Goal: Task Accomplishment & Management: Manage account settings

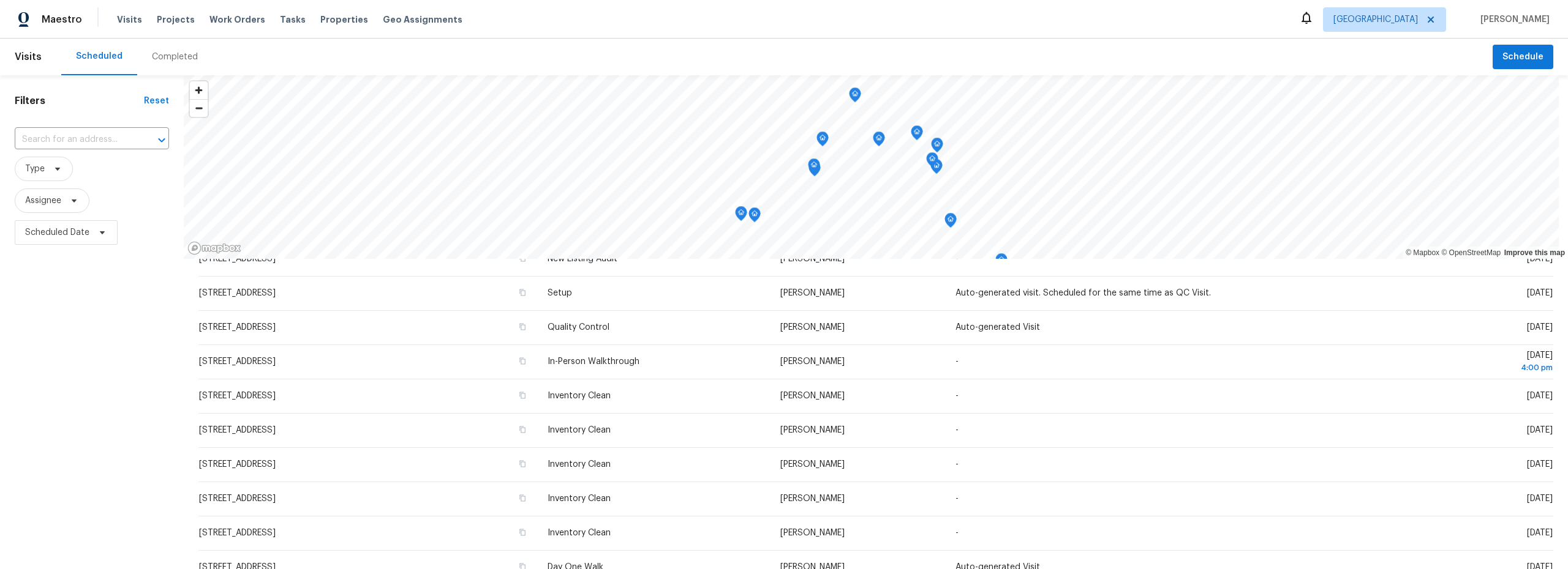
click at [175, 57] on div "Completed" at bounding box center [174, 56] width 46 height 12
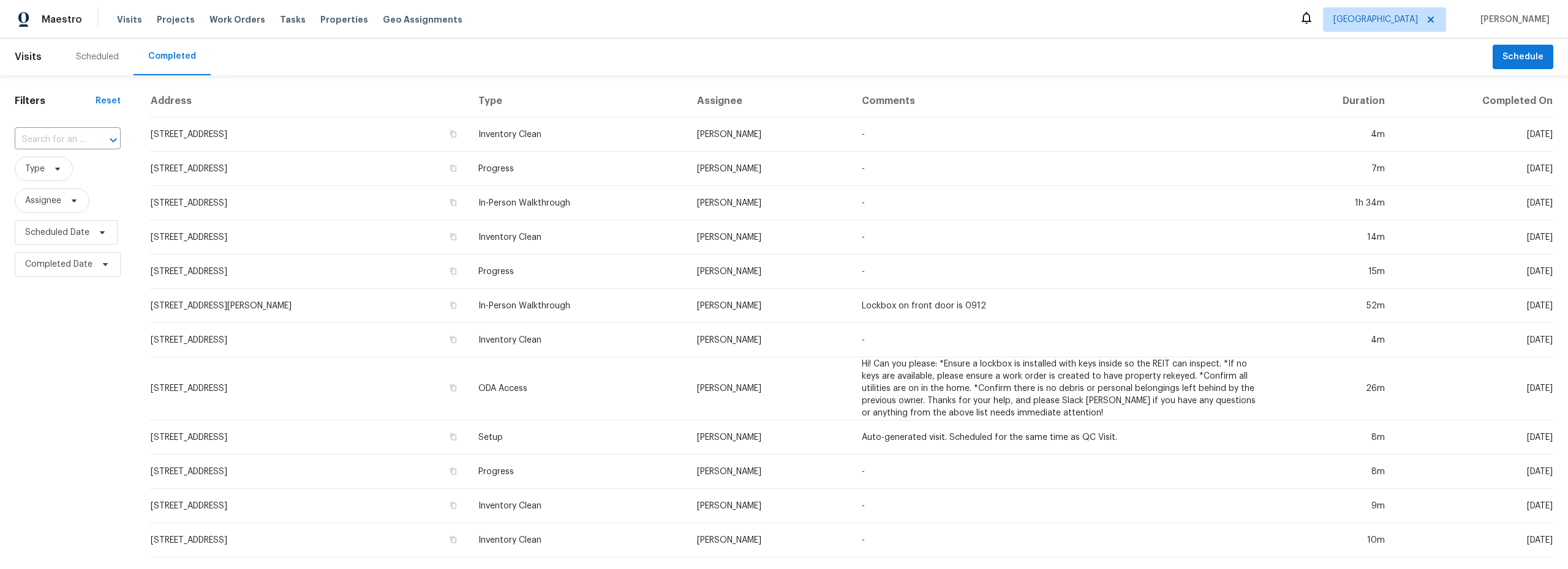
click at [76, 344] on div "Filters Reset ​ Type Assignee Scheduled Date Completed Date" at bounding box center [68, 470] width 135 height 789
click at [104, 56] on div "Scheduled" at bounding box center [97, 56] width 43 height 12
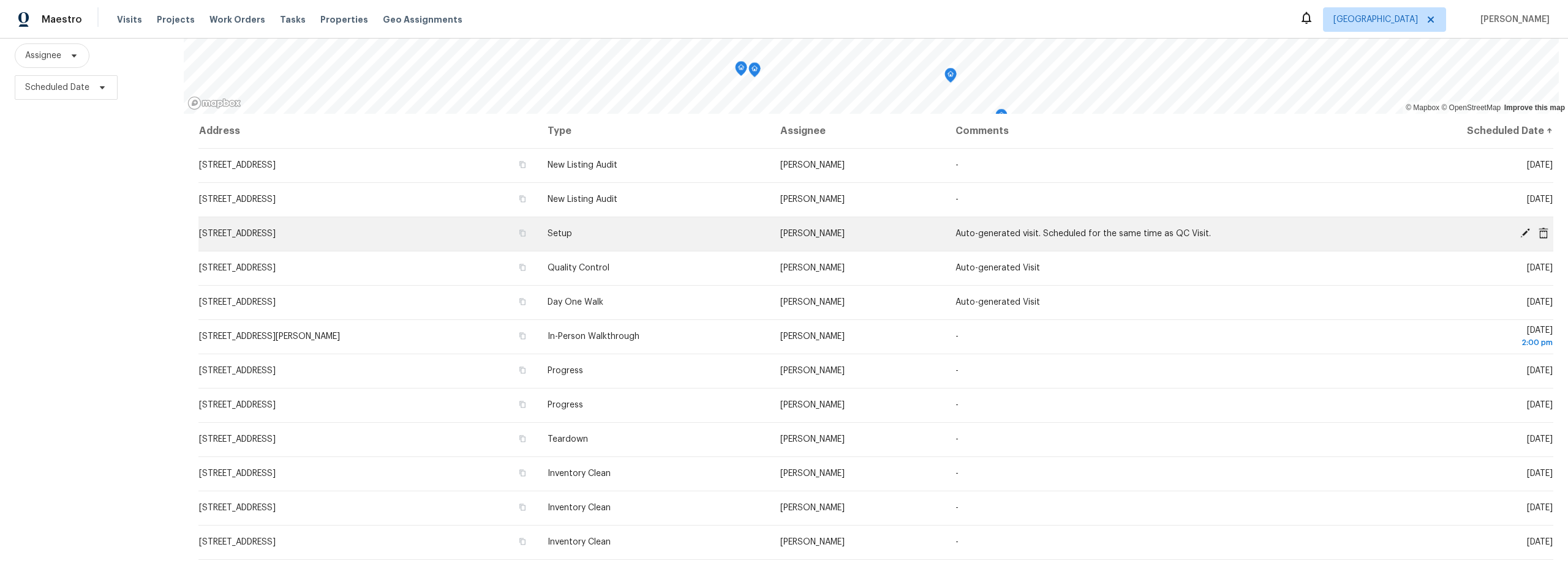
click at [452, 233] on td "1917 W Saxony Rd, Tucson, AZ 85713" at bounding box center [368, 233] width 339 height 35
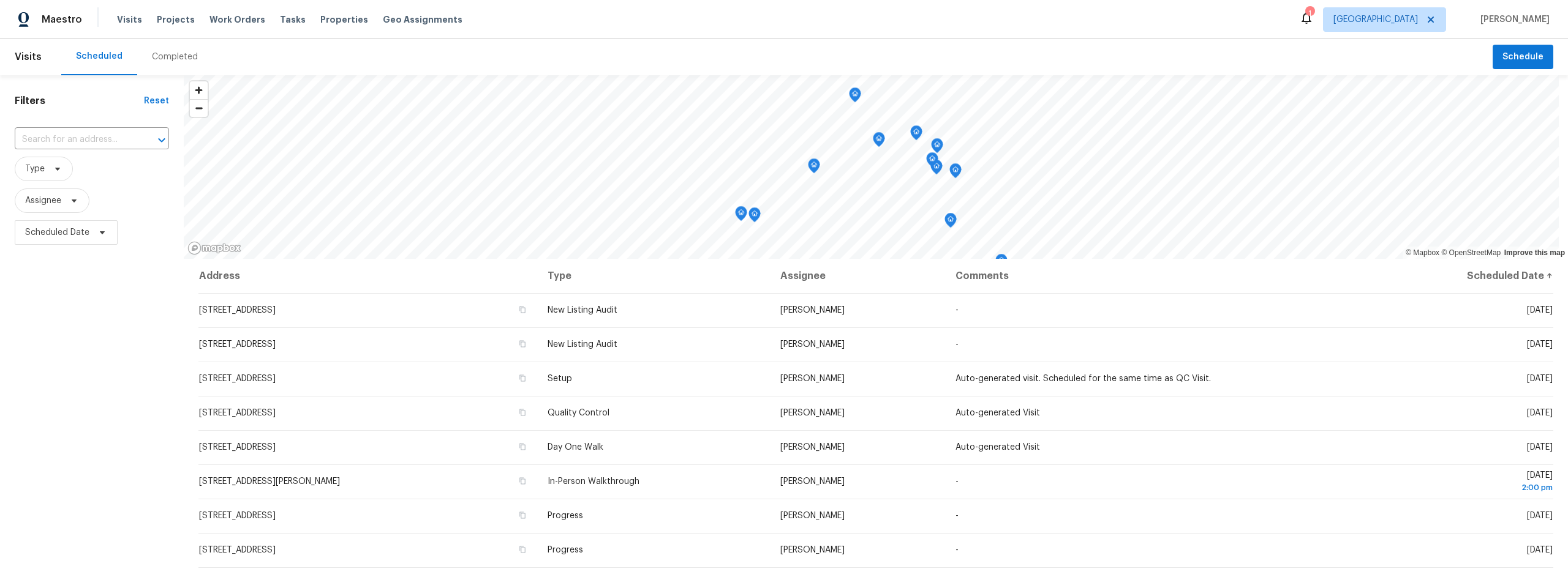
click at [169, 58] on div "Completed" at bounding box center [174, 56] width 46 height 12
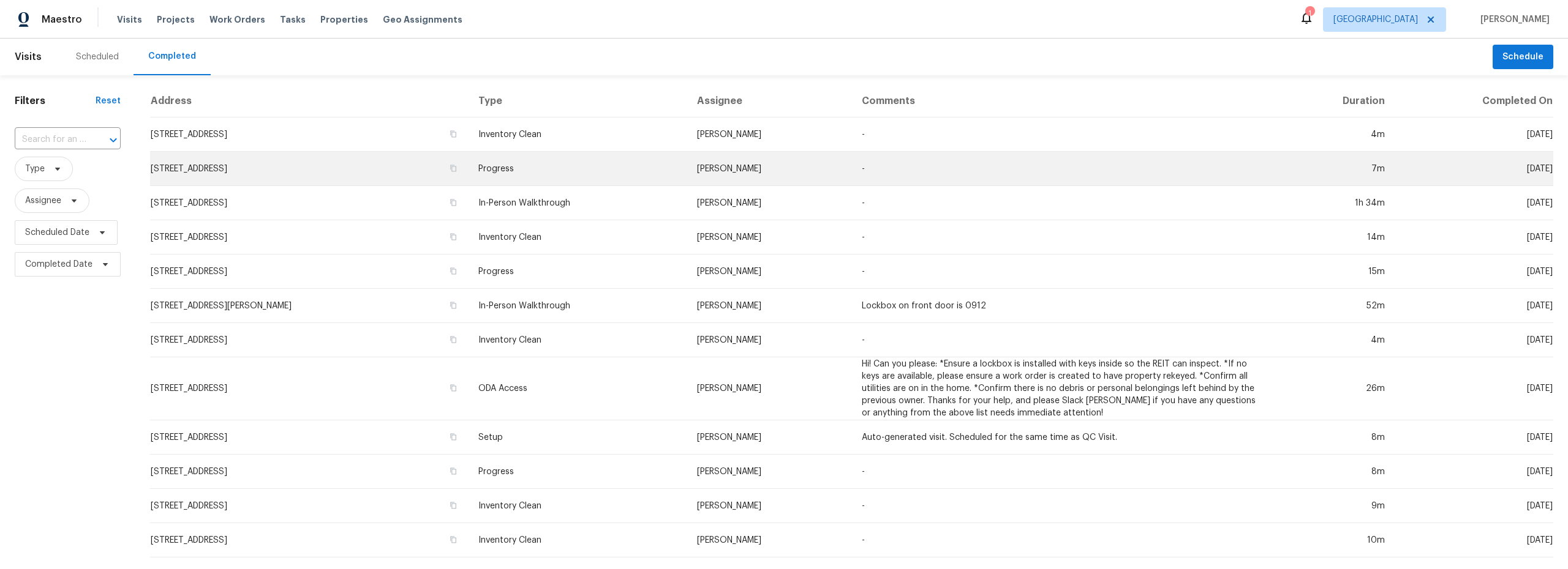
click at [346, 167] on td "1917 W Saxony Rd, Tucson, AZ 85713" at bounding box center [309, 169] width 318 height 35
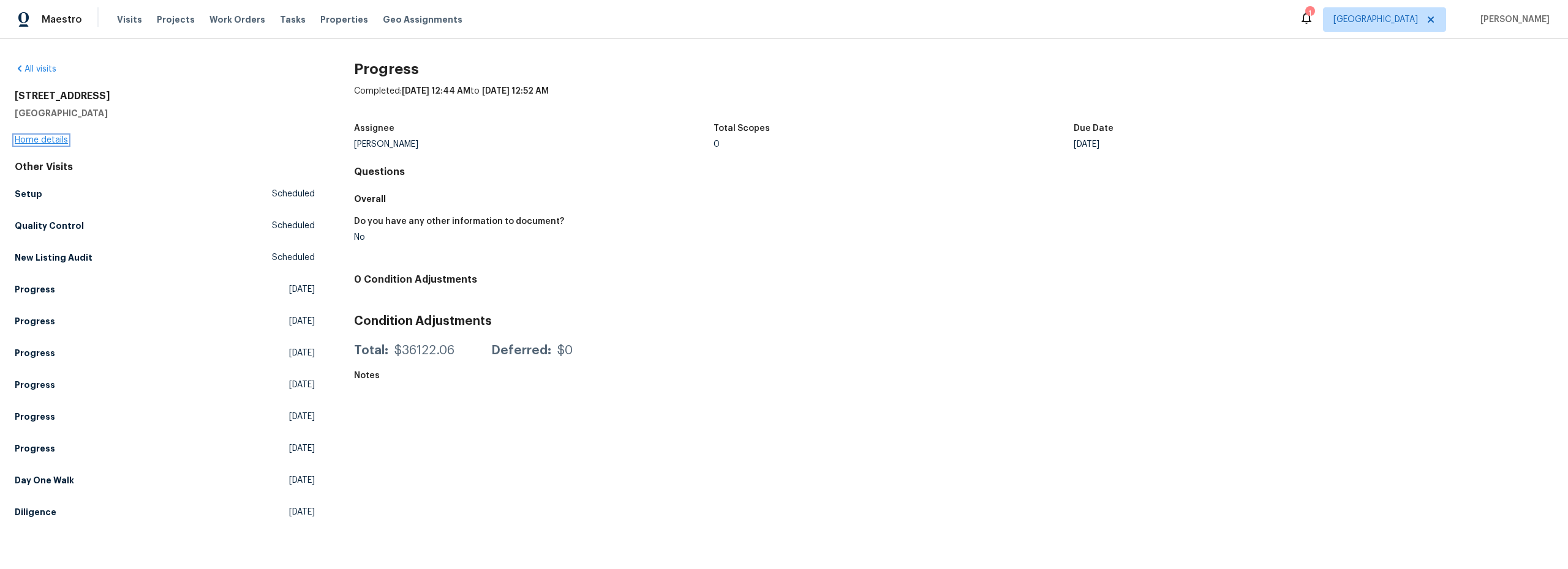
click at [42, 140] on link "Home details" at bounding box center [42, 140] width 54 height 8
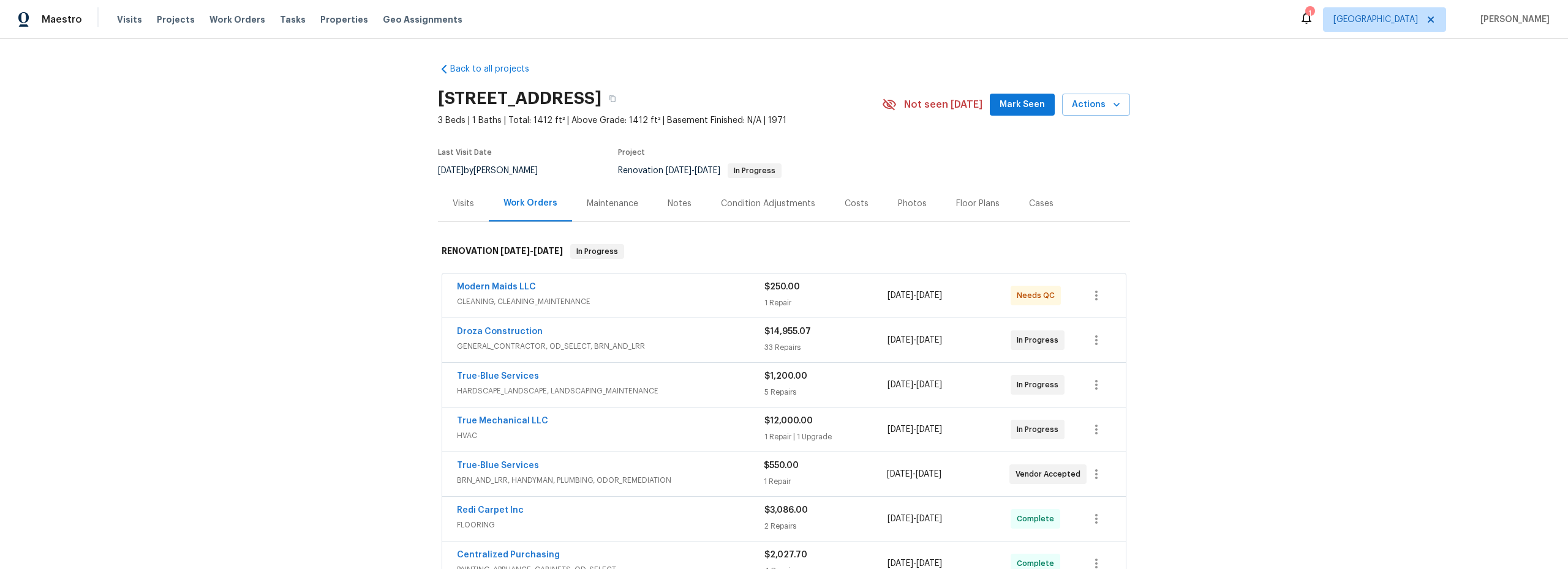
click at [675, 204] on div "Notes" at bounding box center [680, 203] width 24 height 12
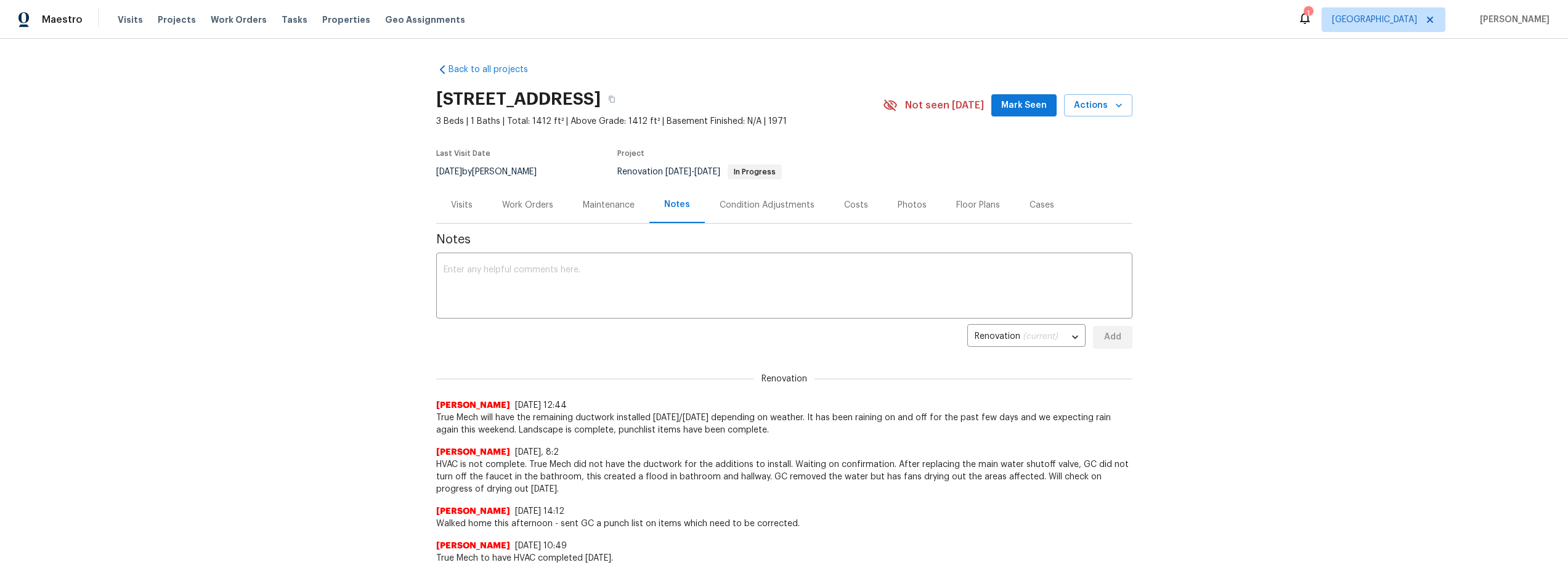
click at [522, 202] on div "Work Orders" at bounding box center [527, 204] width 51 height 12
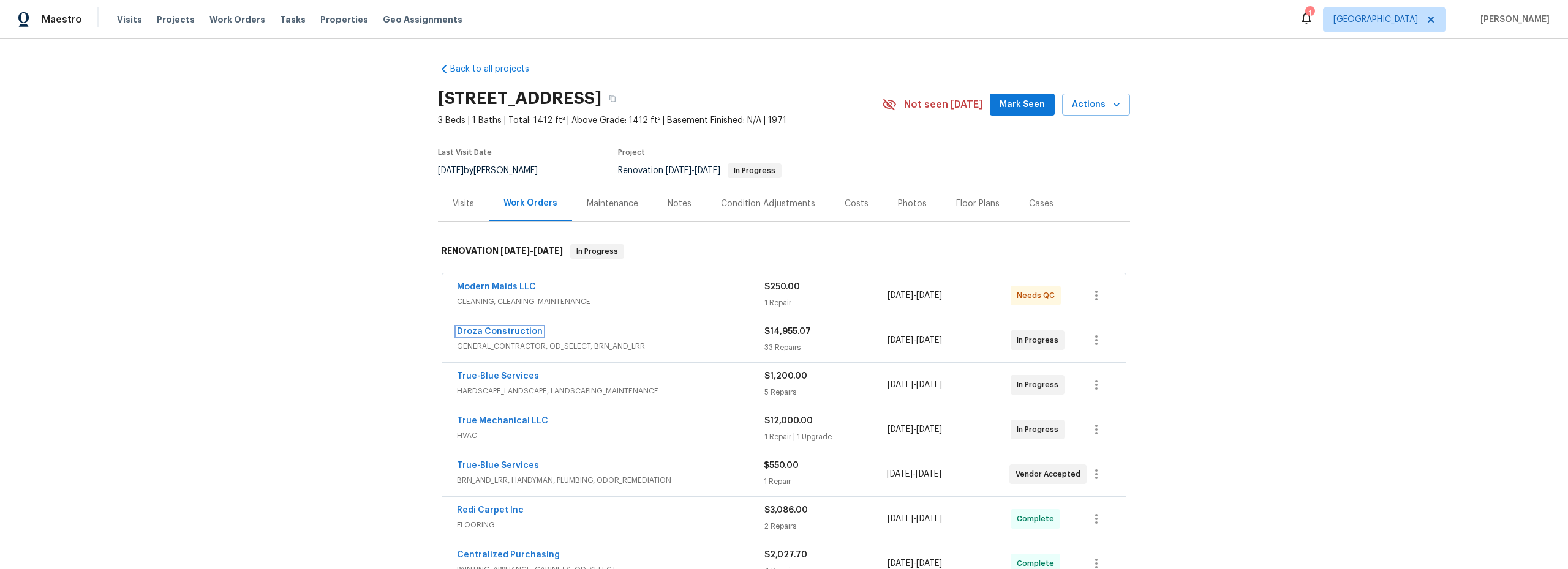
click at [500, 329] on link "Droza Construction" at bounding box center [500, 331] width 86 height 8
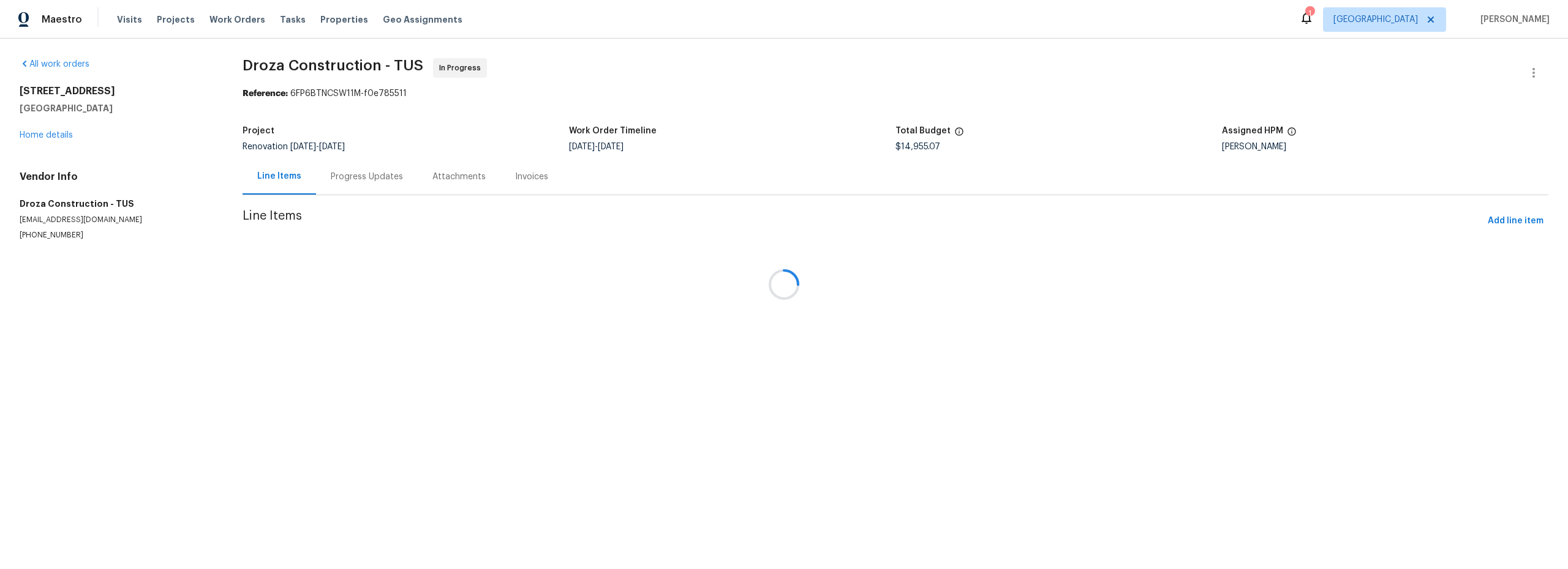
click at [369, 181] on div at bounding box center [784, 284] width 1568 height 569
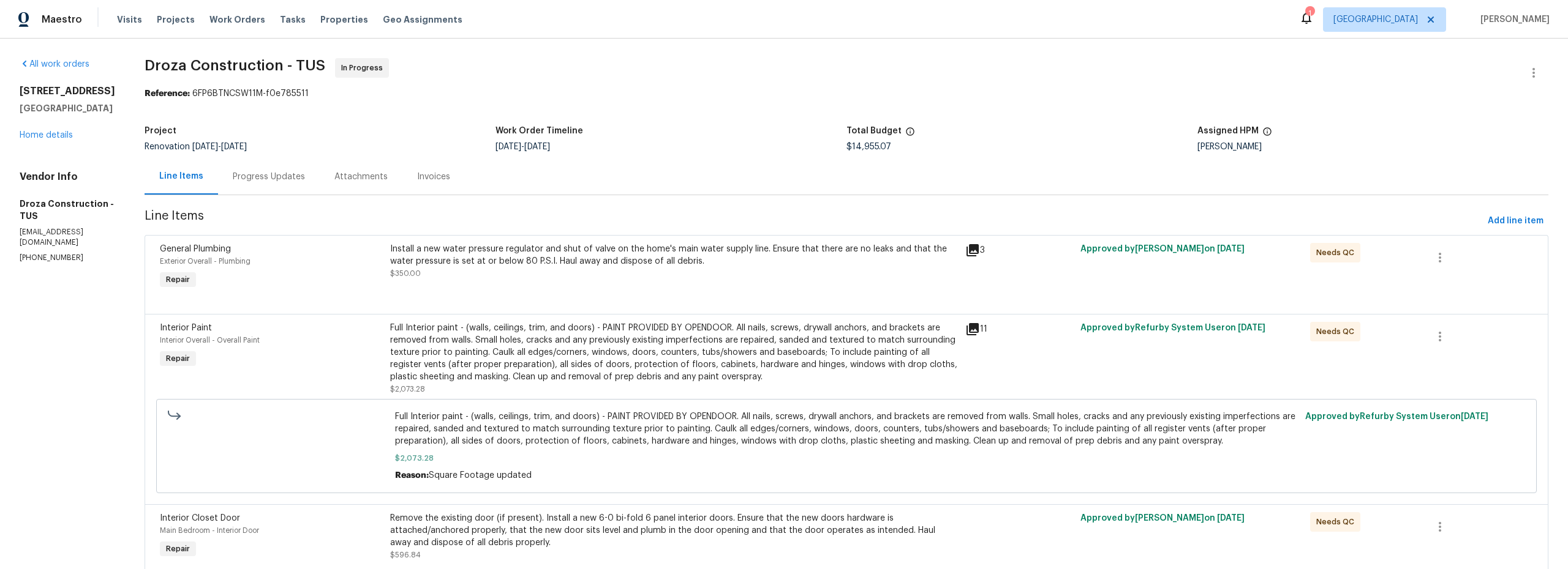
click at [297, 174] on div "Progress Updates" at bounding box center [269, 176] width 72 height 12
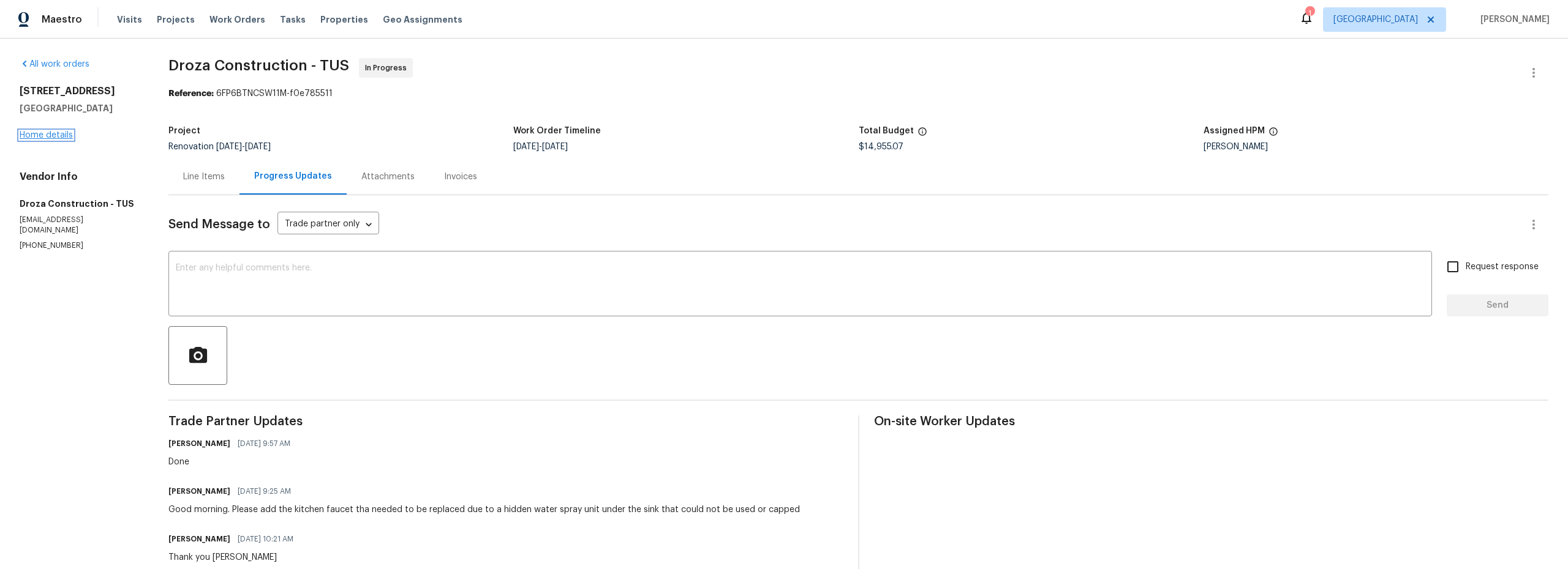
click at [63, 135] on link "Home details" at bounding box center [47, 135] width 54 height 8
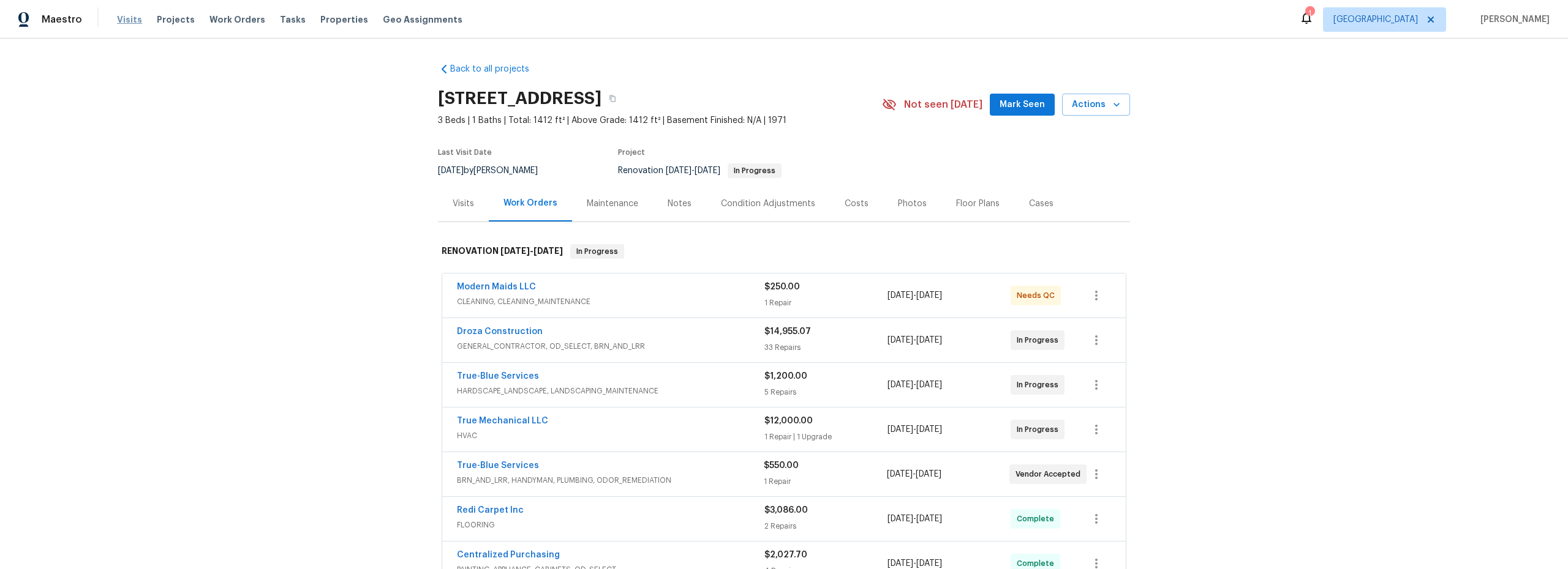
click at [132, 21] on span "Visits" at bounding box center [130, 19] width 25 height 12
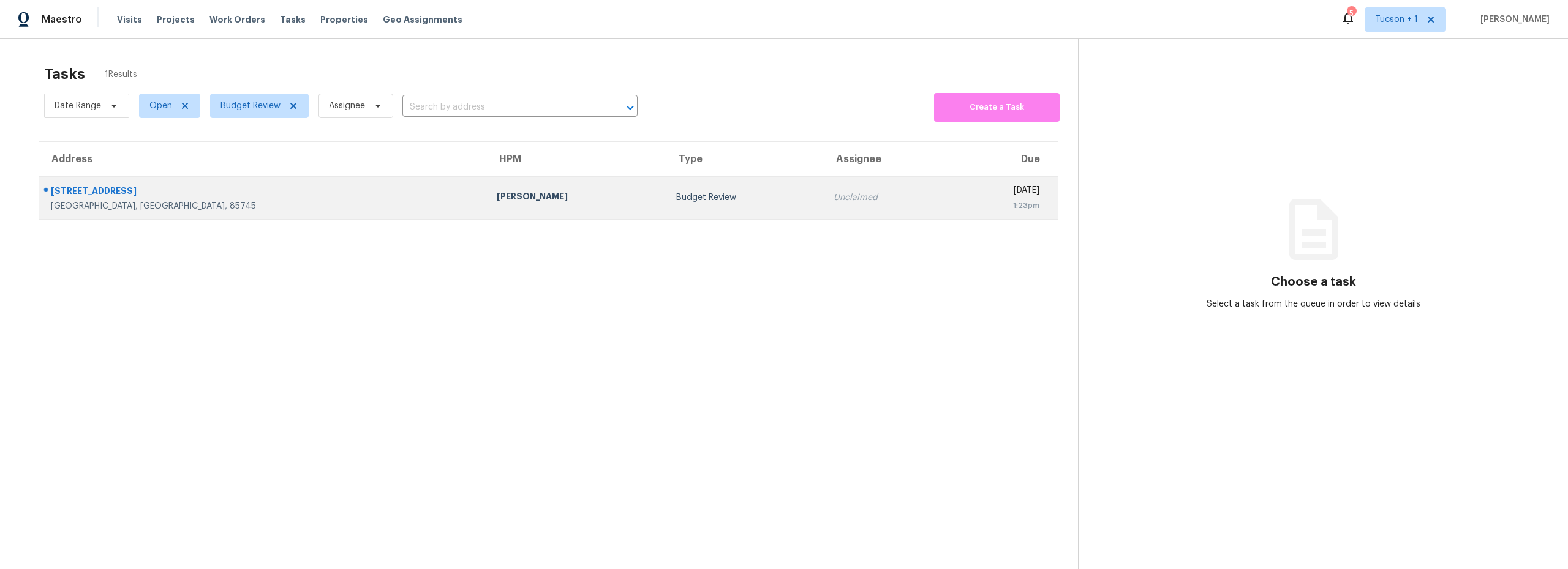
click at [676, 198] on div "Budget Review" at bounding box center [744, 197] width 138 height 12
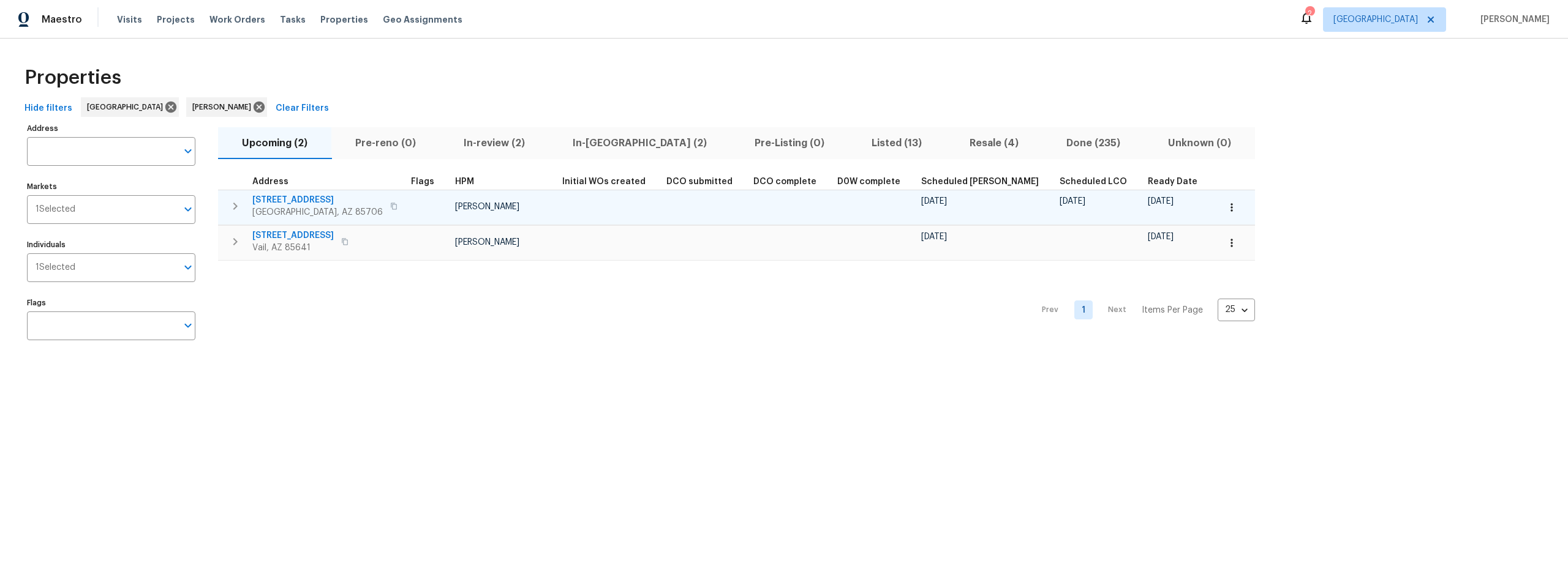
click at [330, 197] on span "5051 E Wash Overlook Dr" at bounding box center [318, 200] width 131 height 12
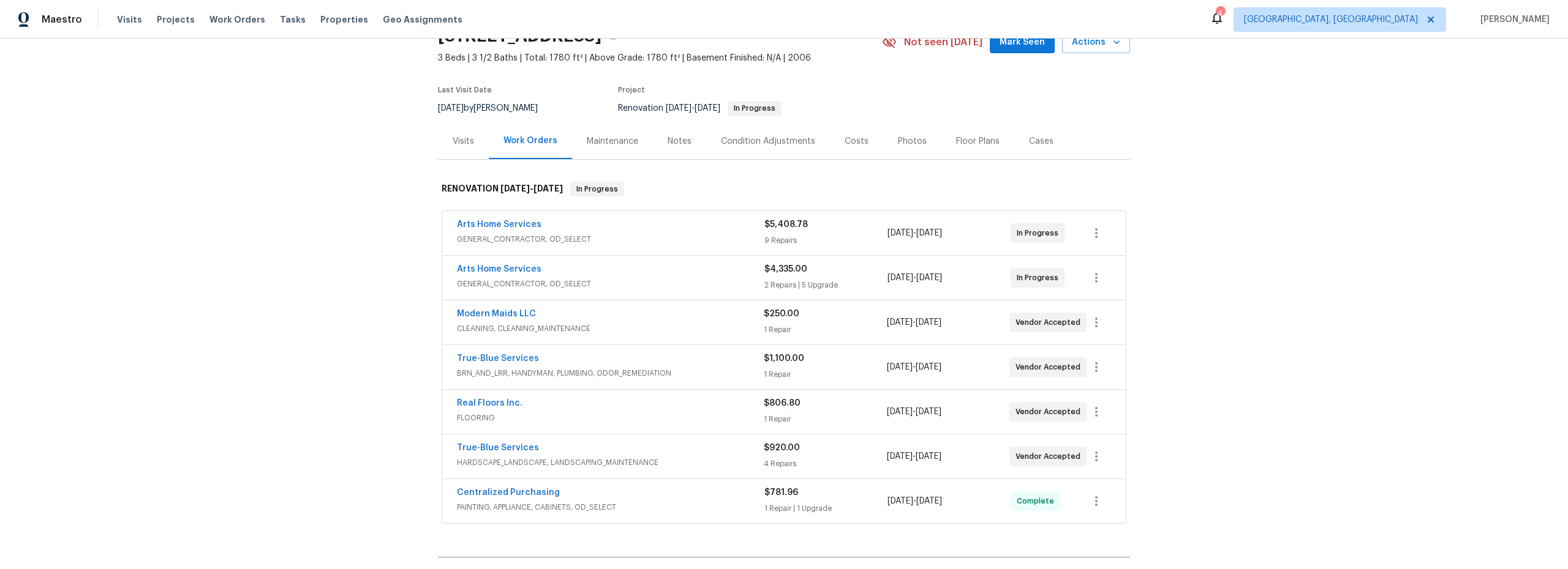
scroll to position [68, 0]
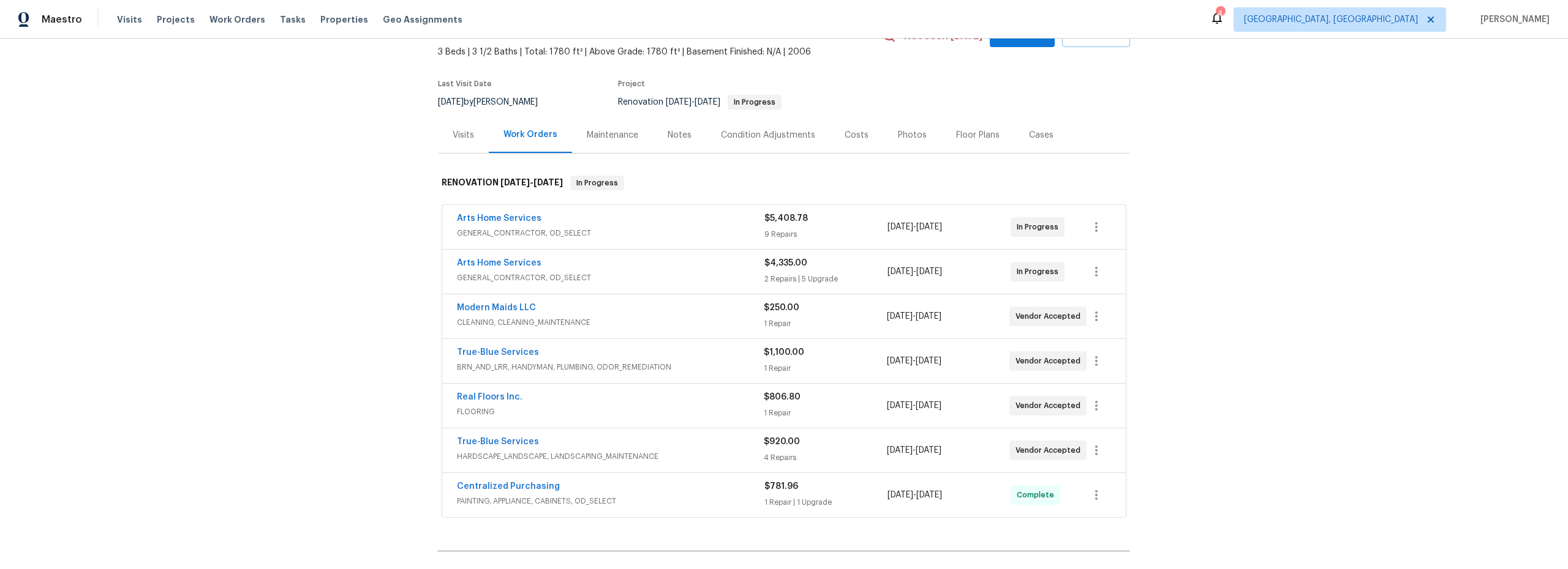
click at [1224, 18] on div "4" at bounding box center [1220, 13] width 8 height 12
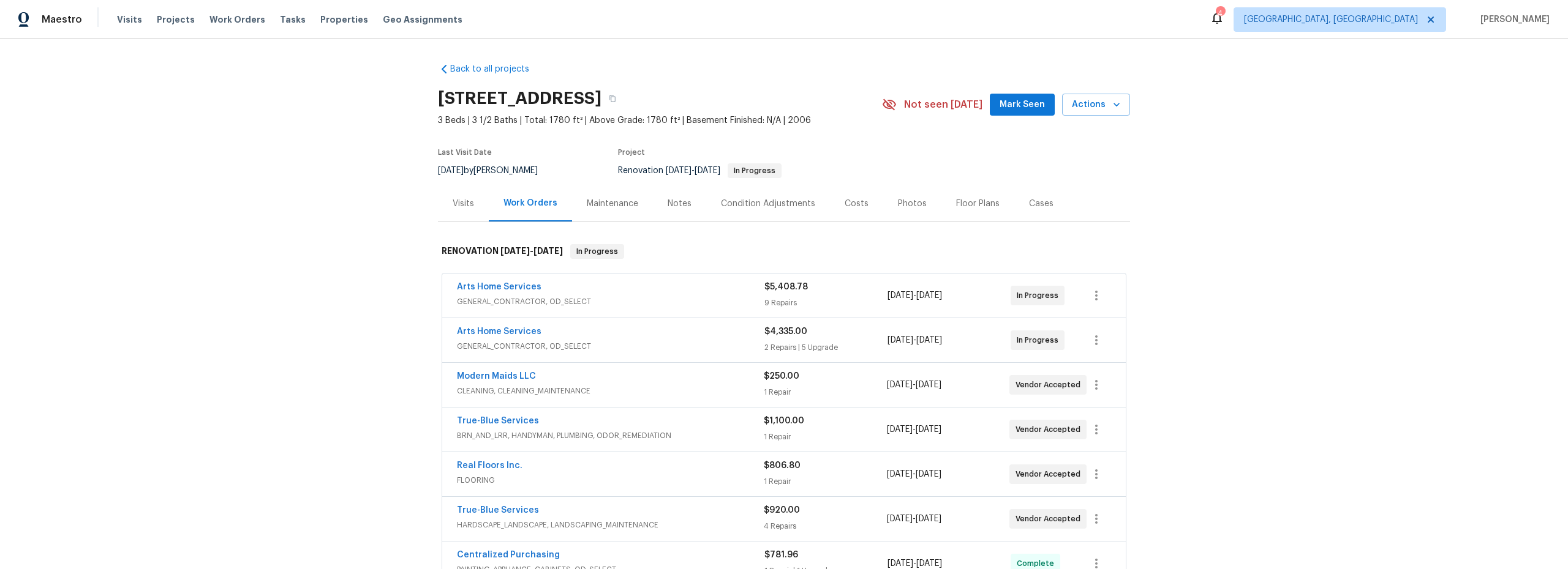
click at [1026, 109] on span "Mark Seen" at bounding box center [1023, 105] width 45 height 16
click at [1087, 106] on span "Actions" at bounding box center [1096, 105] width 49 height 16
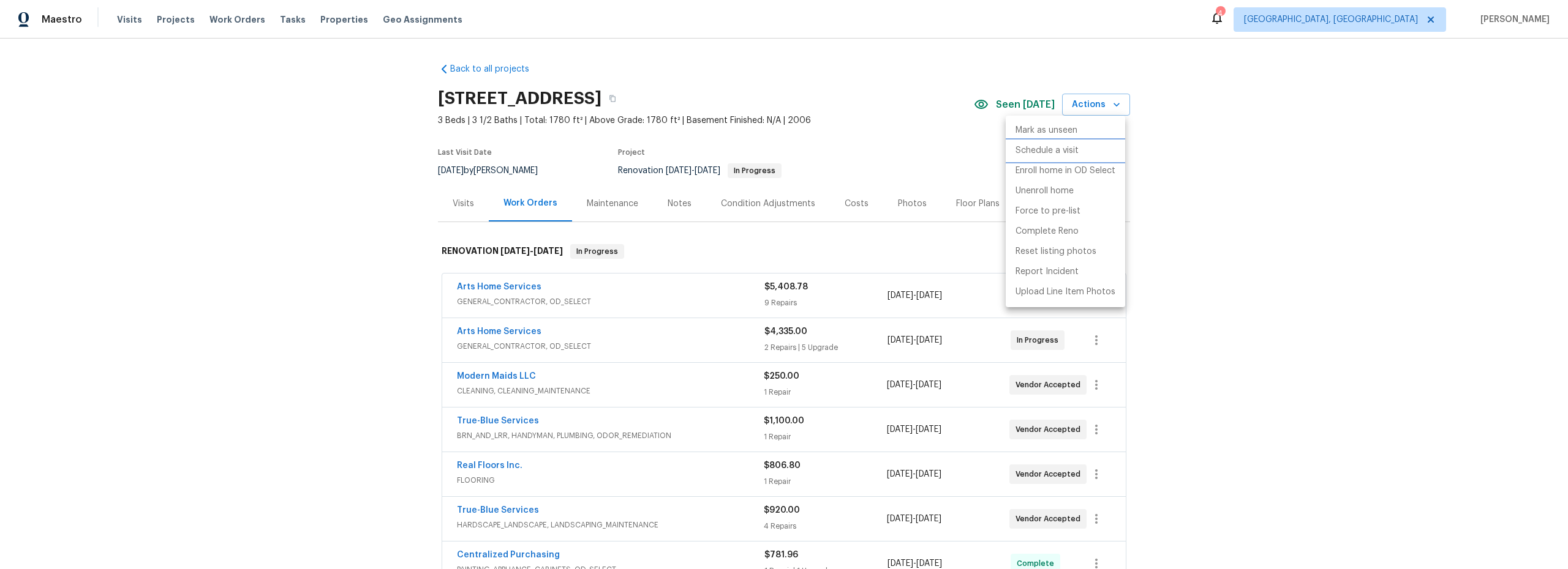
click at [1043, 151] on p "Schedule a visit" at bounding box center [1047, 151] width 63 height 13
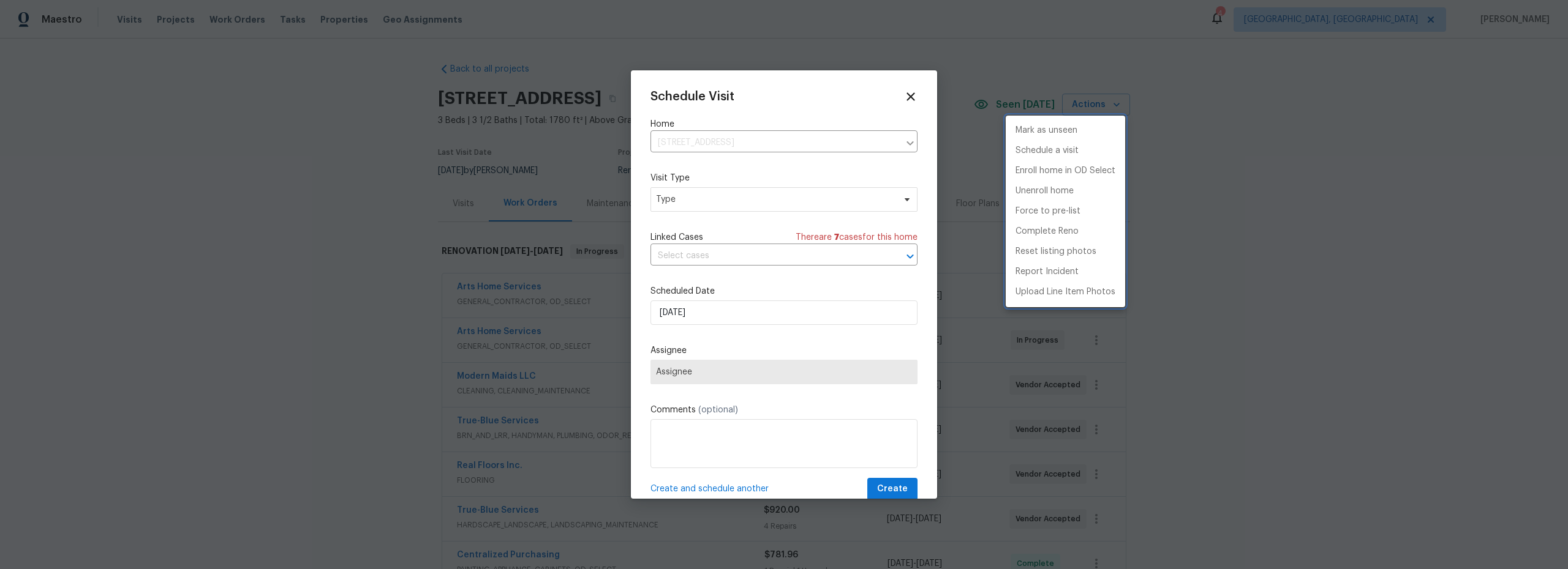
click at [724, 202] on div at bounding box center [784, 284] width 1568 height 569
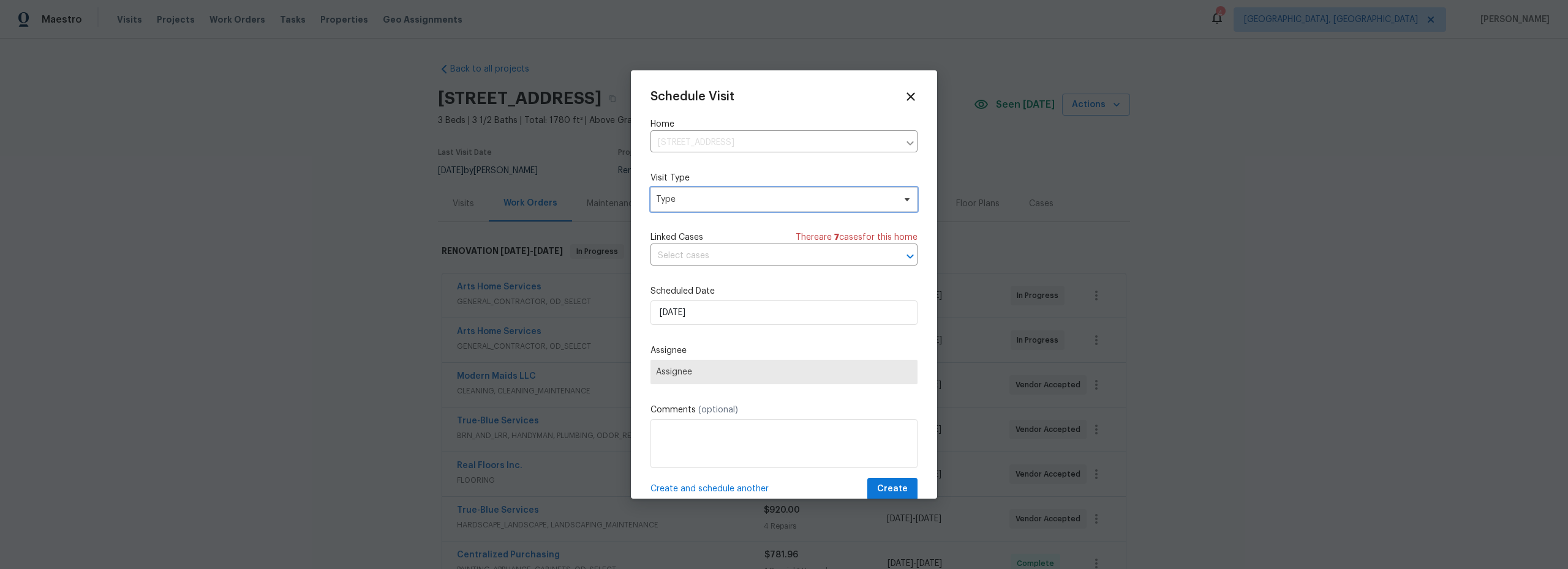
click at [699, 204] on span "Type" at bounding box center [776, 199] width 239 height 12
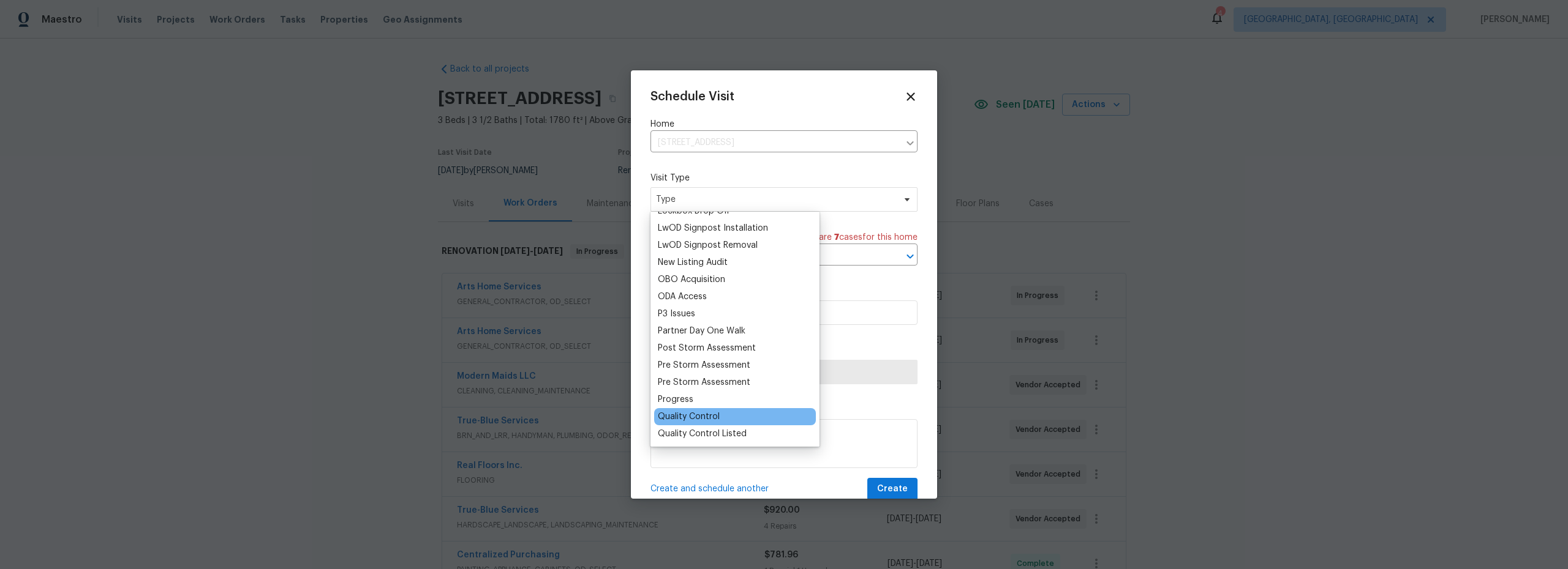
scroll to position [661, 0]
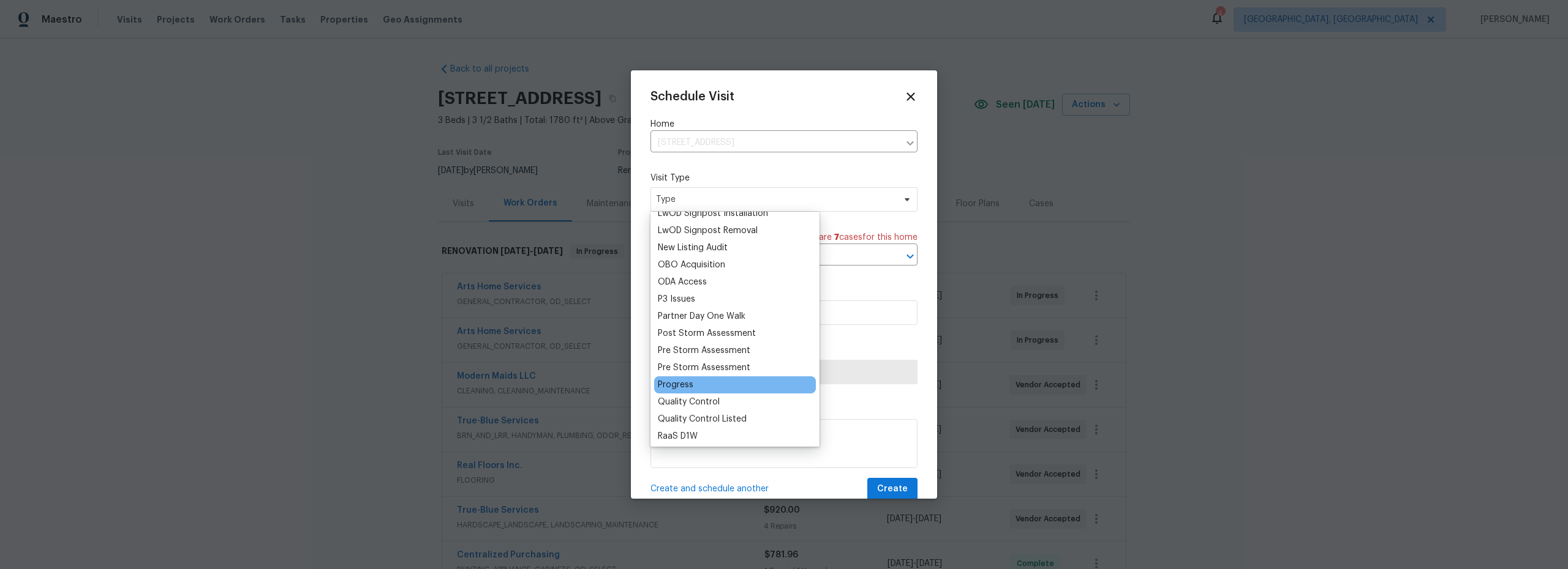
click at [678, 387] on div "Progress" at bounding box center [675, 384] width 35 height 12
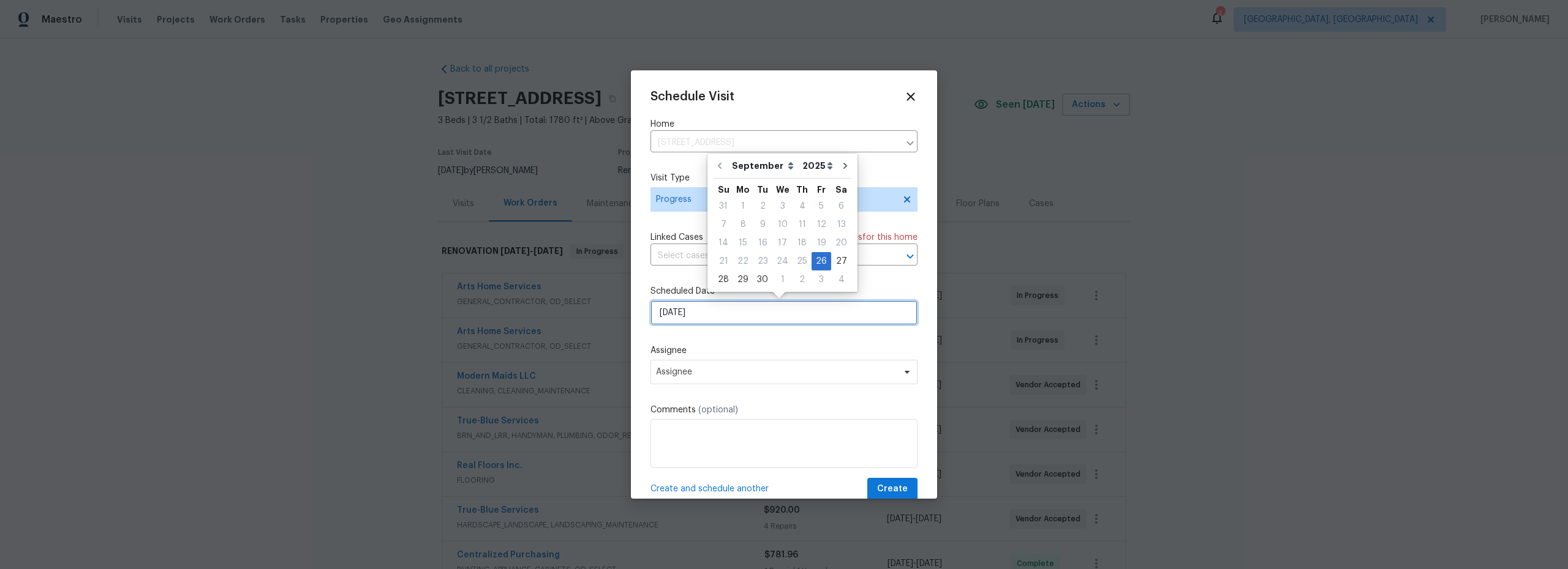
click at [720, 321] on input "[DATE]" at bounding box center [784, 312] width 267 height 25
click at [741, 281] on div "29" at bounding box center [743, 280] width 20 height 17
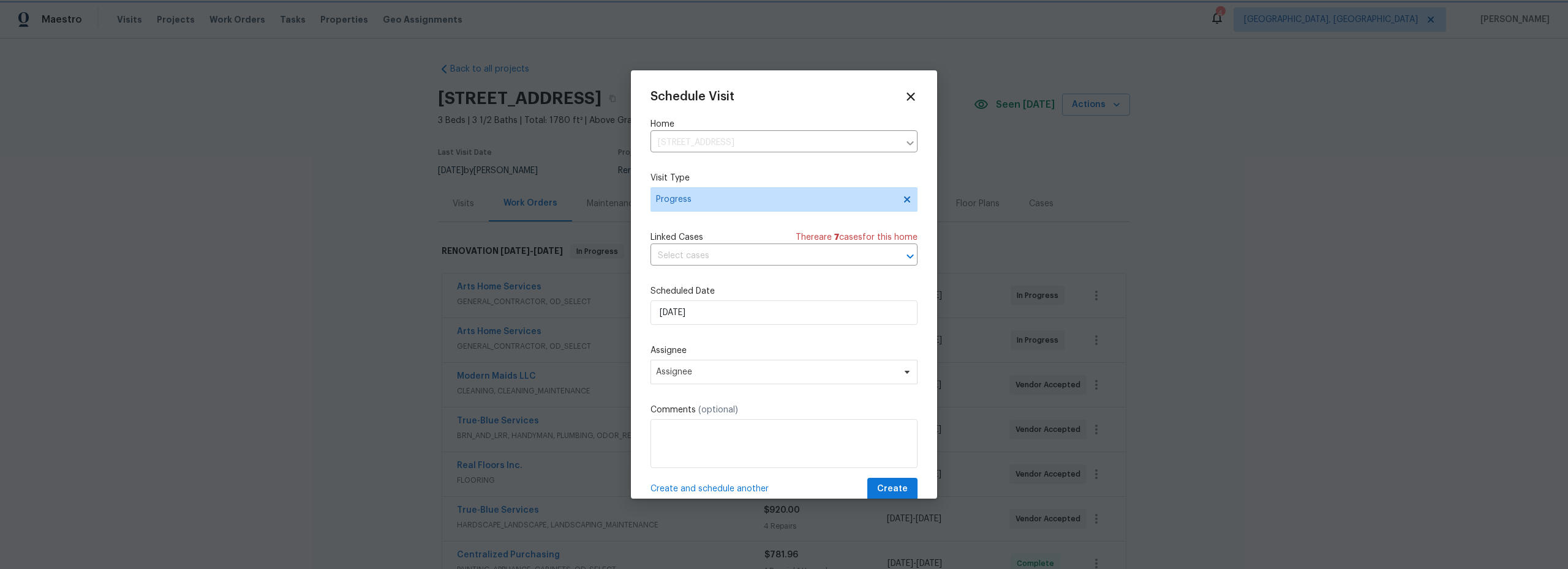
type input "[DATE]"
drag, startPoint x: 713, startPoint y: 371, endPoint x: 717, endPoint y: 378, distance: 8.1
click at [713, 372] on span "Assignee" at bounding box center [776, 372] width 240 height 10
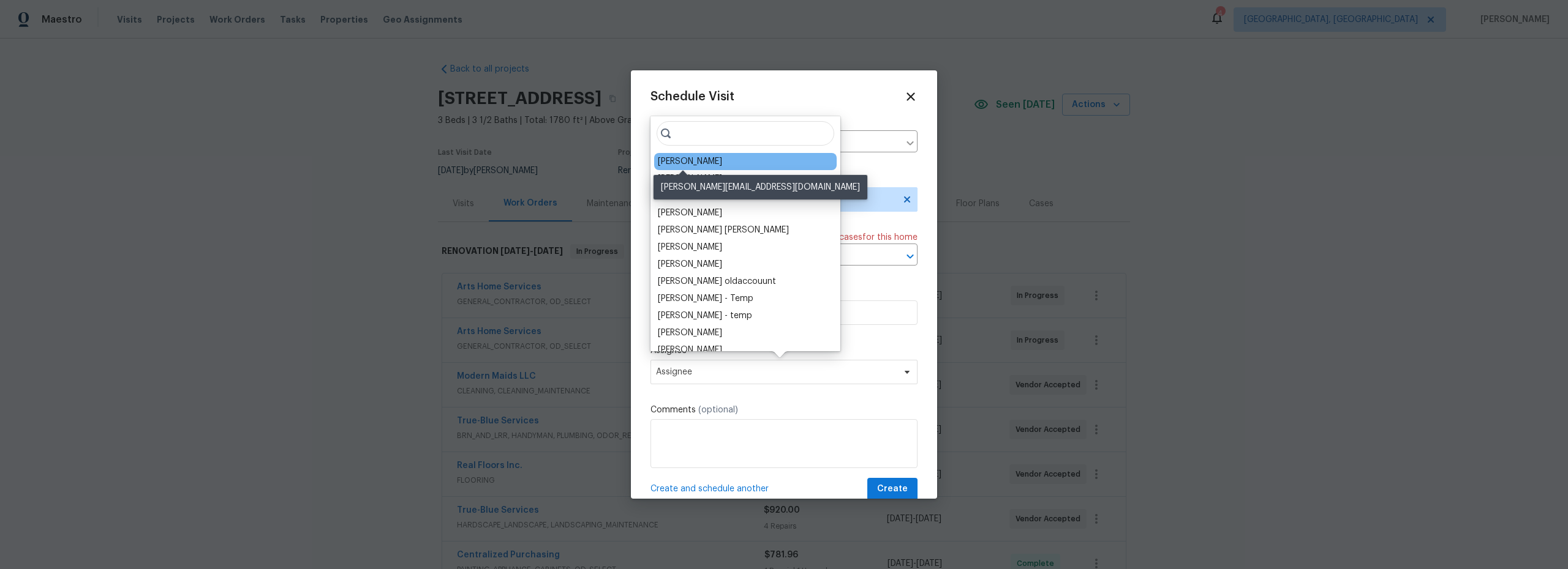
click at [685, 164] on div "[PERSON_NAME]" at bounding box center [689, 161] width 64 height 12
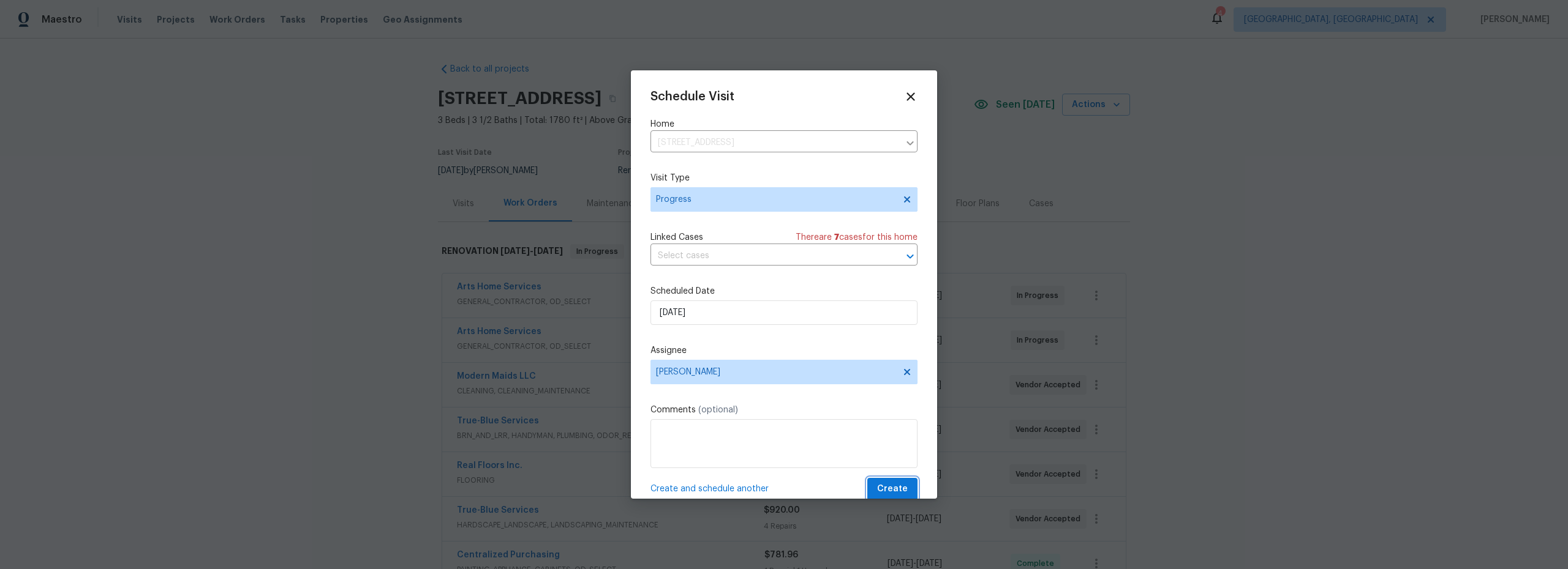
click at [883, 491] on span "Create" at bounding box center [892, 489] width 30 height 16
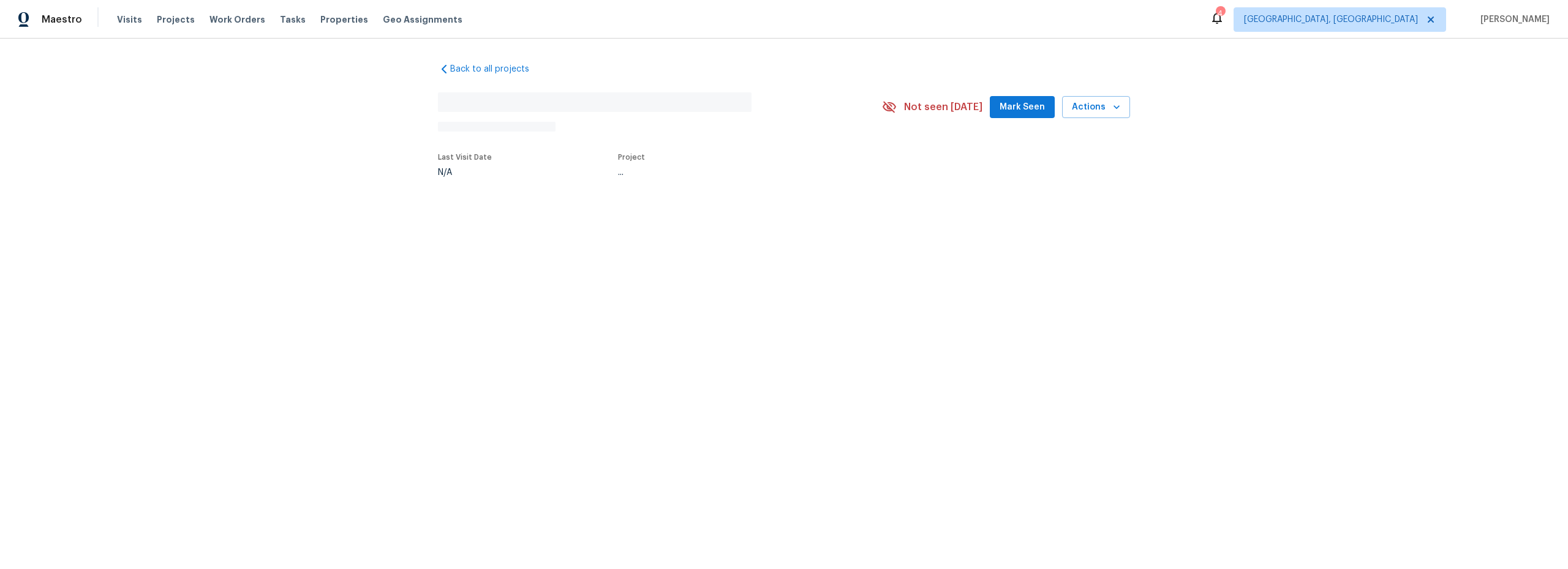
click at [1224, 20] on icon at bounding box center [1217, 18] width 15 height 15
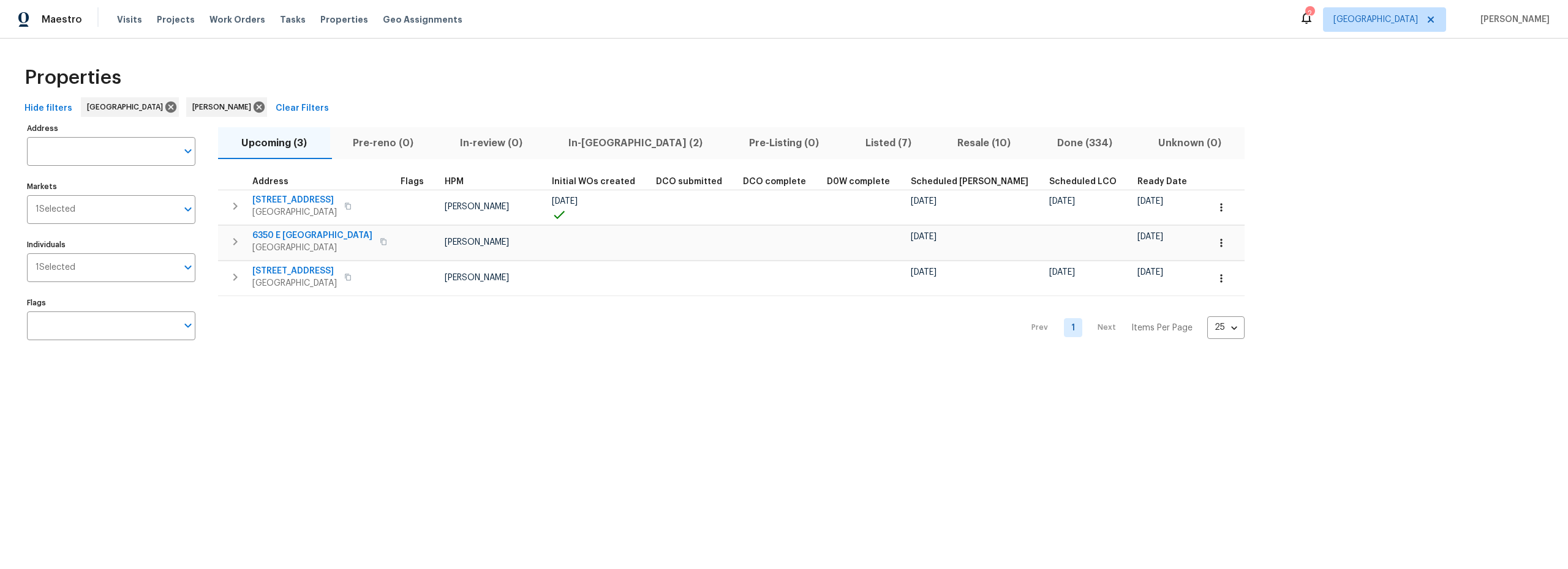
click at [941, 147] on span "Resale (10)" at bounding box center [984, 143] width 85 height 17
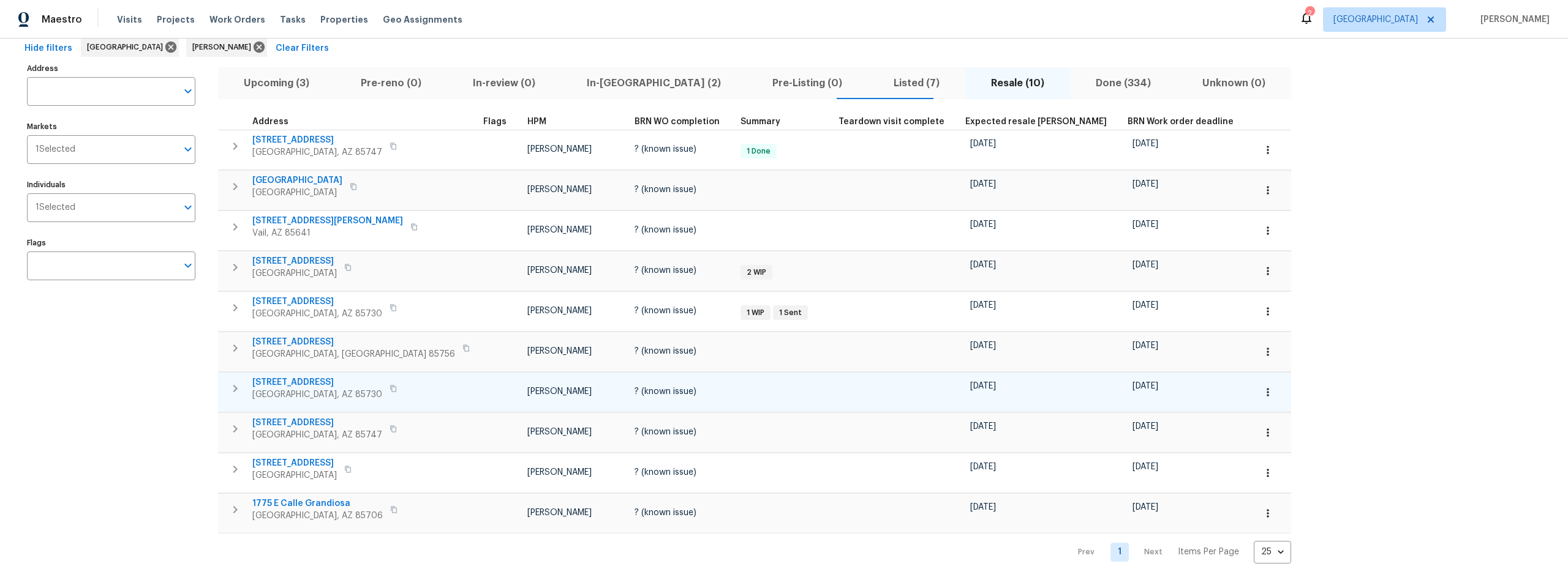
scroll to position [58, 0]
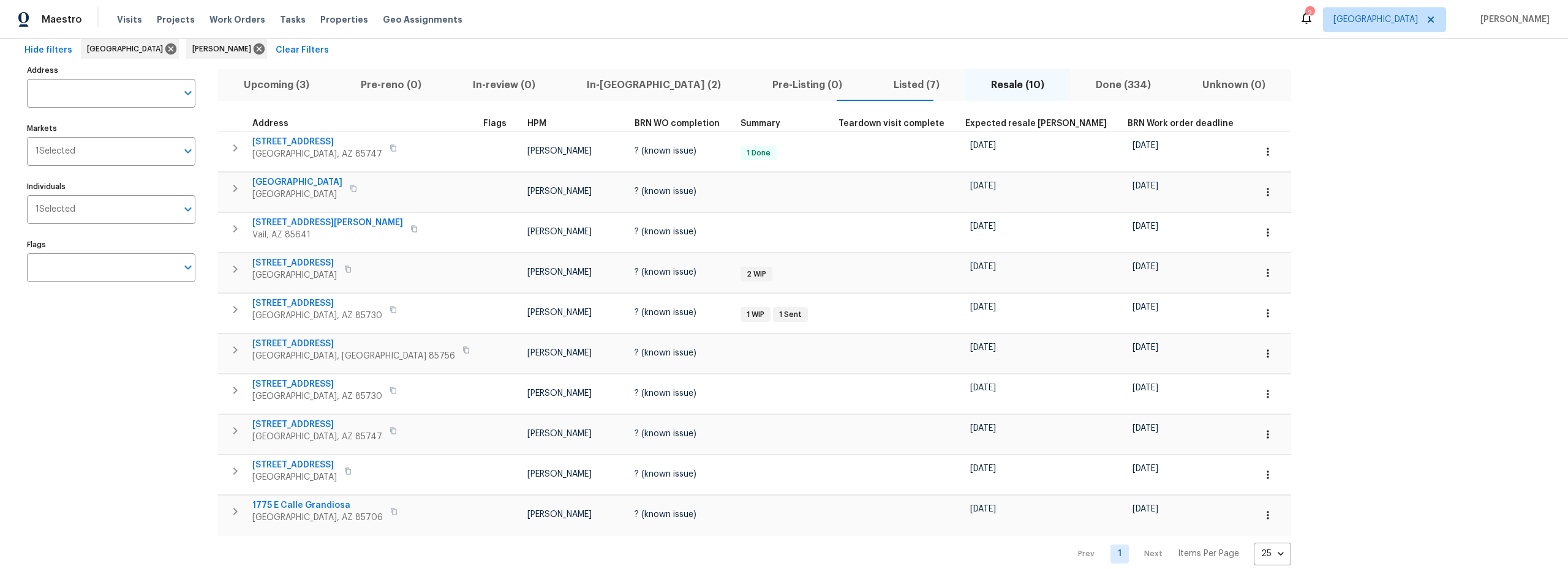
click at [875, 85] on span "Listed (7)" at bounding box center [916, 85] width 83 height 17
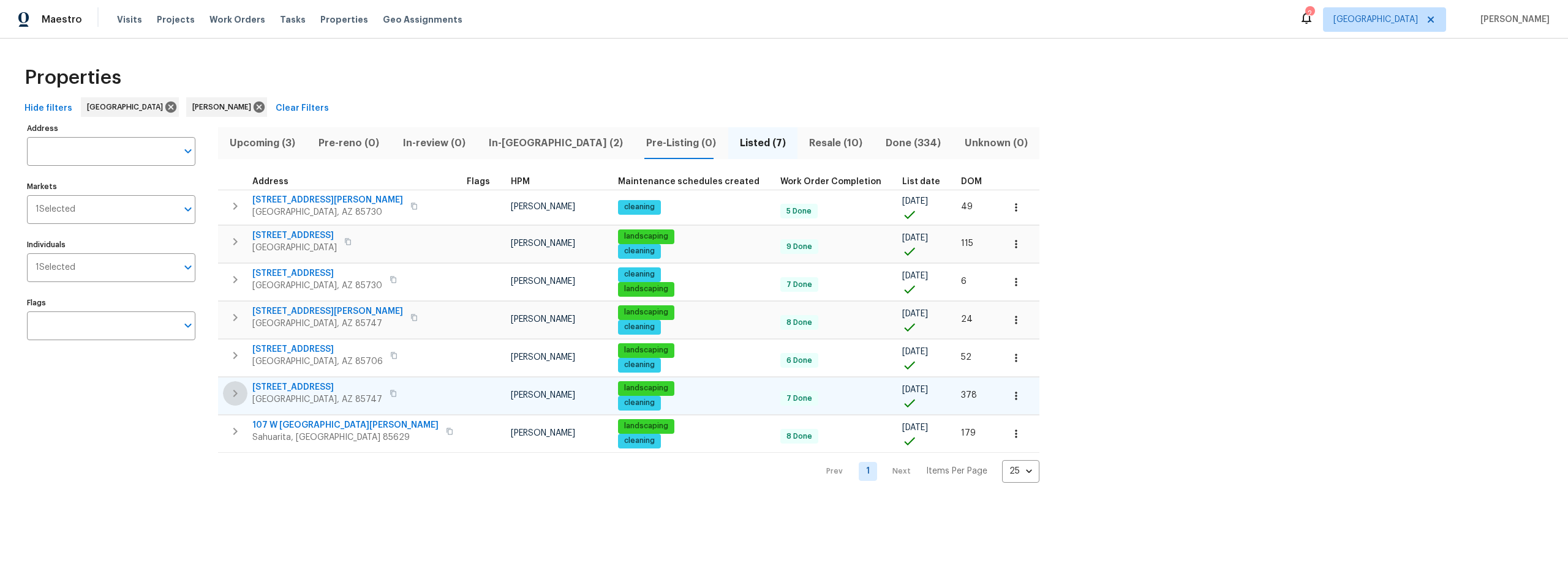
click at [231, 392] on icon "button" at bounding box center [235, 393] width 15 height 15
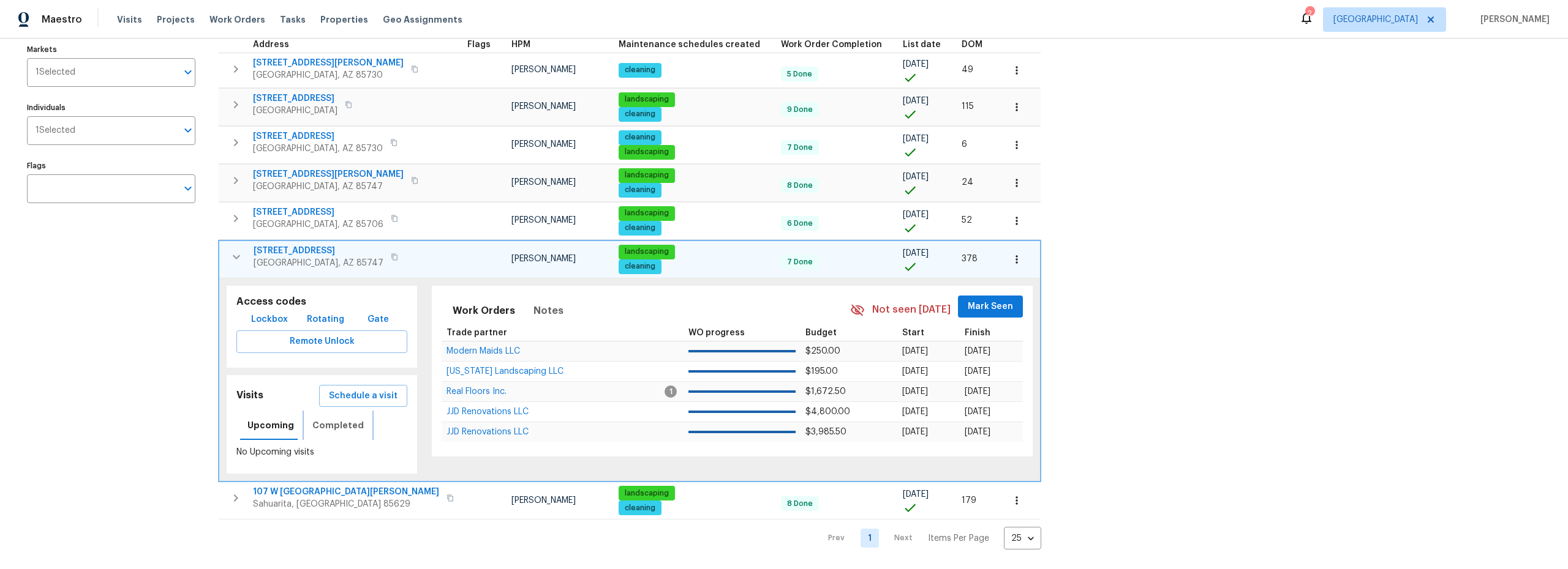
click at [336, 420] on span "Completed" at bounding box center [338, 426] width 52 height 16
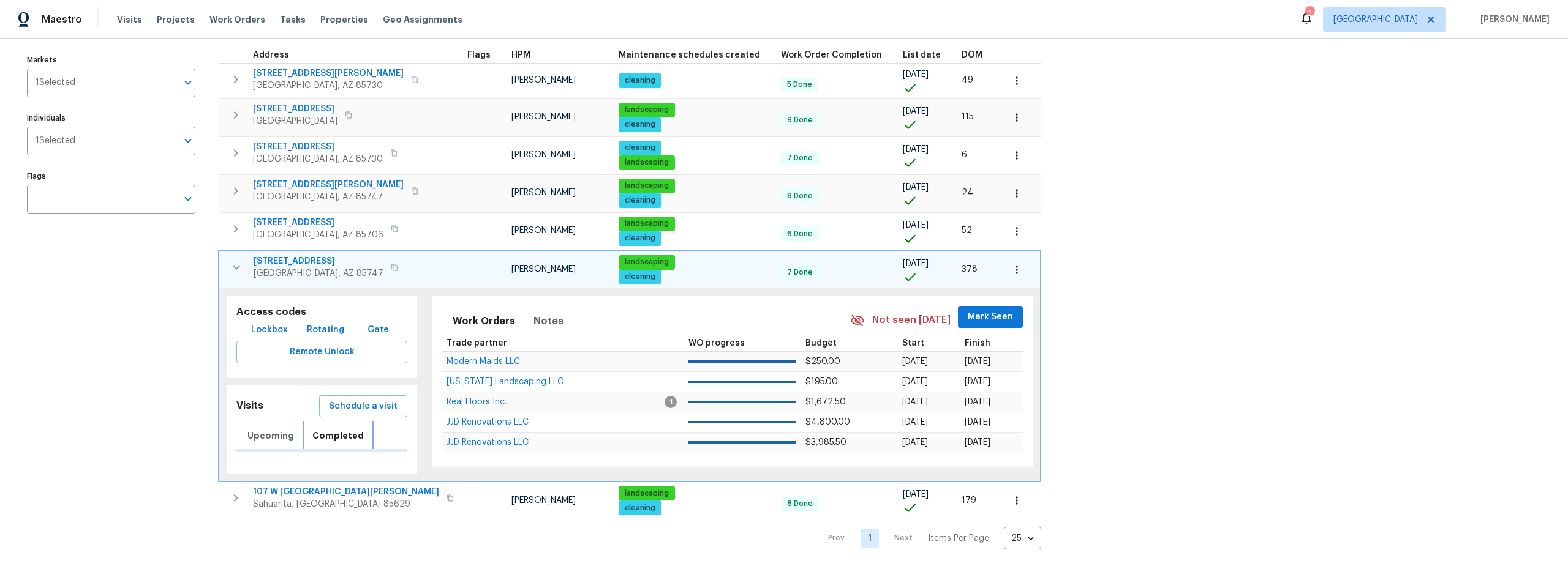
scroll to position [146, 0]
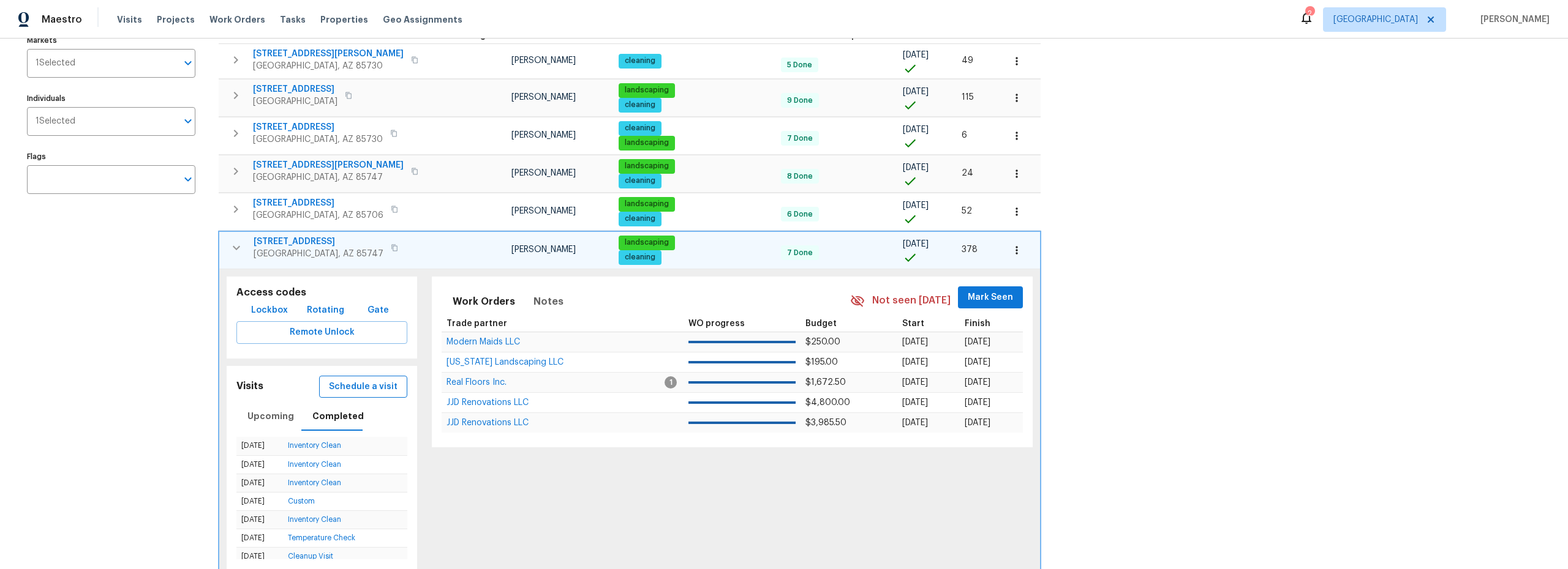
click at [357, 385] on span "Schedule a visit" at bounding box center [363, 387] width 68 height 16
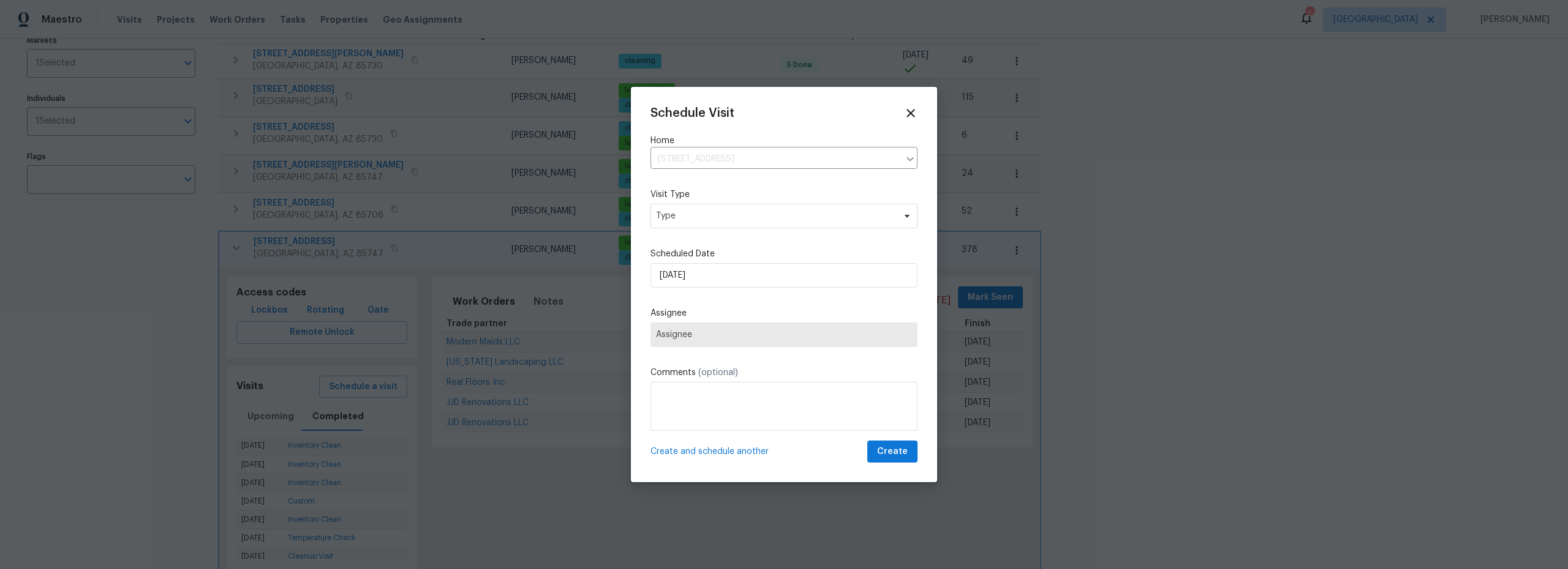
click at [711, 216] on div "Schedule Visit Home 11307 E Squash Blossom Loop, Tucson, AZ 85747 ​ Visit Type …" at bounding box center [784, 285] width 267 height 357
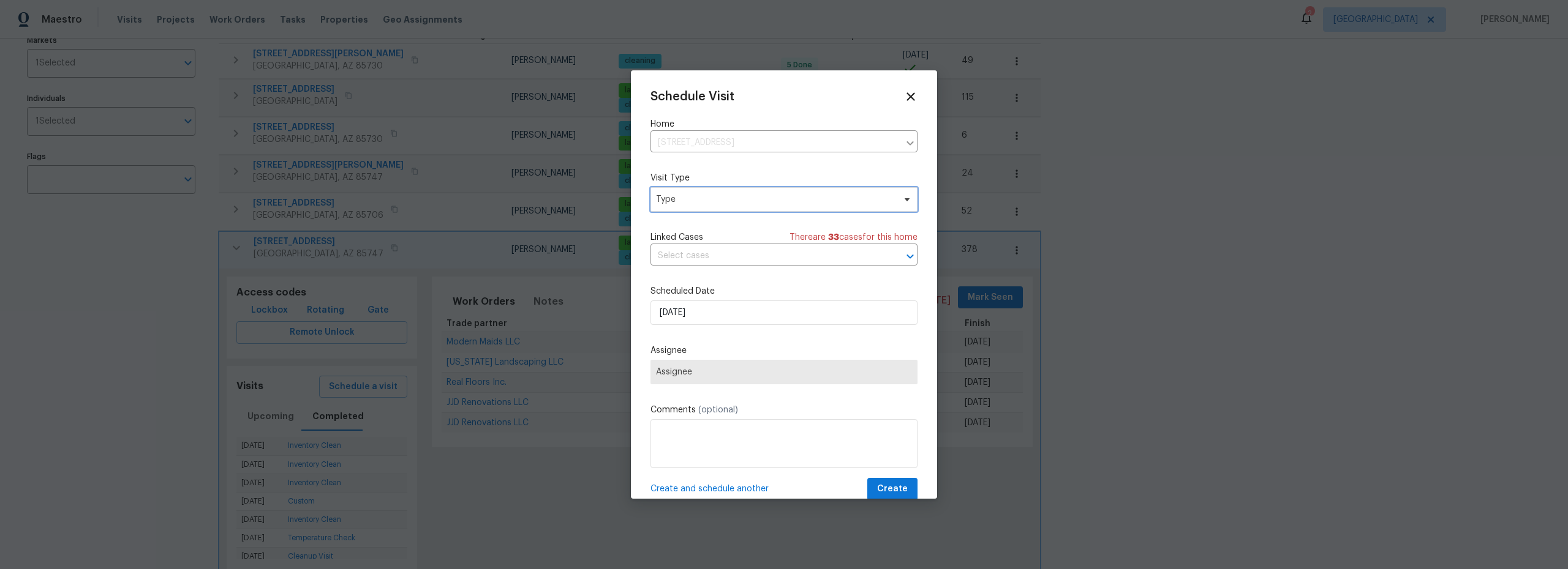
click at [703, 207] on span "Type" at bounding box center [784, 200] width 267 height 25
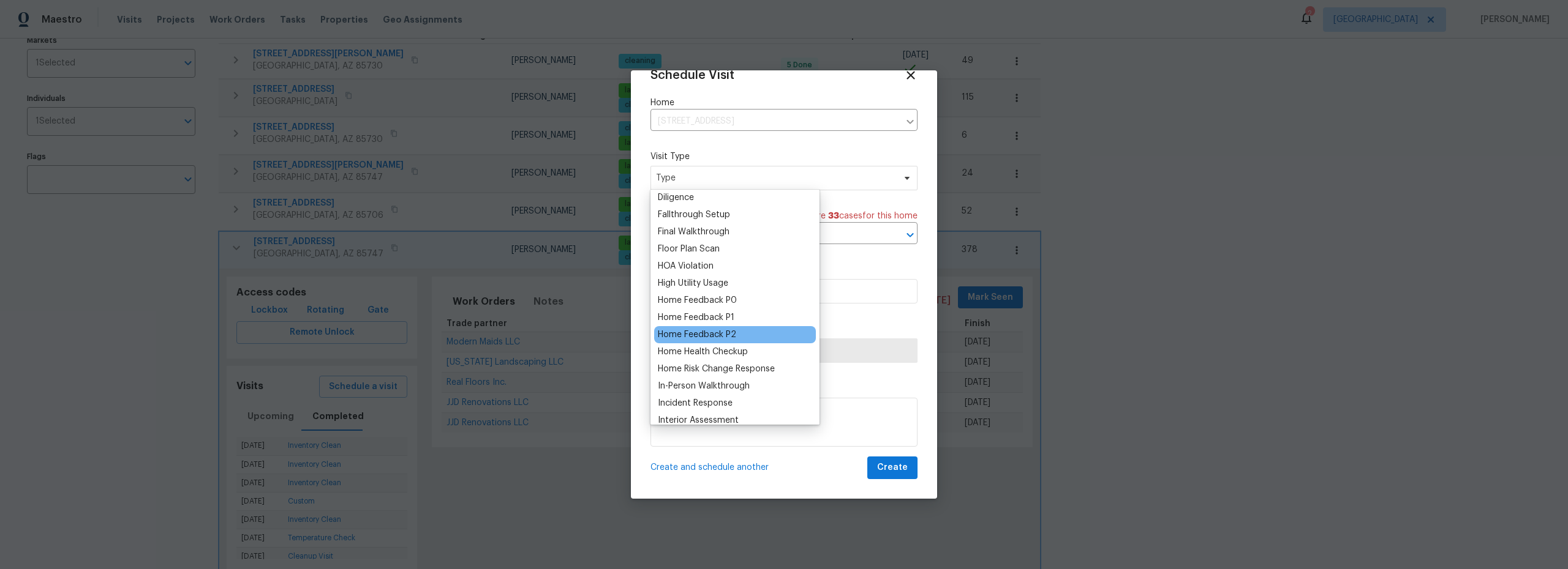
scroll to position [360, 0]
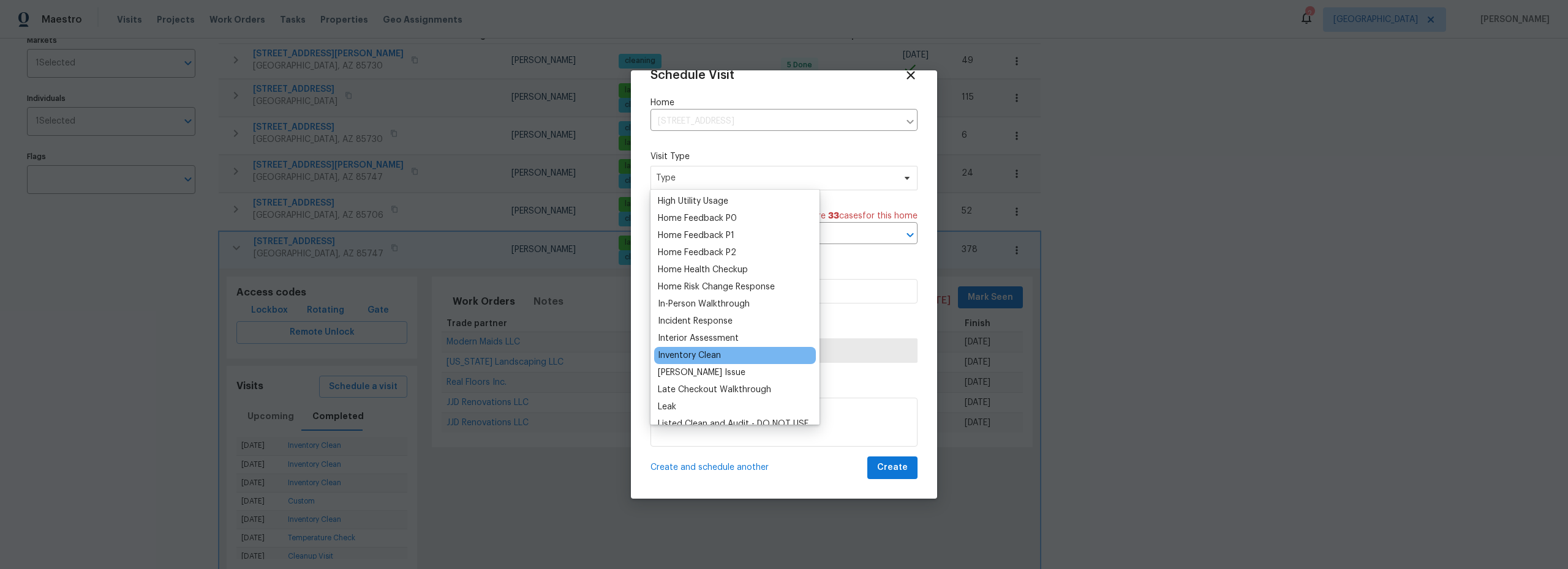
click at [705, 357] on div "Inventory Clean" at bounding box center [689, 355] width 63 height 12
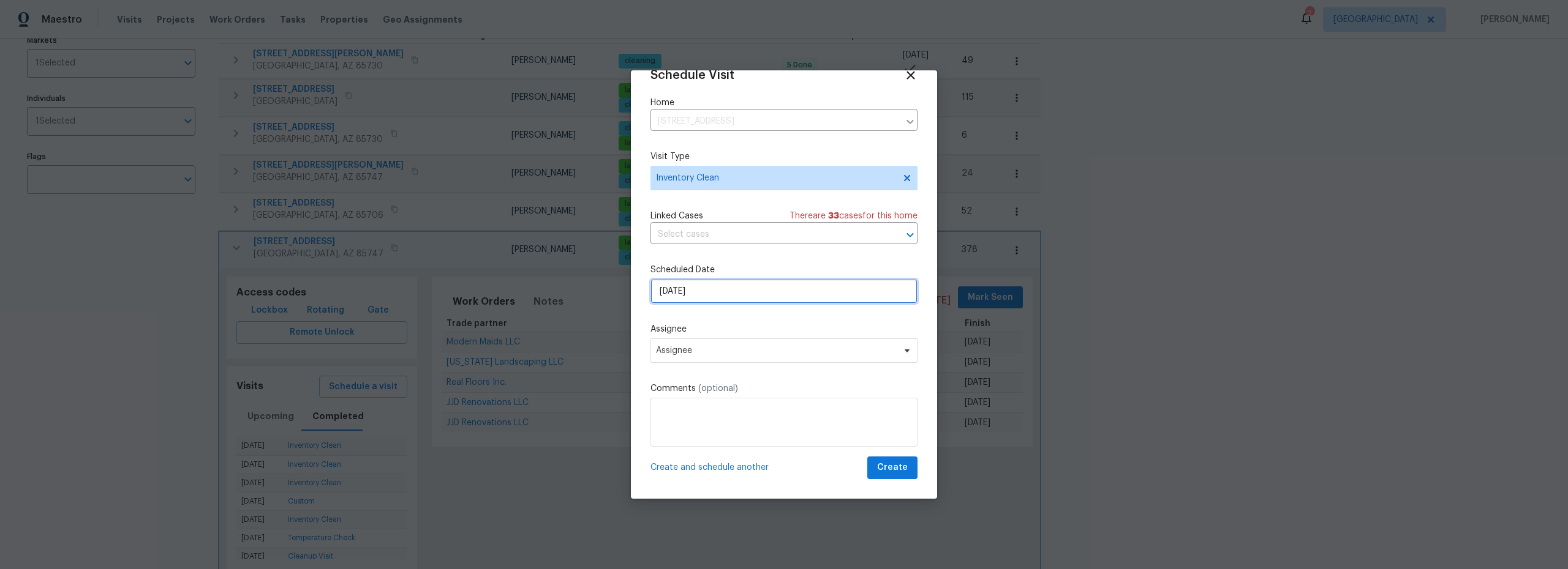
click at [709, 290] on input "9/26/2025" at bounding box center [784, 291] width 267 height 25
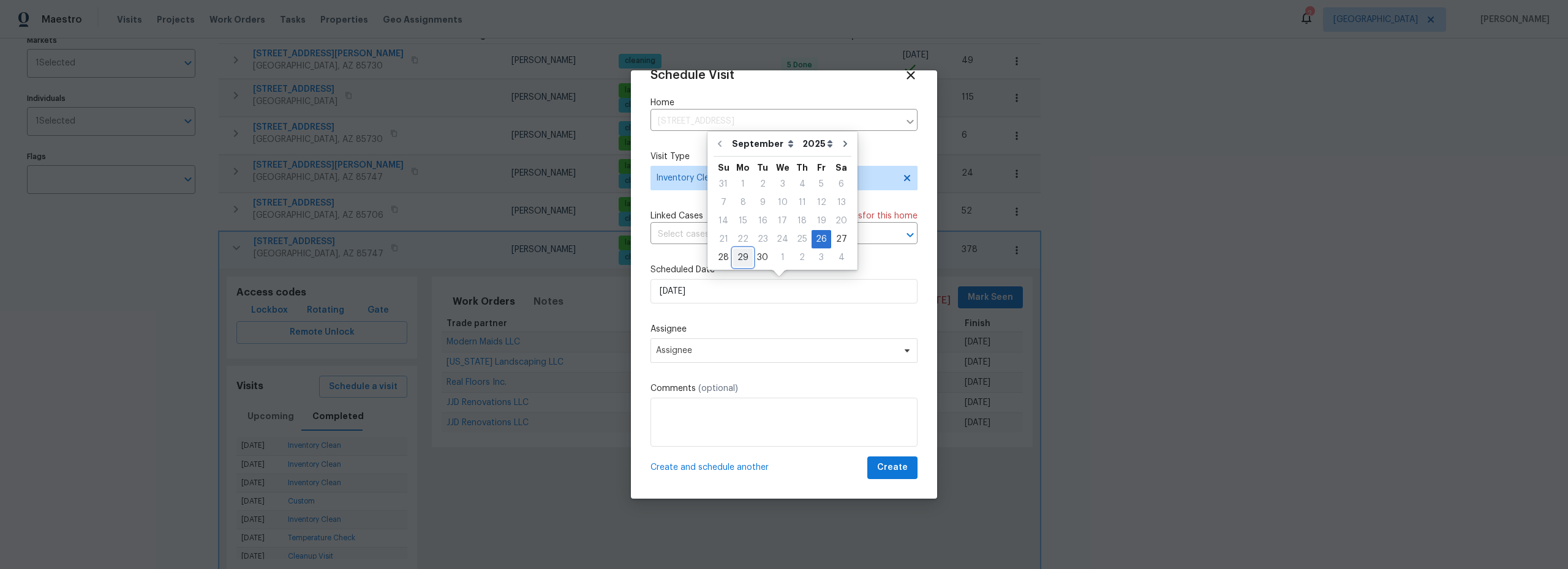
click at [746, 261] on div "29" at bounding box center [743, 257] width 20 height 17
type input "[DATE]"
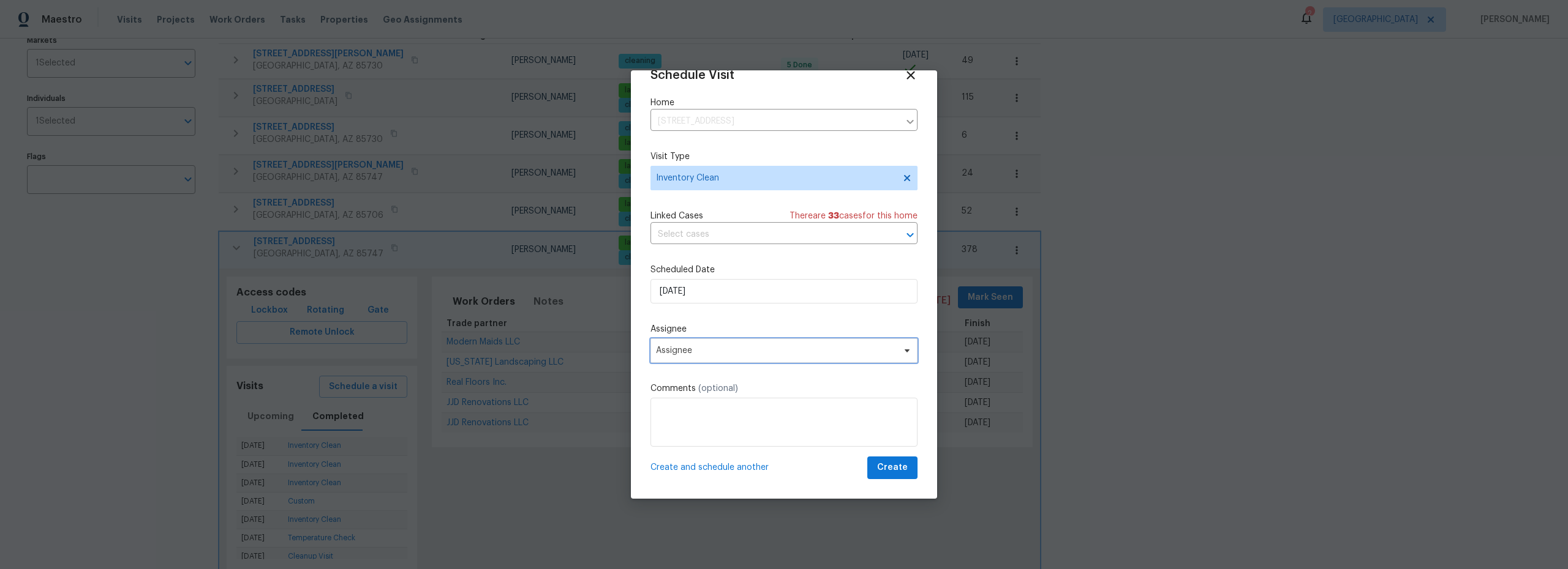
click at [735, 348] on span "Assignee" at bounding box center [776, 350] width 240 height 10
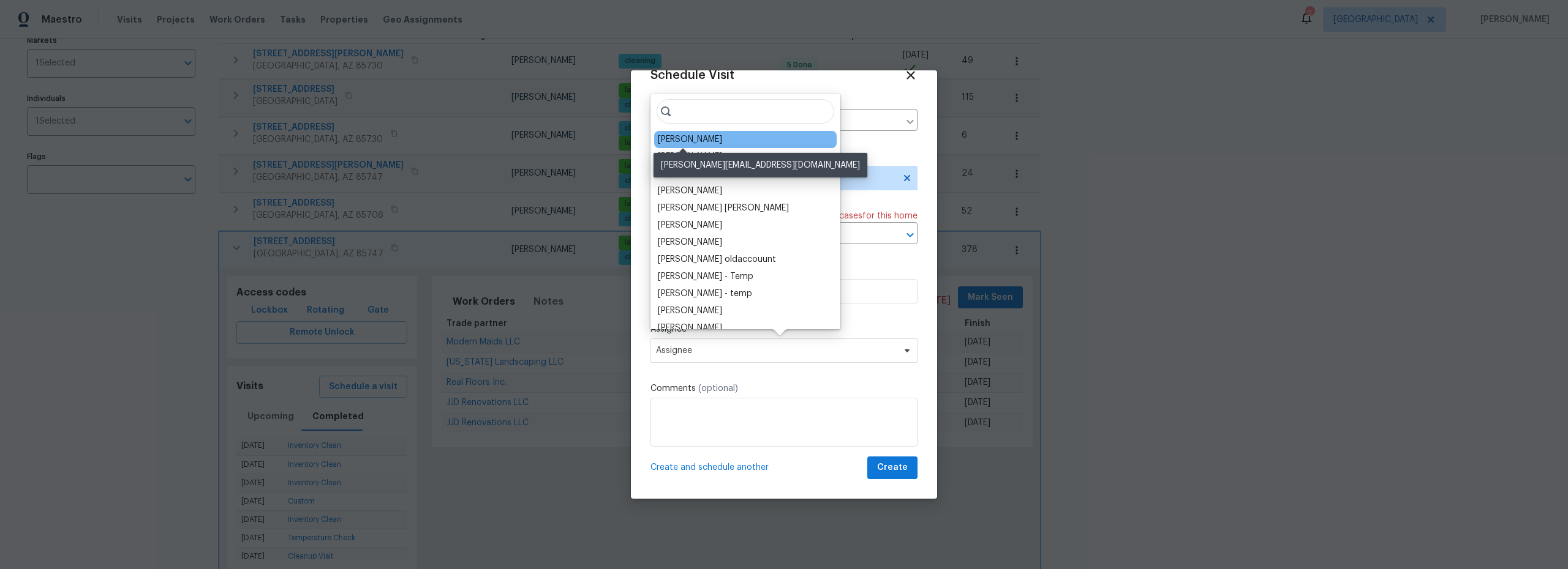
click at [685, 137] on div "[PERSON_NAME]" at bounding box center [689, 139] width 64 height 12
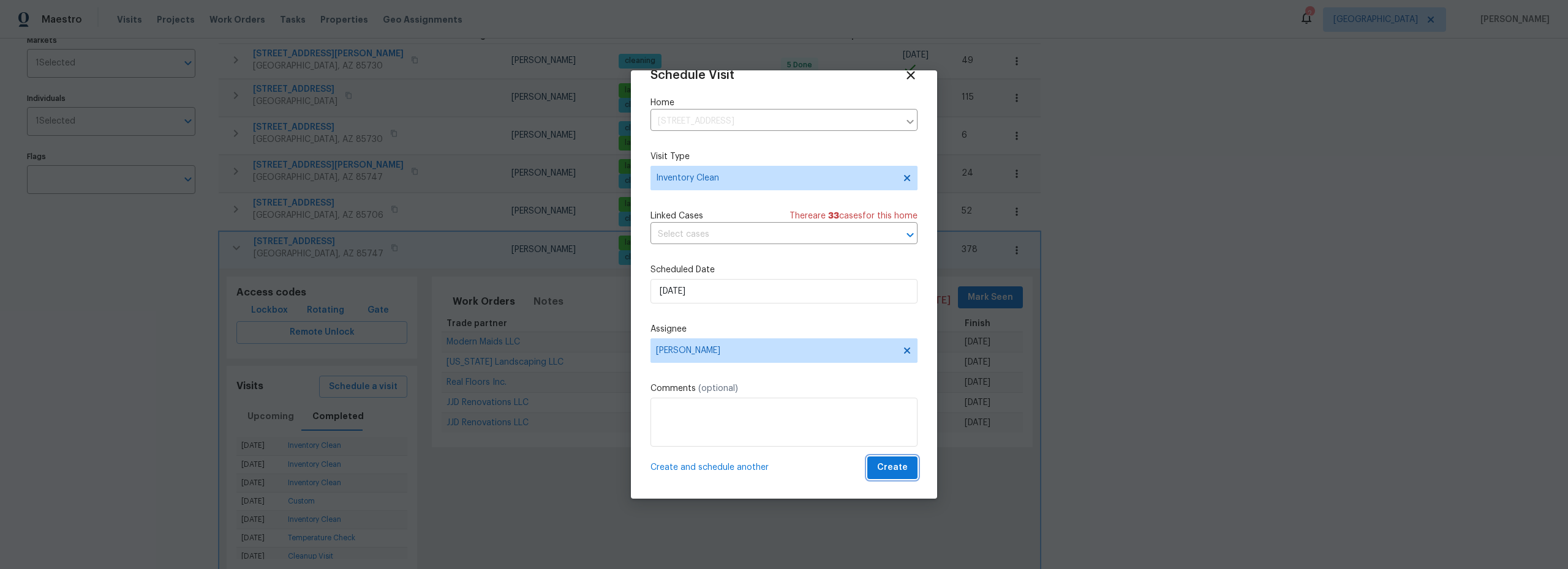
click at [877, 463] on span "Create" at bounding box center [892, 468] width 30 height 16
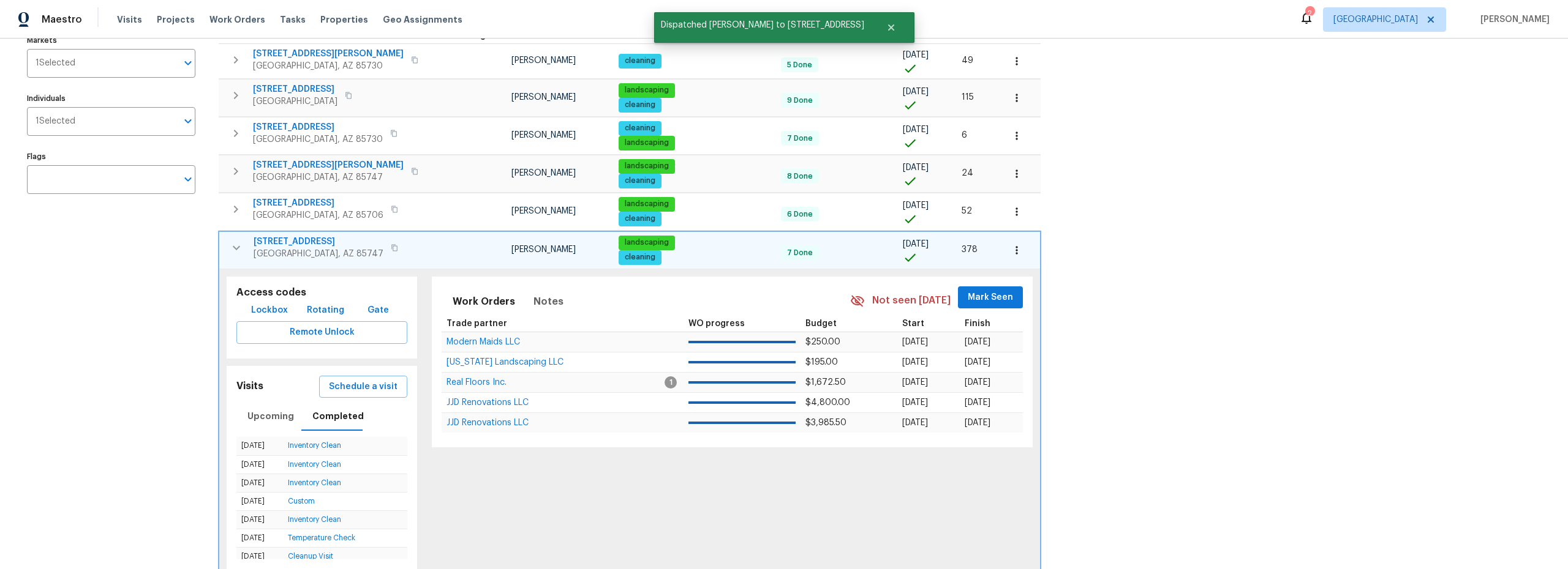
click at [236, 247] on icon "button" at bounding box center [236, 247] width 15 height 15
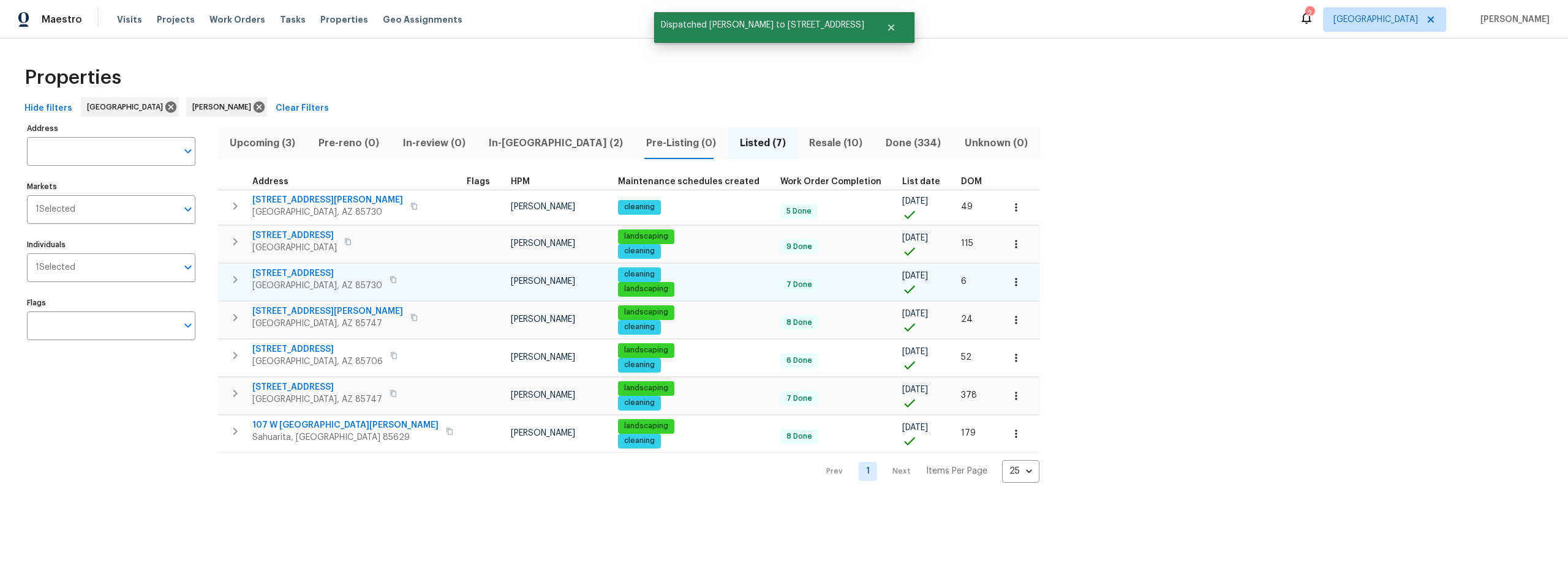
scroll to position [0, 0]
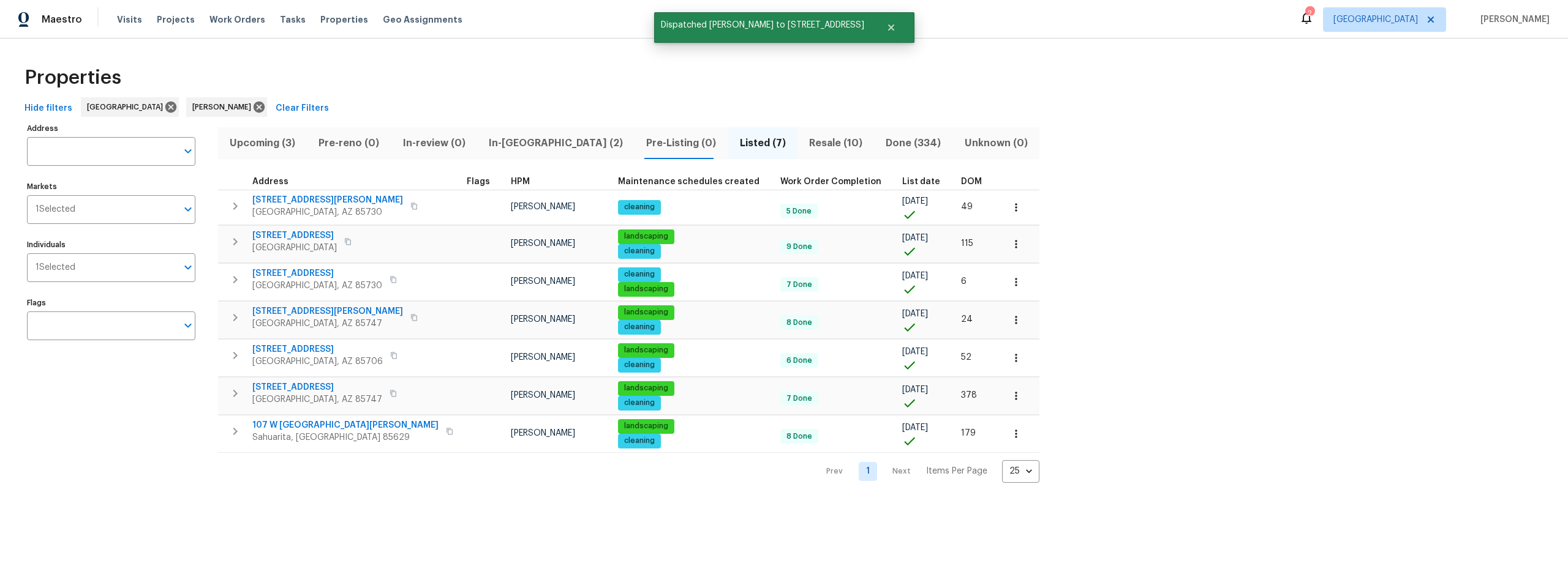
click at [805, 146] on span "Resale (10)" at bounding box center [836, 143] width 62 height 17
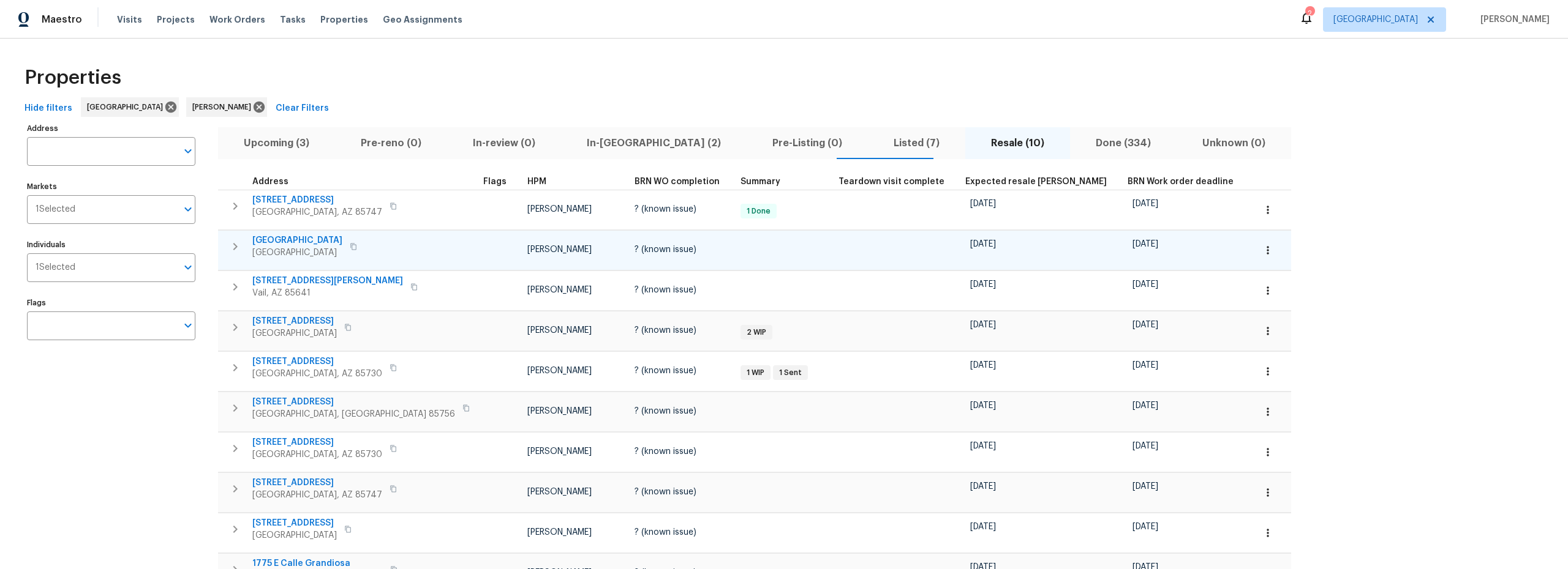
click at [235, 246] on icon "button" at bounding box center [235, 246] width 15 height 15
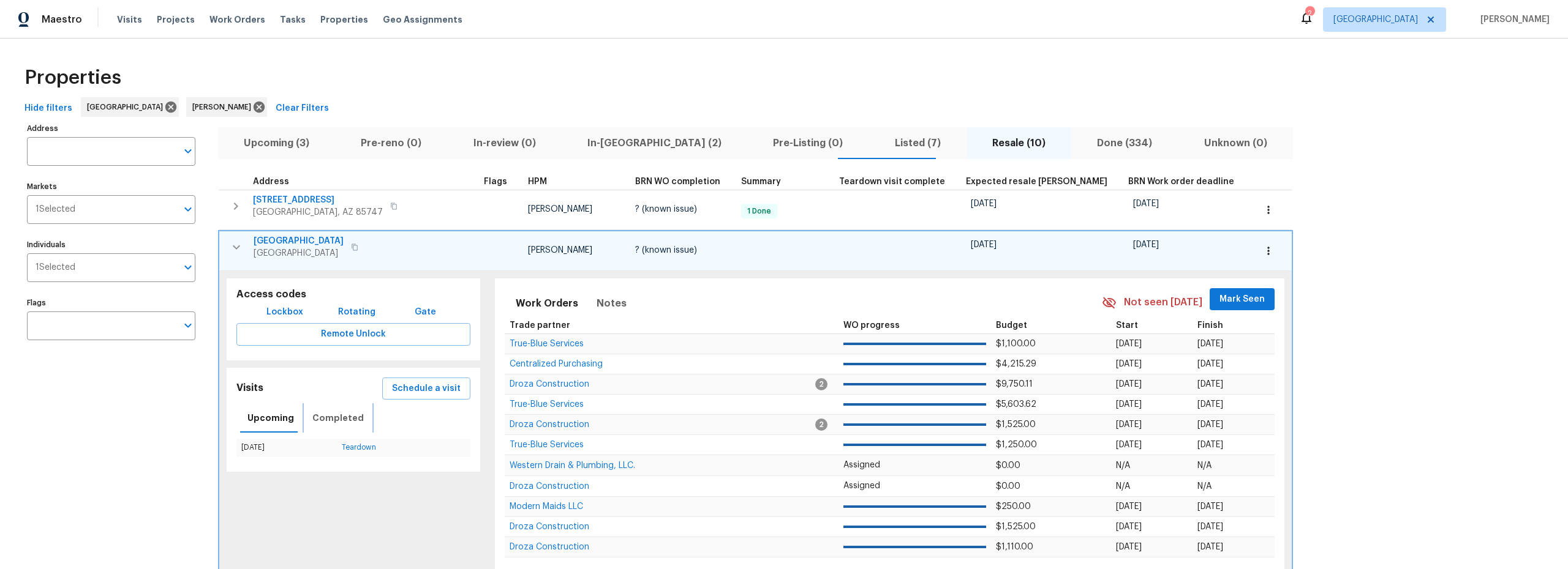
click at [347, 419] on span "Completed" at bounding box center [338, 418] width 52 height 16
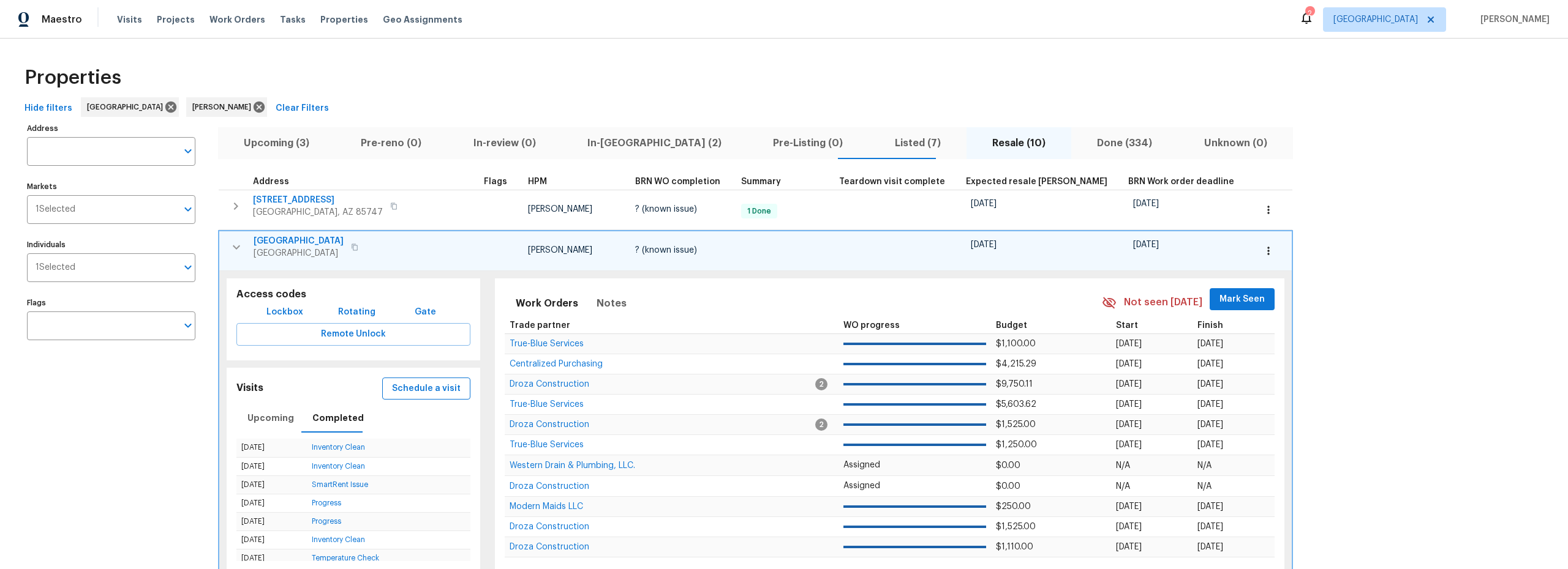
click at [399, 382] on span "Schedule a visit" at bounding box center [426, 389] width 68 height 16
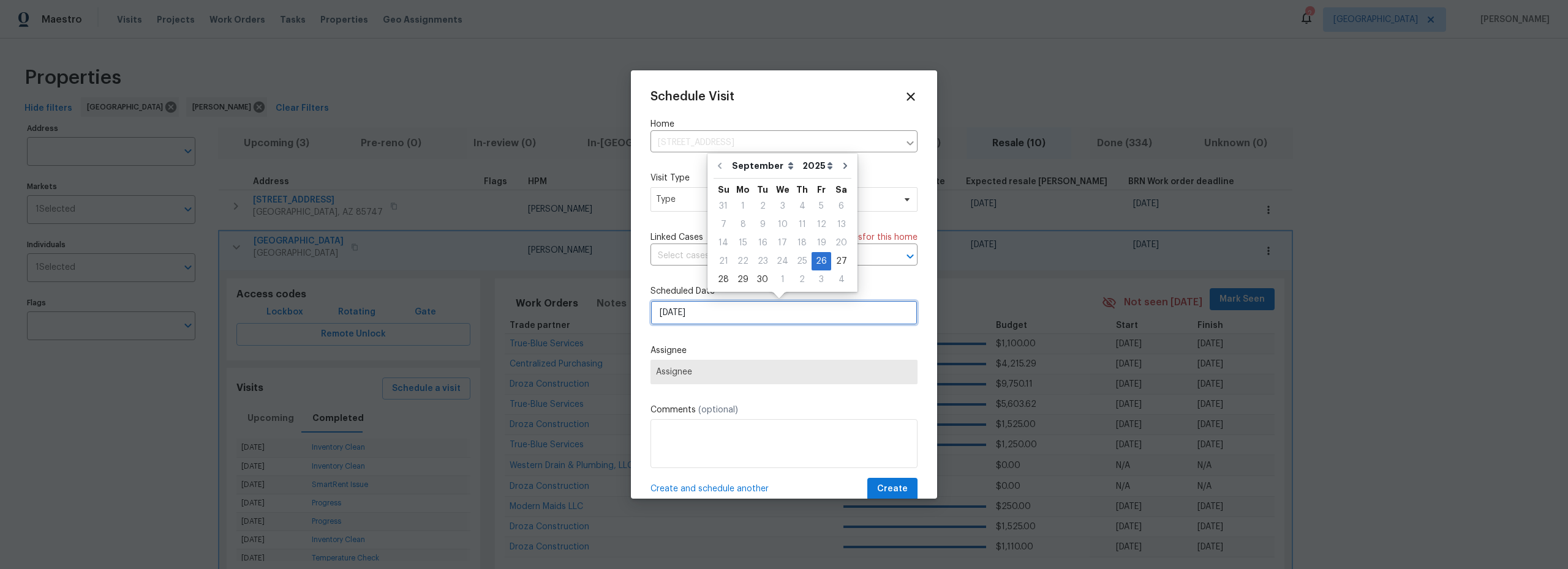
click at [735, 317] on input "9/26/2025" at bounding box center [784, 312] width 267 height 25
click at [744, 281] on div "29" at bounding box center [743, 280] width 20 height 17
type input "[DATE]"
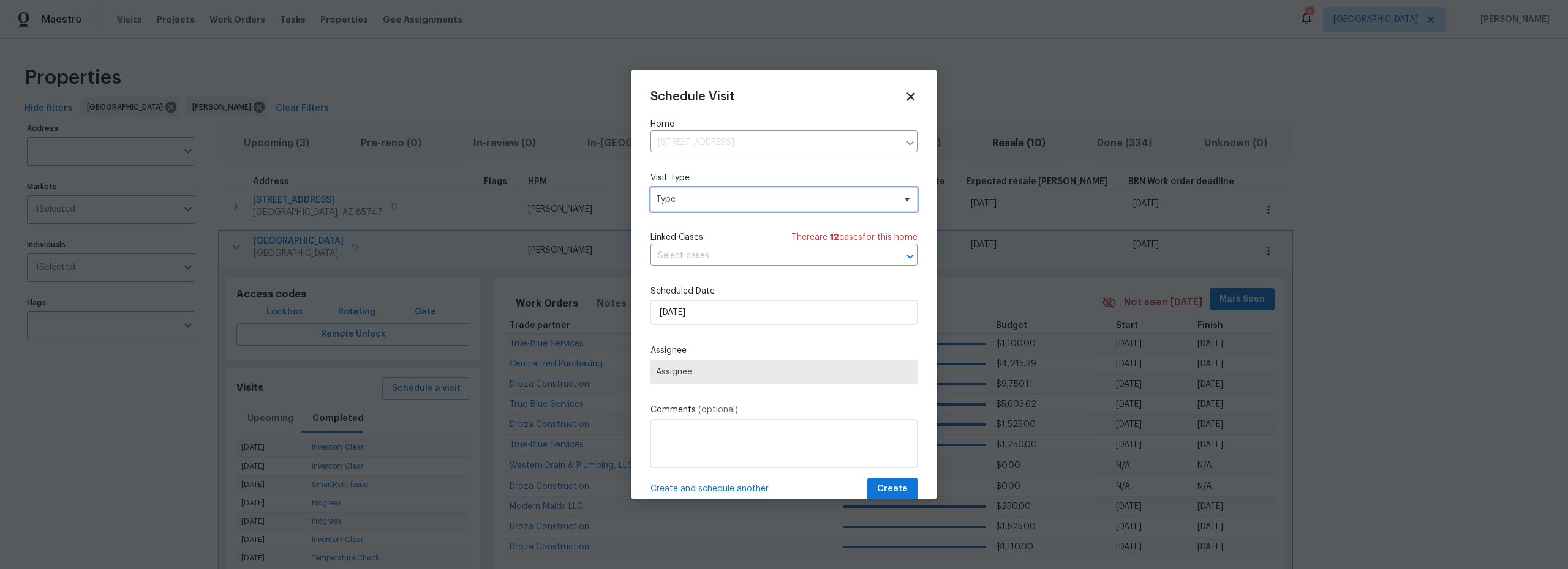
click at [715, 207] on span "Type" at bounding box center [784, 200] width 267 height 25
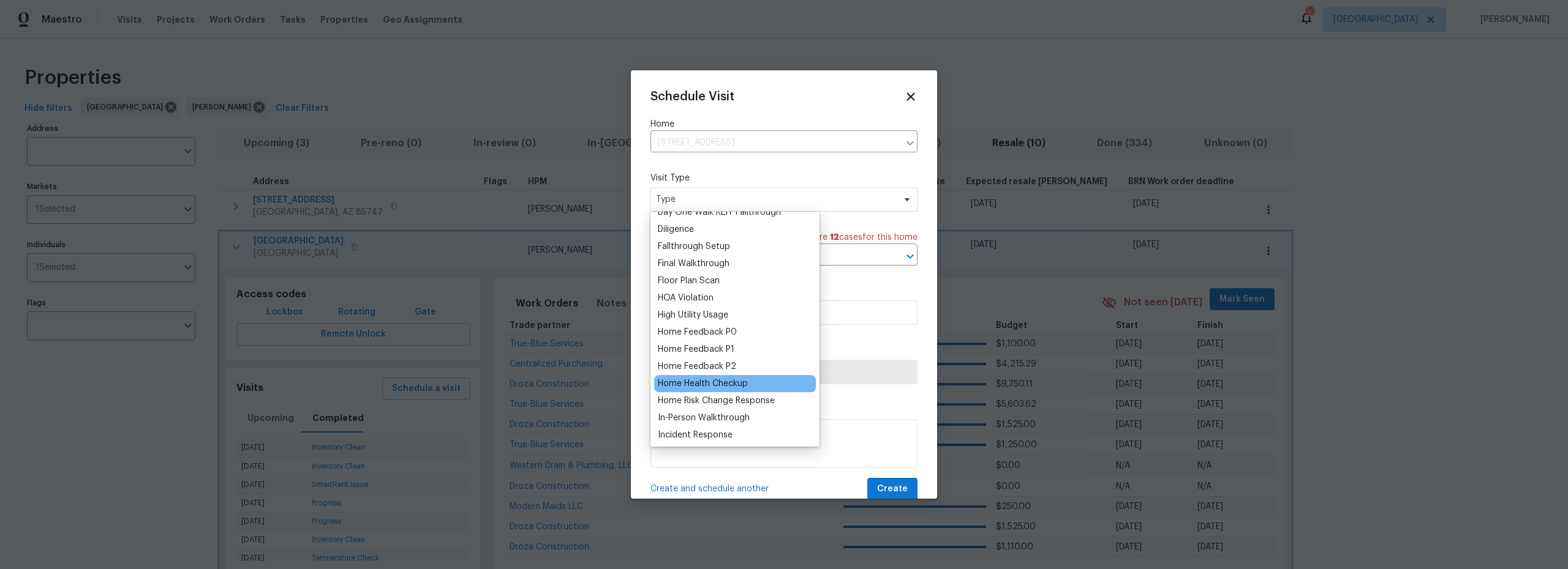
scroll to position [401, 0]
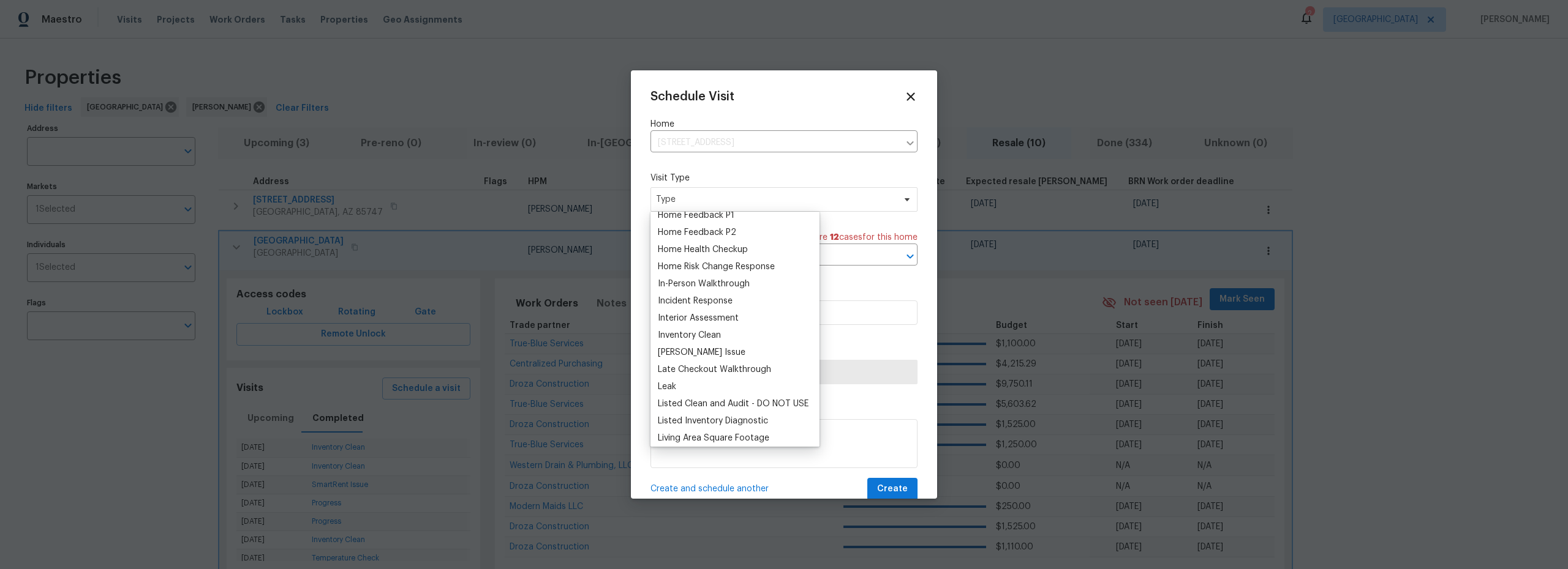
click at [694, 337] on div "Inventory Clean" at bounding box center [689, 335] width 63 height 12
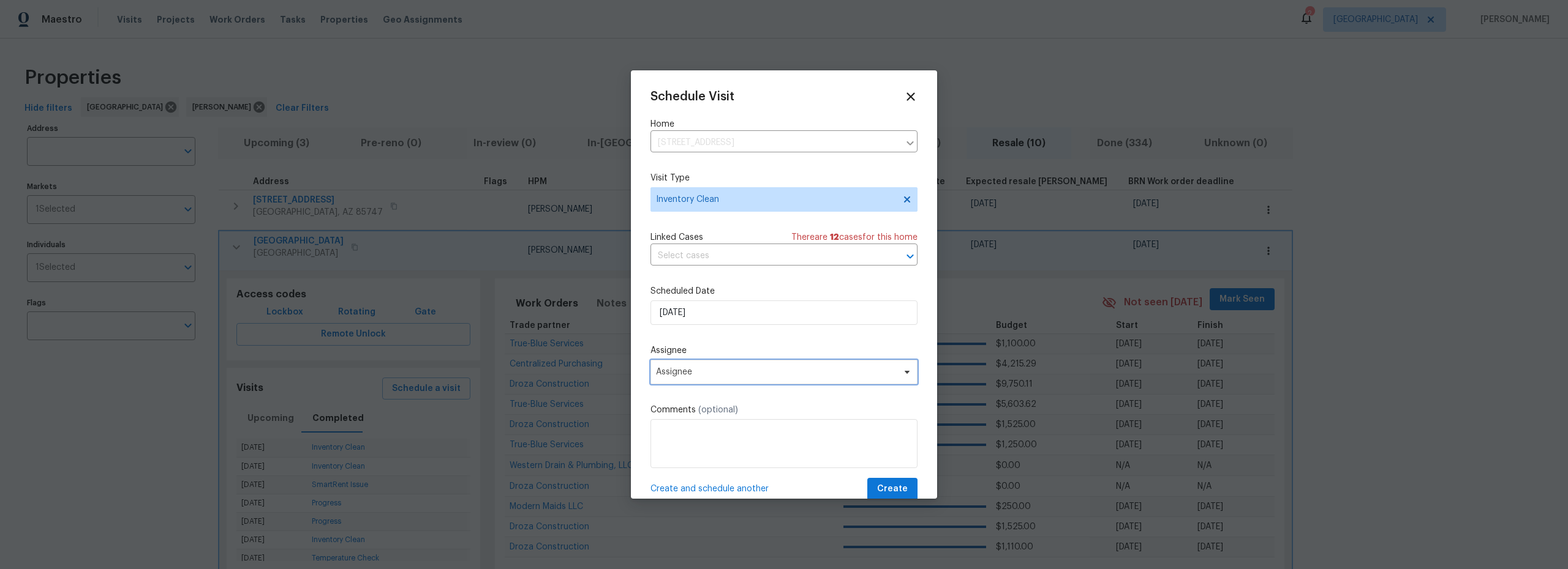
click at [736, 370] on span "Assignee" at bounding box center [776, 372] width 240 height 10
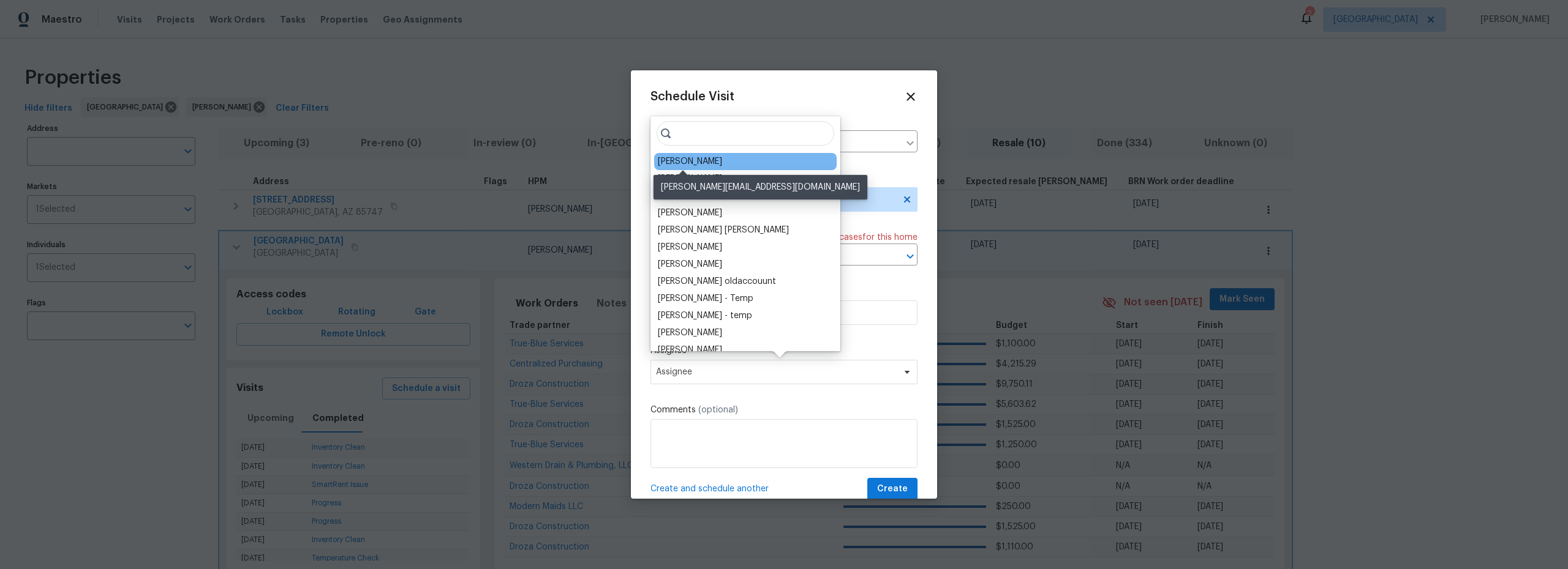
click at [689, 161] on div "[PERSON_NAME]" at bounding box center [689, 161] width 64 height 12
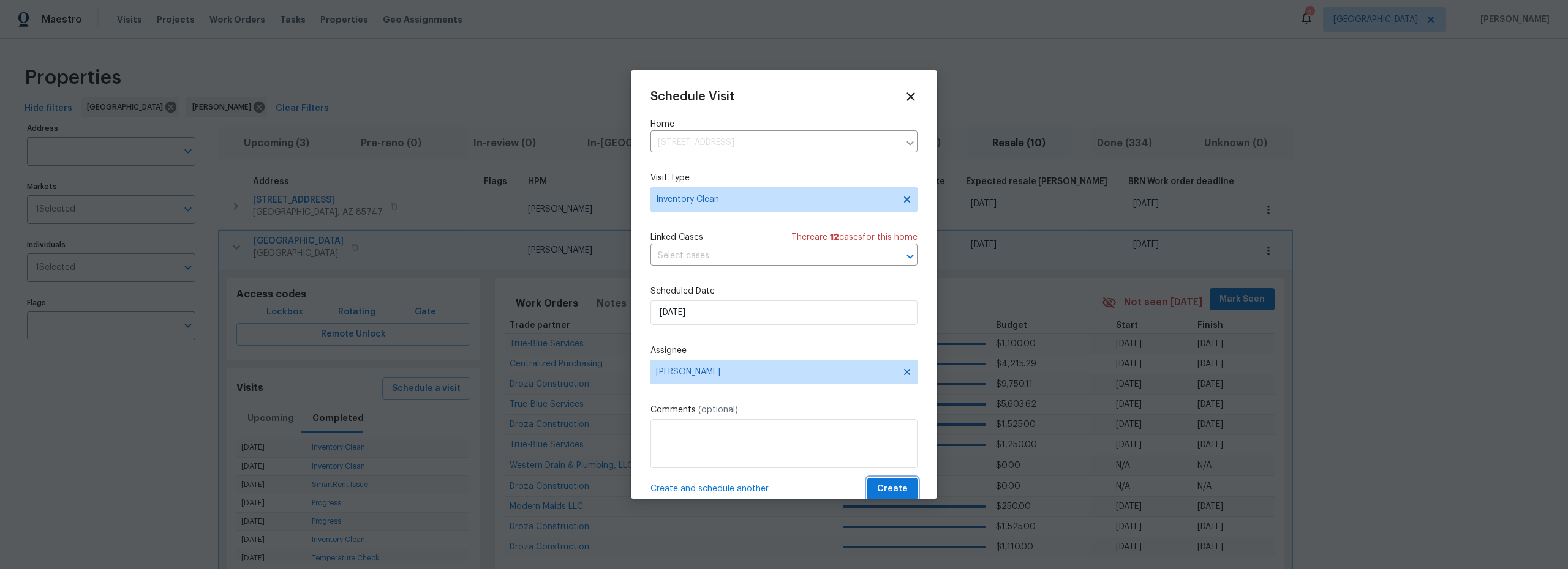
click at [879, 490] on span "Create" at bounding box center [892, 489] width 30 height 16
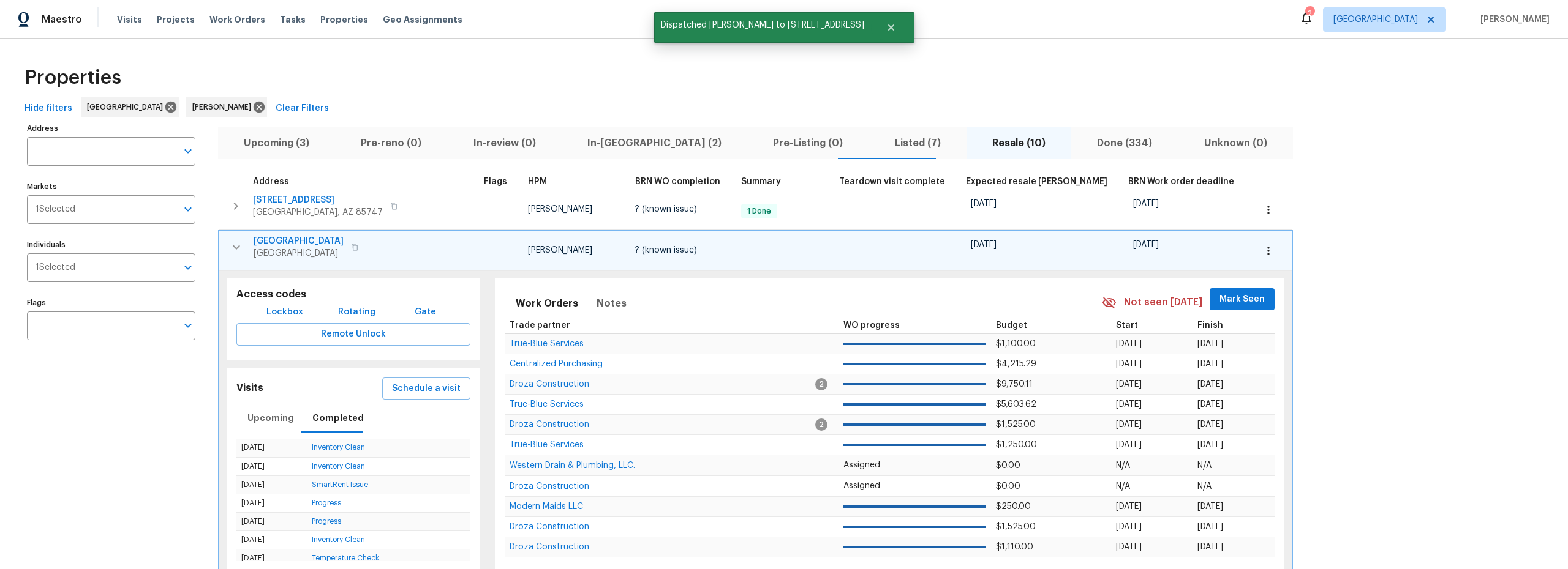
click at [231, 245] on icon "button" at bounding box center [236, 247] width 15 height 15
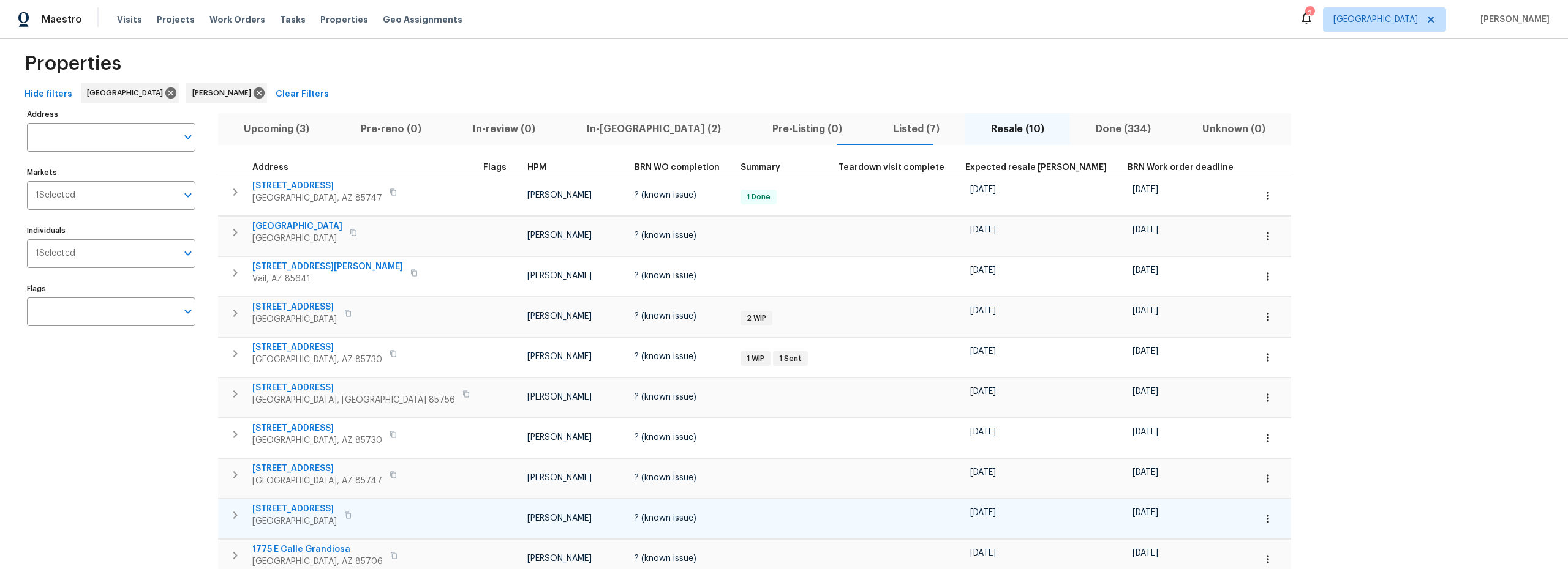
scroll to position [0, 0]
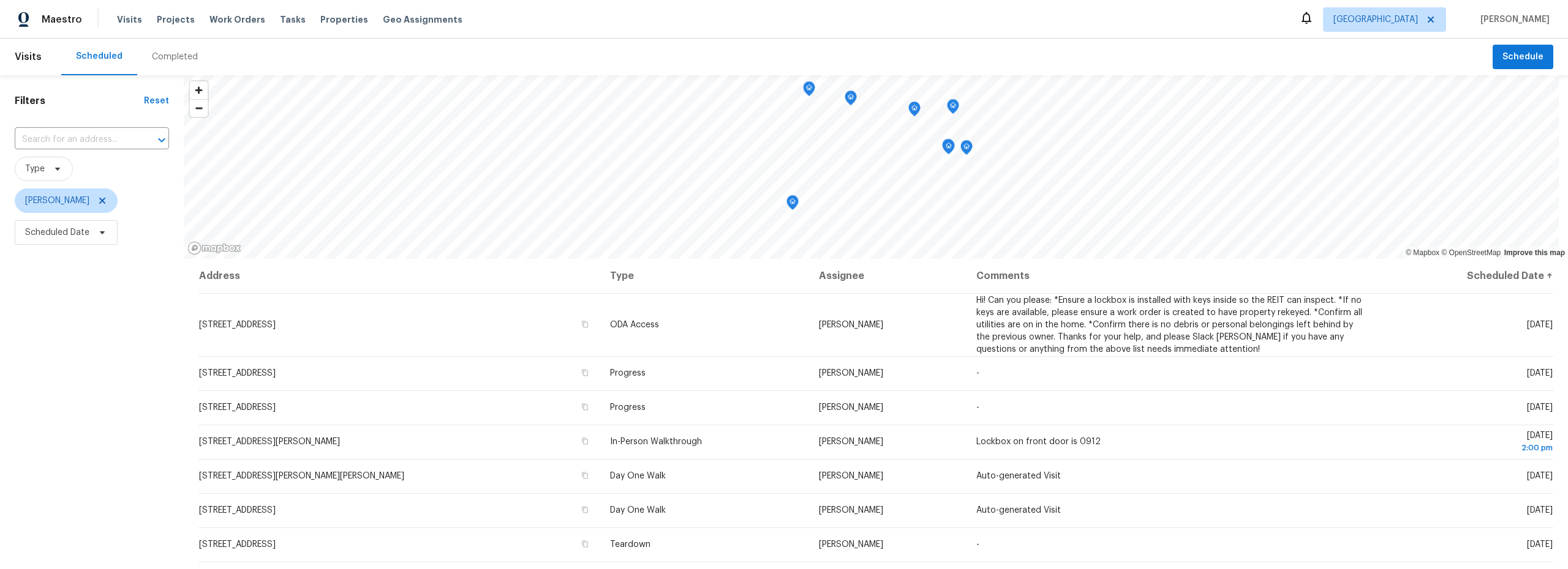
scroll to position [104, 0]
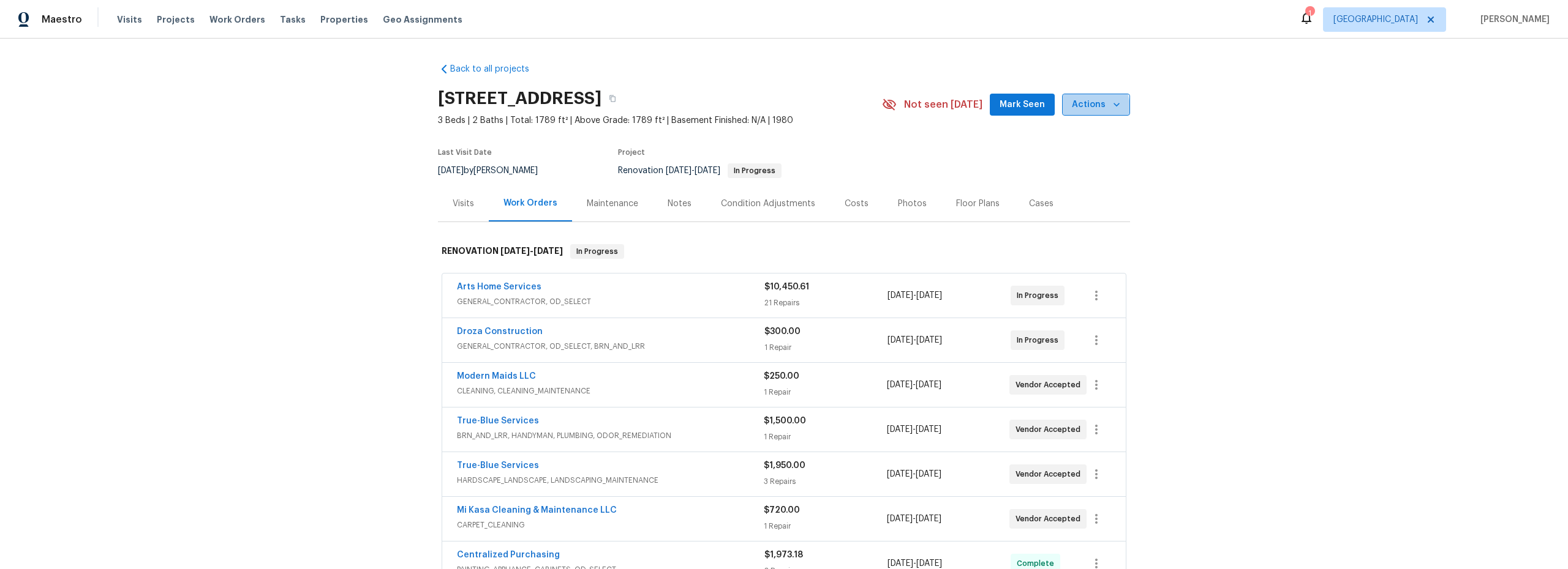
click at [1078, 110] on span "Actions" at bounding box center [1096, 105] width 49 height 16
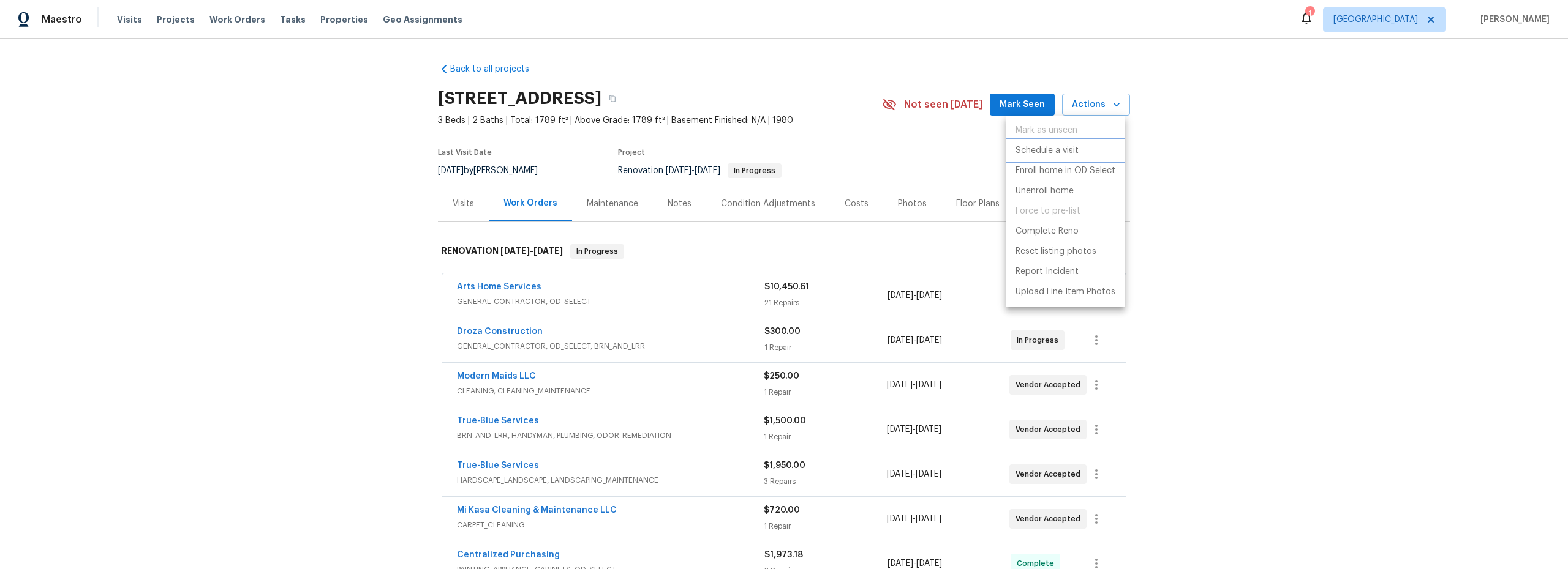
click at [1051, 148] on p "Schedule a visit" at bounding box center [1047, 151] width 63 height 13
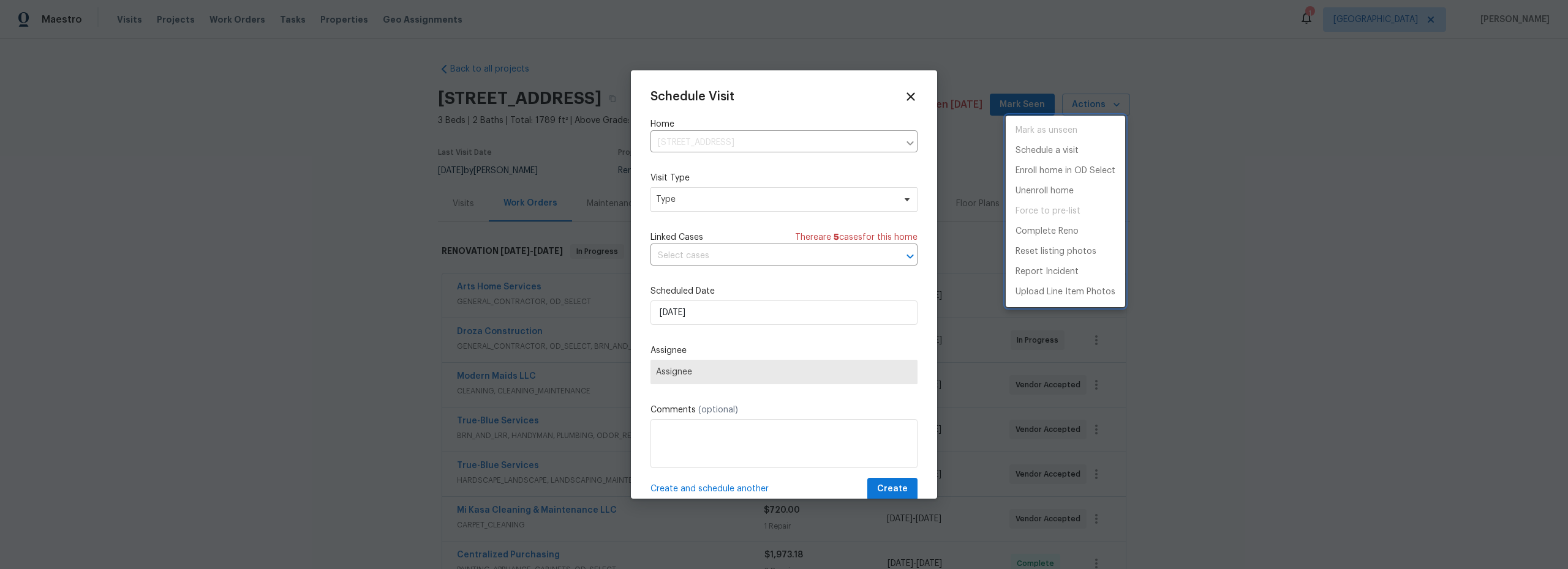
click at [706, 326] on div at bounding box center [784, 284] width 1568 height 569
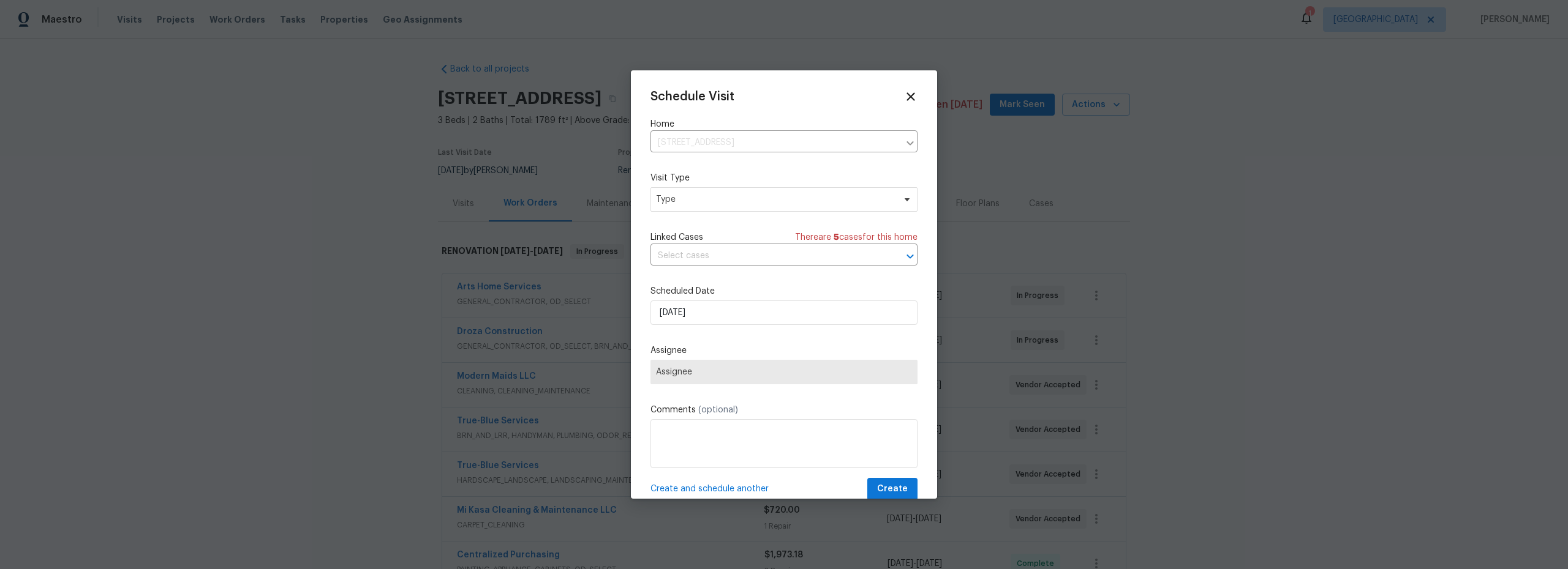
click at [706, 312] on div "Mark as unseen Schedule a visit Enroll home in OD Select Unenroll home Force to…" at bounding box center [784, 284] width 1568 height 569
click at [692, 207] on span "Type" at bounding box center [784, 200] width 267 height 25
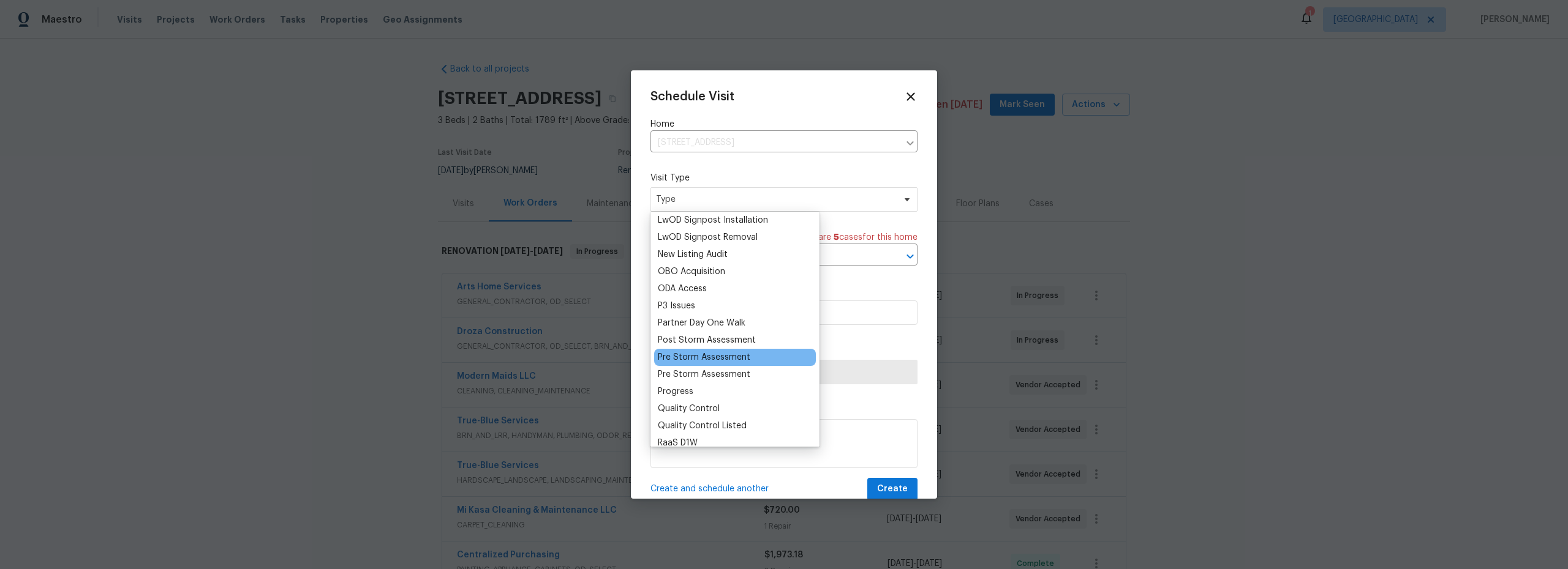
scroll to position [687, 0]
click at [685, 362] on div "Progress" at bounding box center [675, 358] width 35 height 12
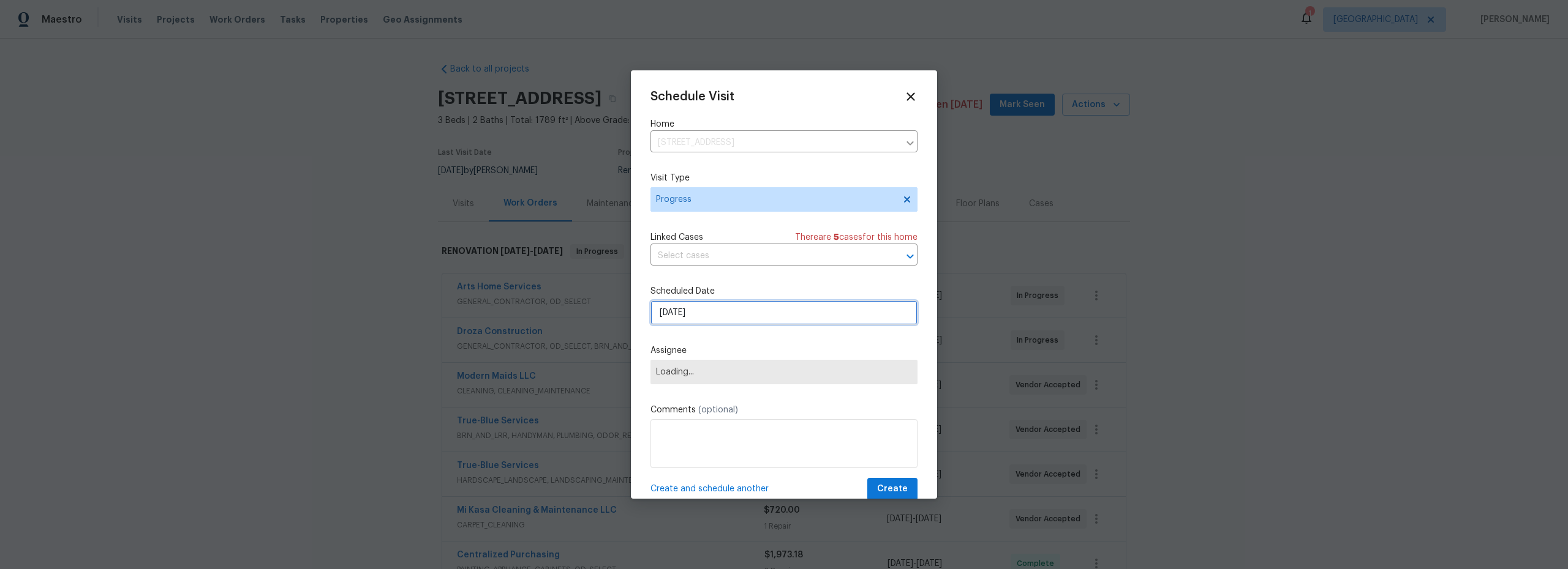
click at [729, 318] on input "9/26/2025" at bounding box center [784, 312] width 267 height 25
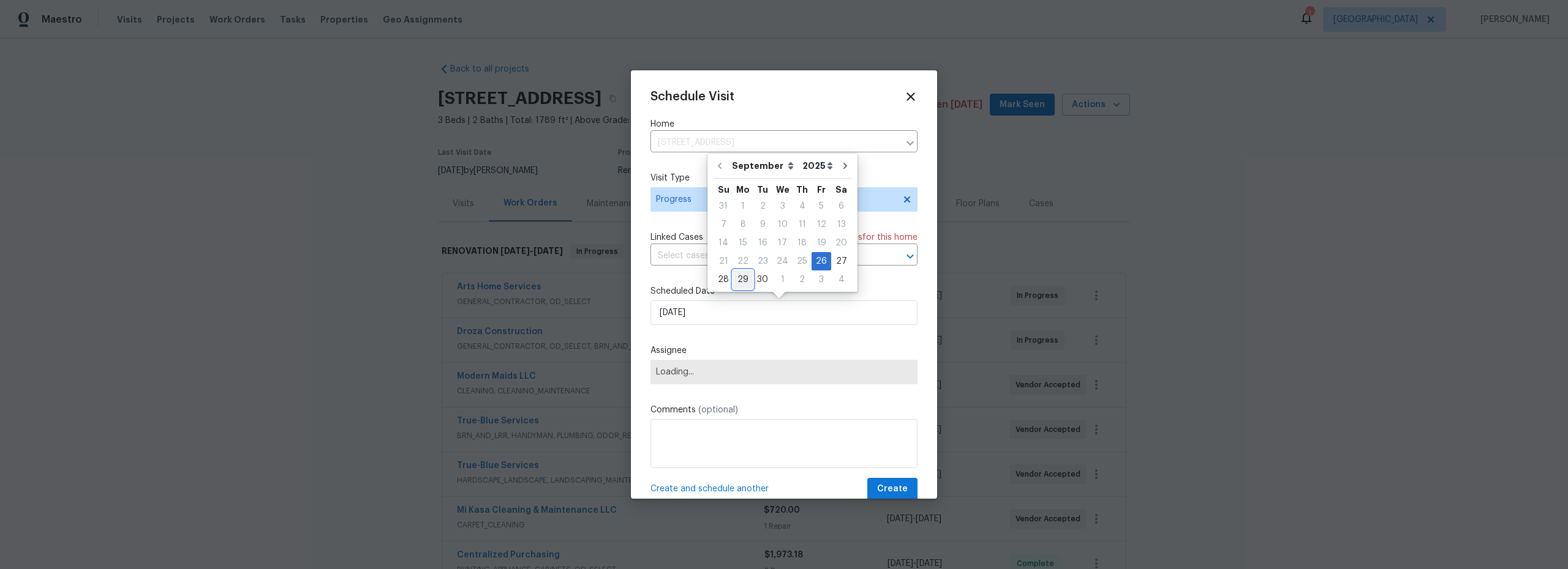
click at [744, 283] on div "29" at bounding box center [743, 280] width 20 height 17
type input "[DATE]"
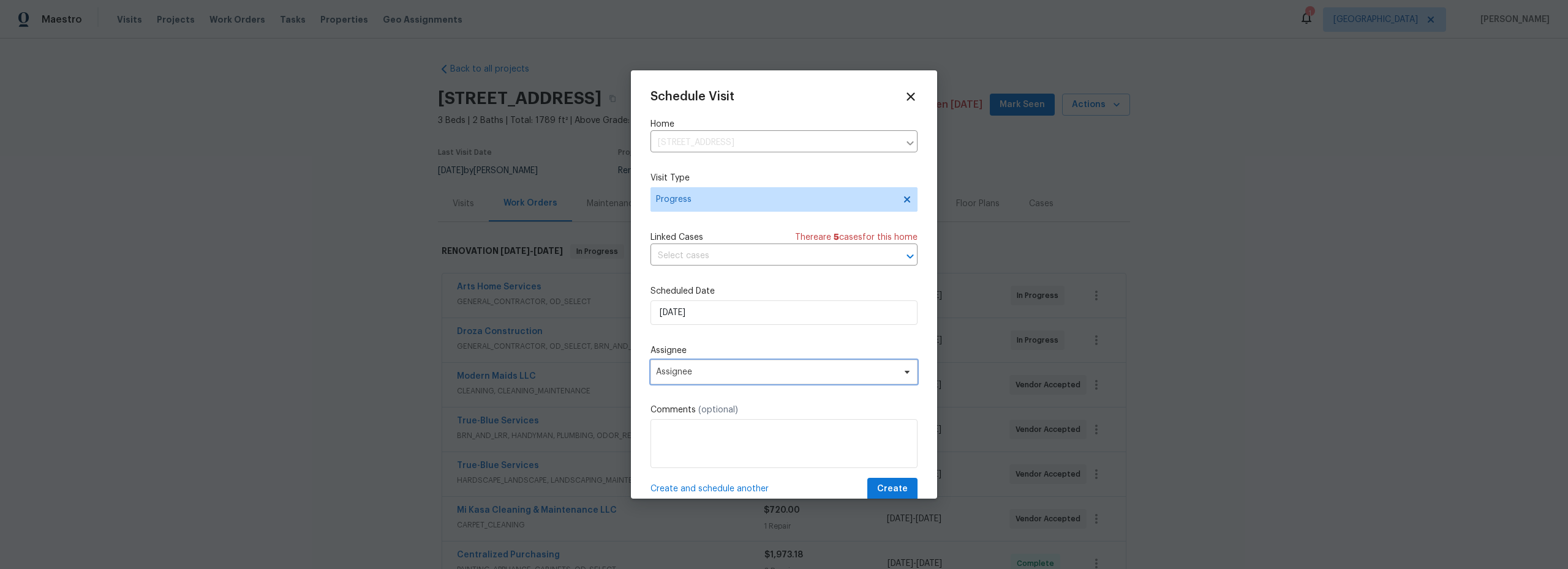
click at [742, 373] on span "Assignee" at bounding box center [776, 372] width 240 height 10
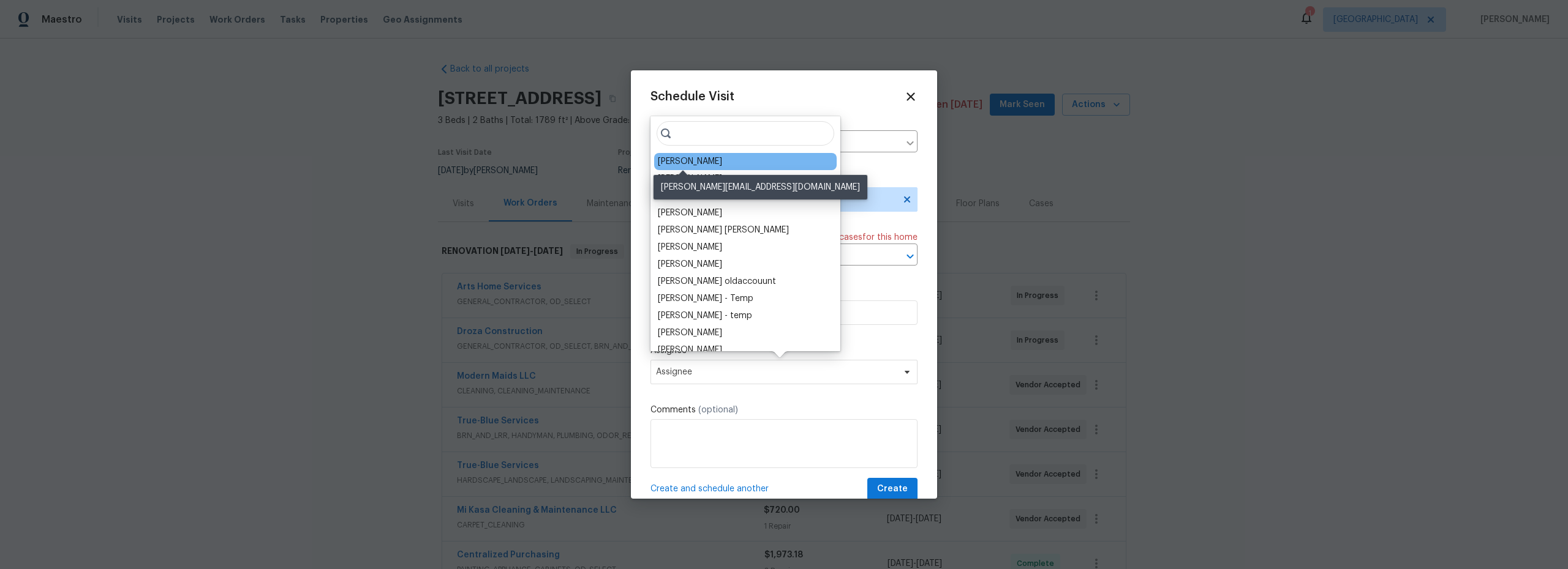
click at [681, 161] on div "[PERSON_NAME]" at bounding box center [689, 161] width 64 height 12
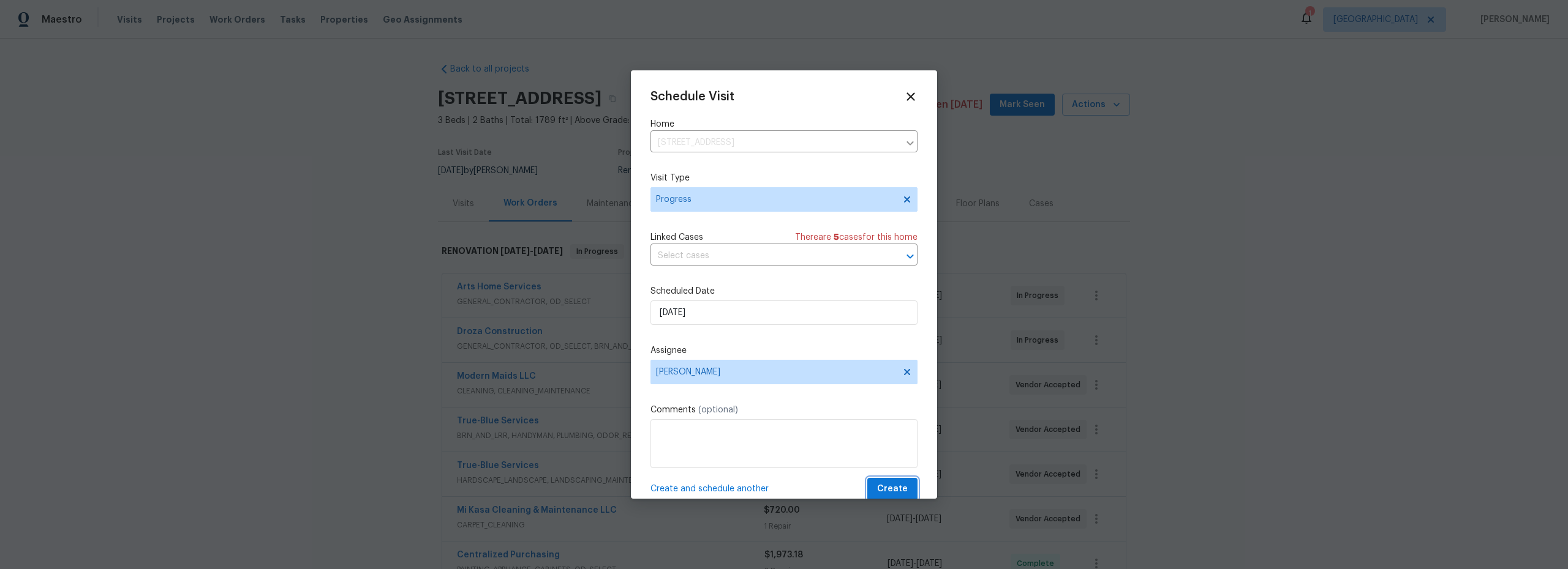
click at [883, 491] on span "Create" at bounding box center [892, 489] width 30 height 16
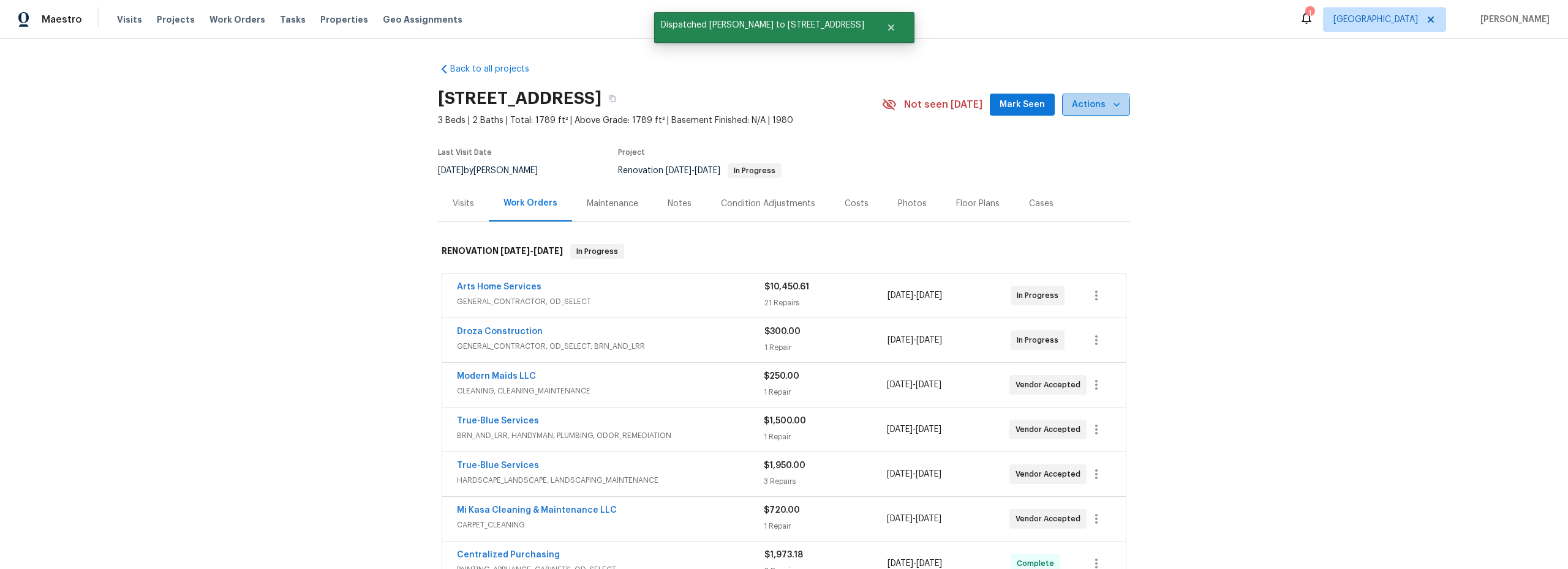
click at [1075, 112] on span "Actions" at bounding box center [1096, 105] width 49 height 16
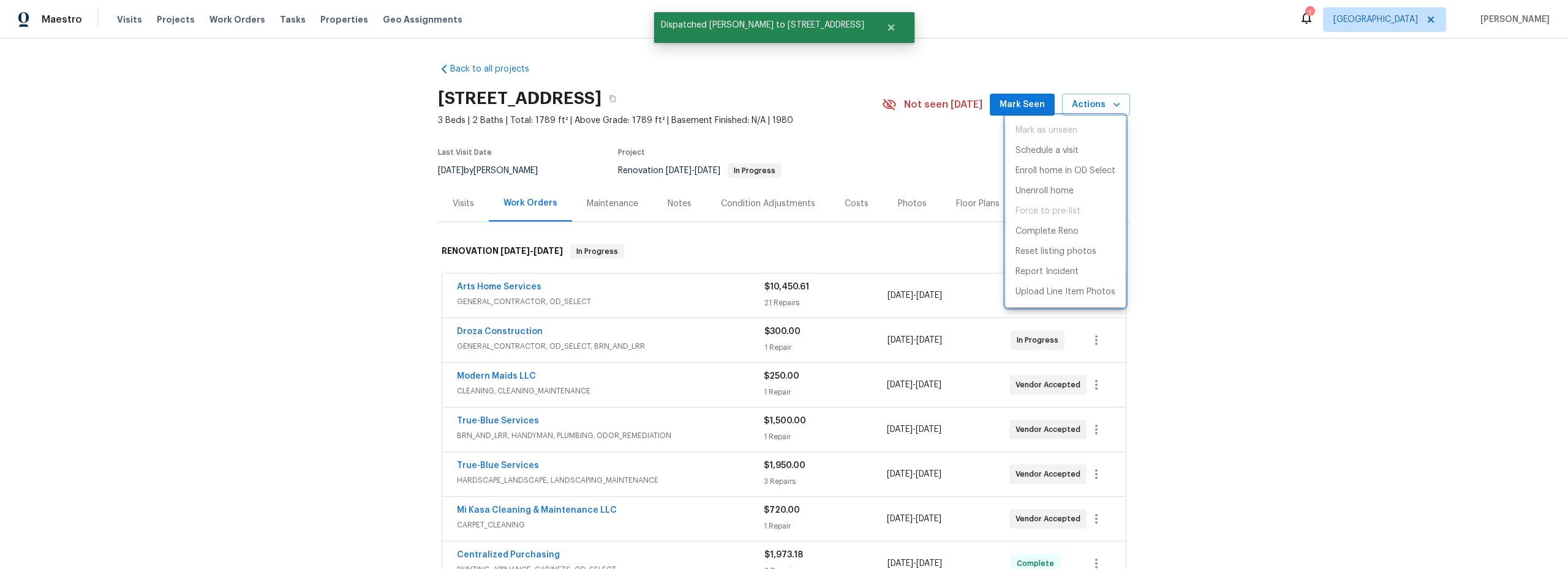
drag, startPoint x: 843, startPoint y: 165, endPoint x: 850, endPoint y: 166, distance: 7.1
click at [844, 166] on div at bounding box center [784, 284] width 1568 height 569
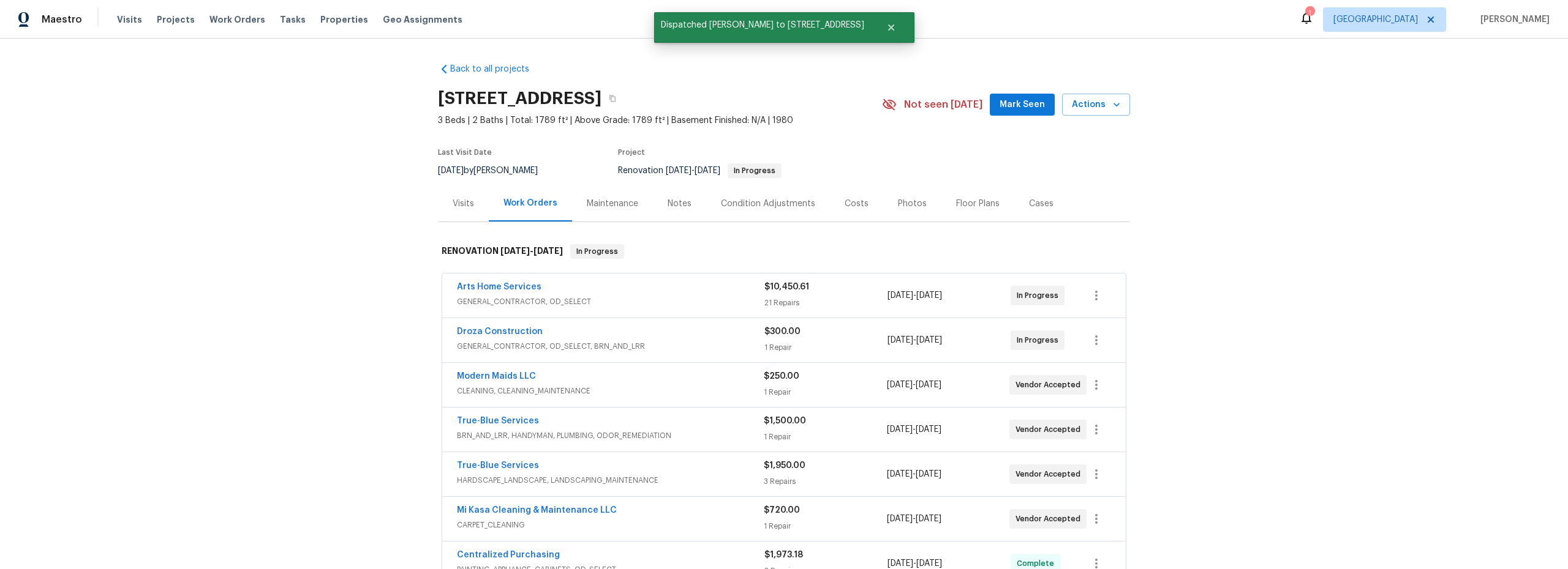
click at [1010, 107] on span "Mark Seen" at bounding box center [1023, 105] width 45 height 16
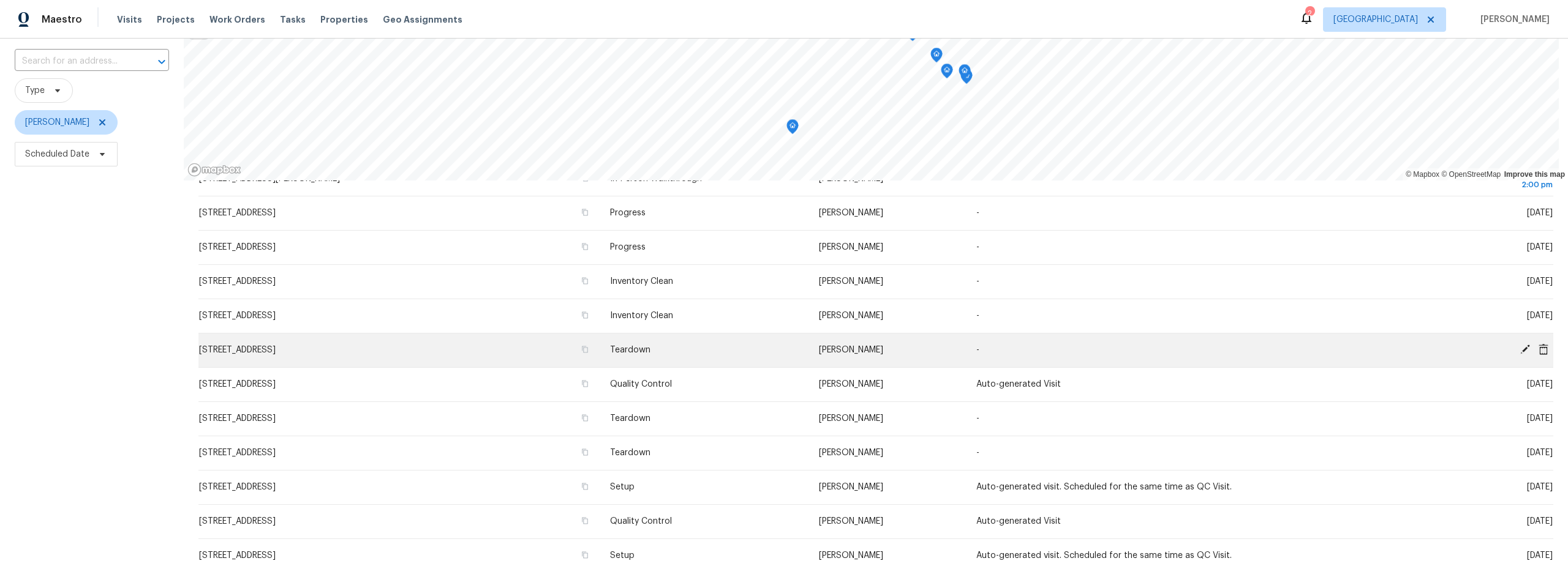
scroll to position [99, 0]
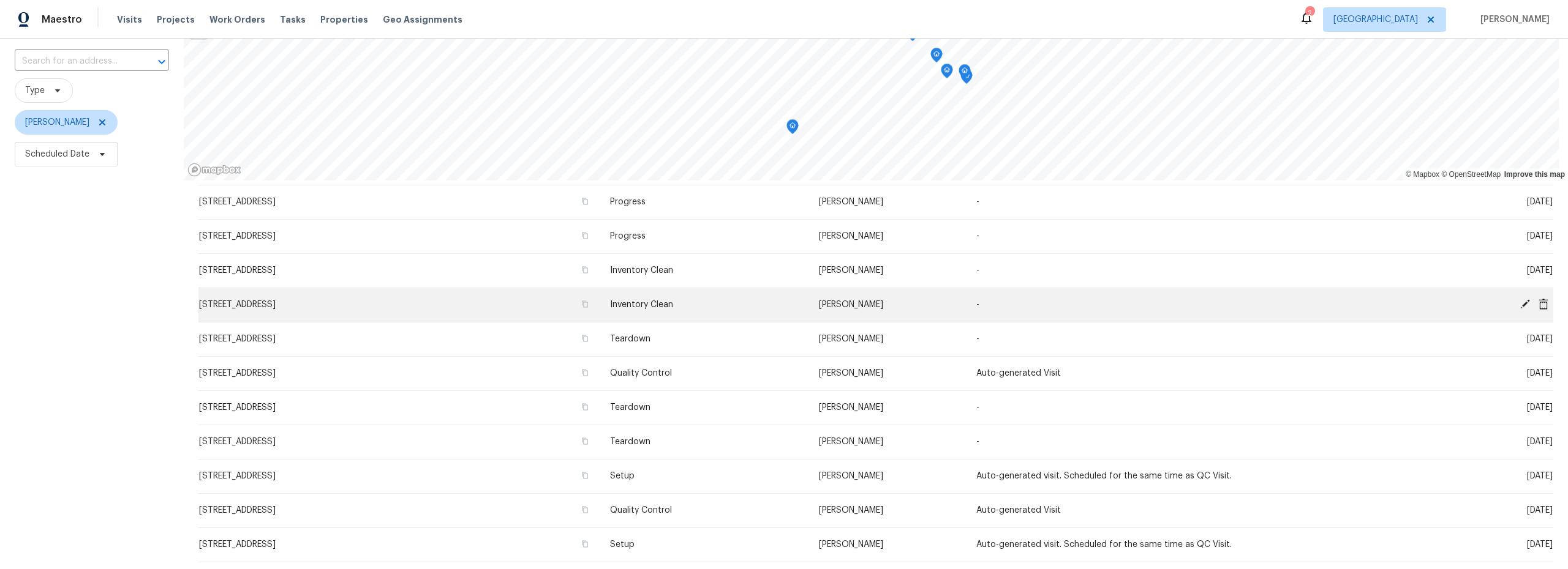
click at [1519, 307] on icon at bounding box center [1525, 305] width 11 height 11
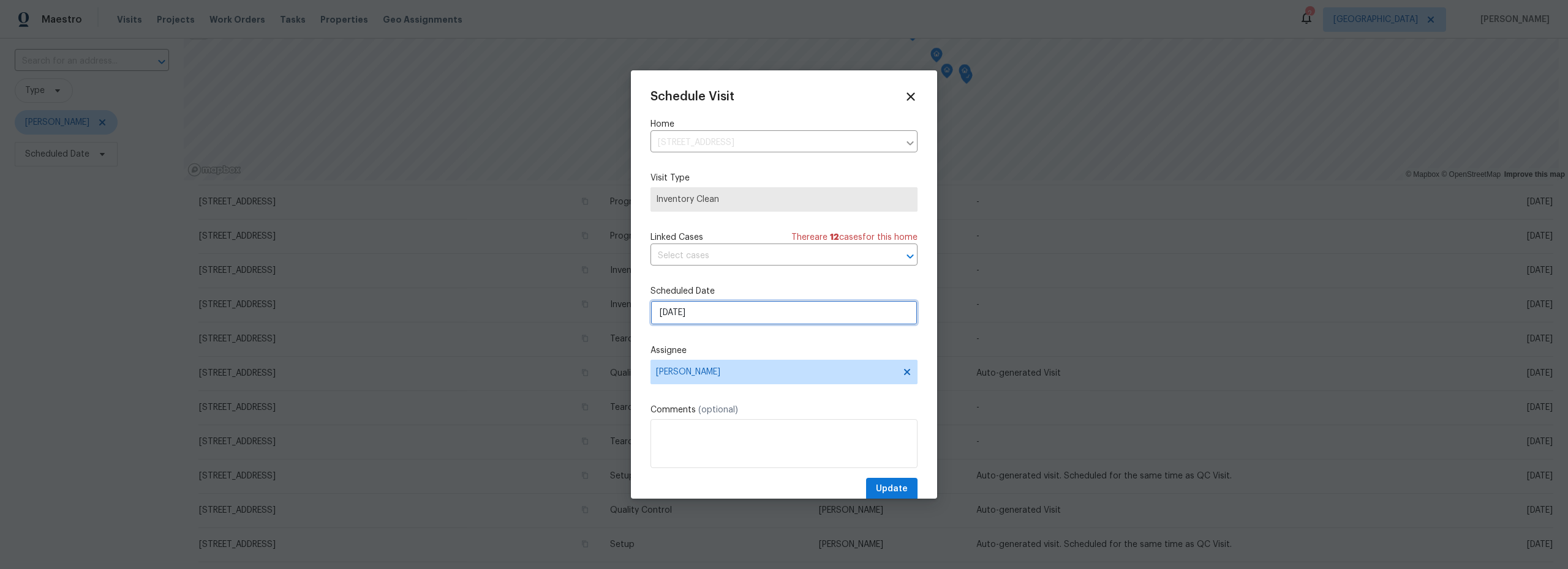
click at [720, 321] on input "[DATE]" at bounding box center [784, 312] width 267 height 25
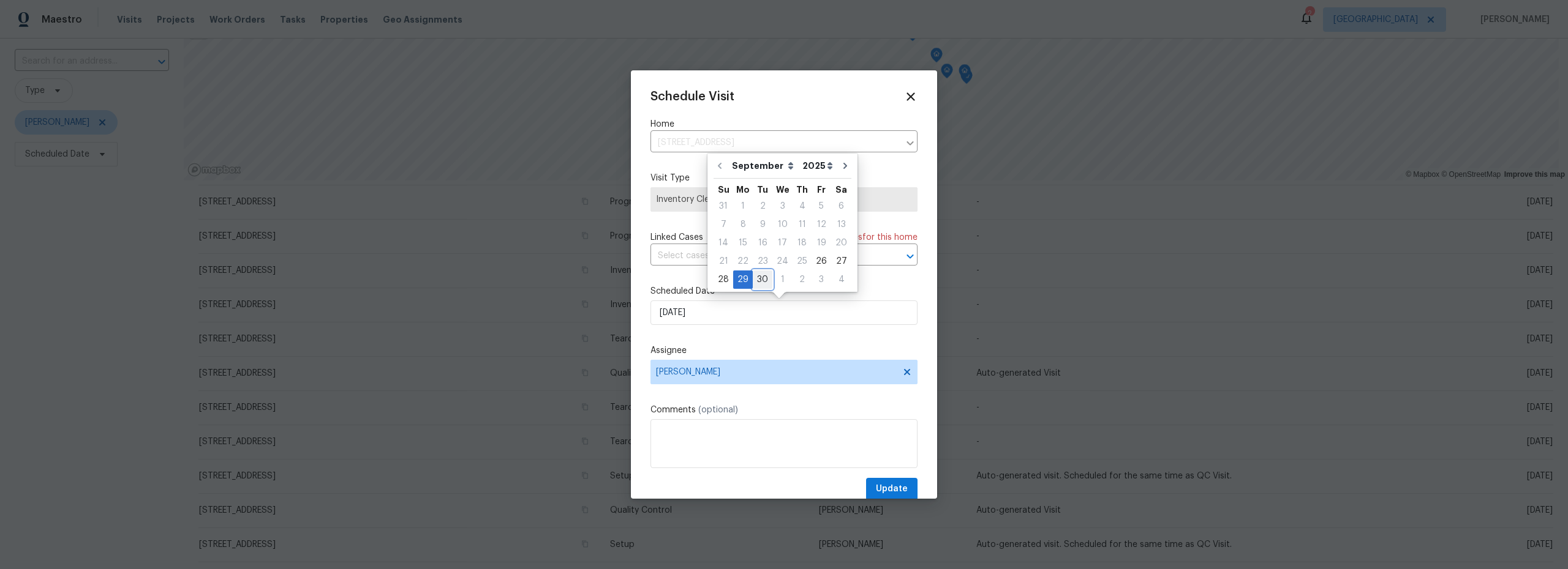
click at [761, 283] on div "30" at bounding box center [763, 280] width 20 height 17
type input "[DATE]"
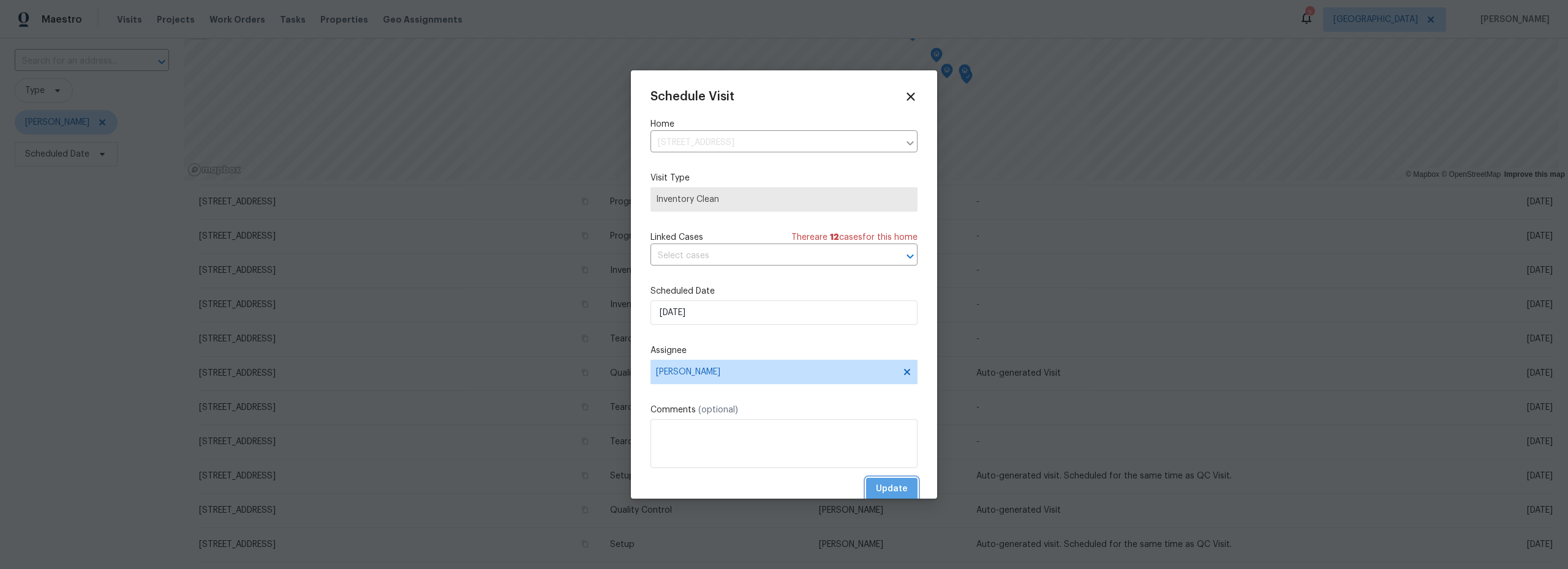
click at [876, 484] on span "Update" at bounding box center [891, 489] width 32 height 16
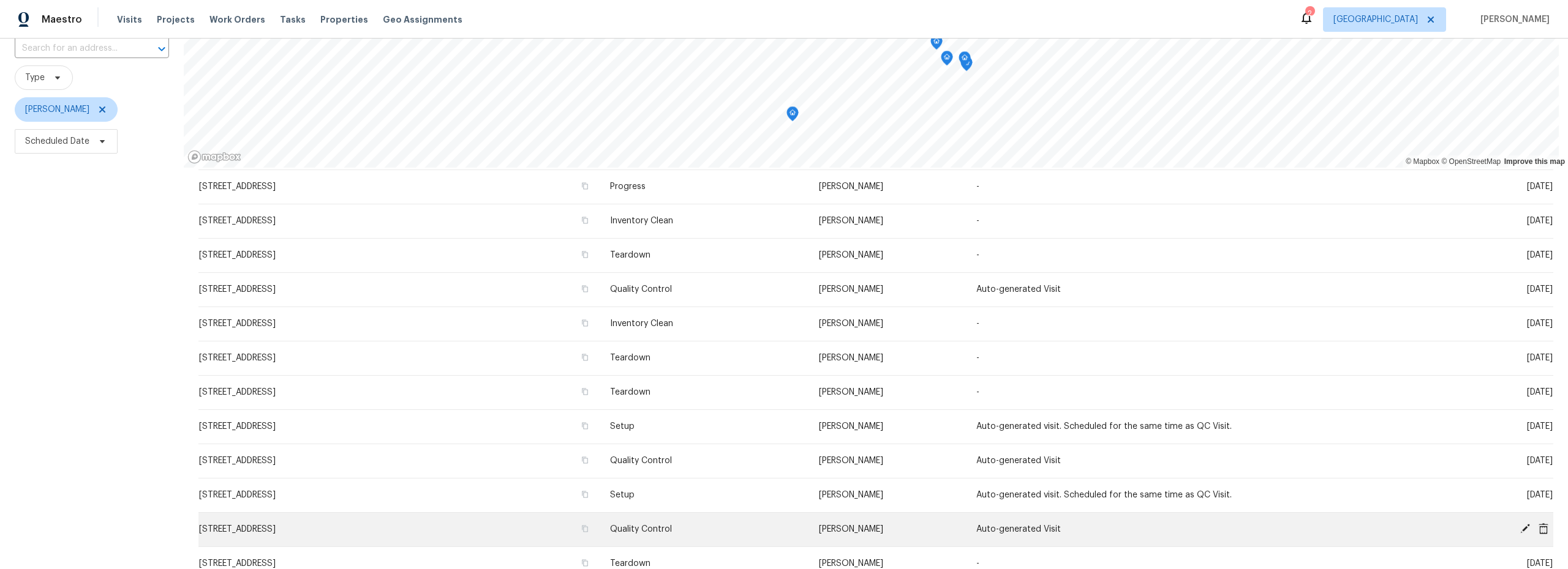
scroll to position [133, 0]
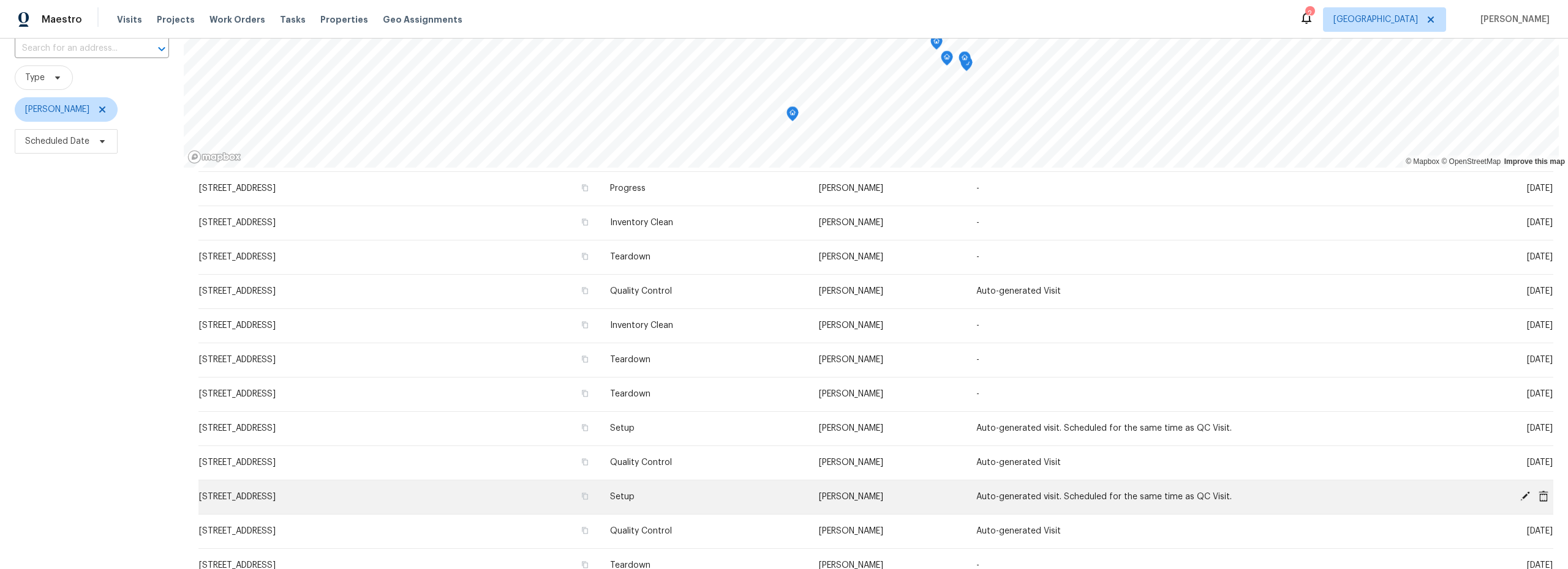
click at [1520, 498] on icon at bounding box center [1525, 496] width 10 height 10
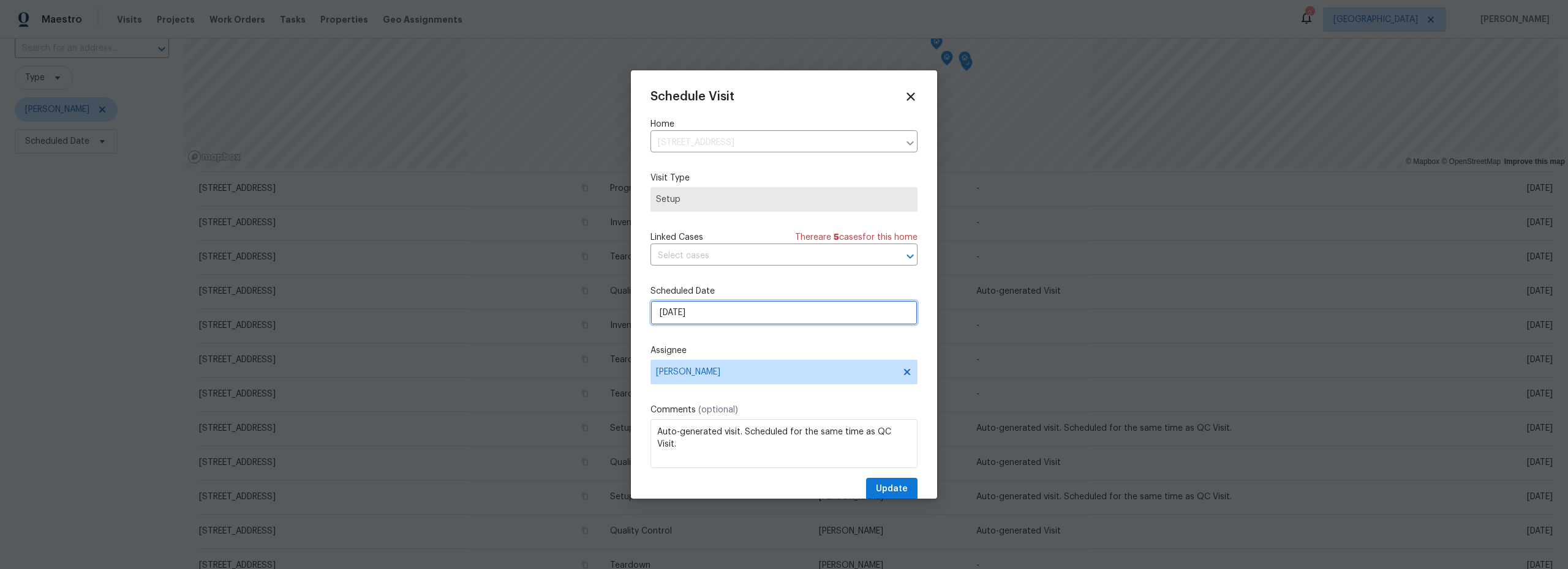
click at [706, 315] on input "[DATE]" at bounding box center [784, 312] width 267 height 25
select select "9"
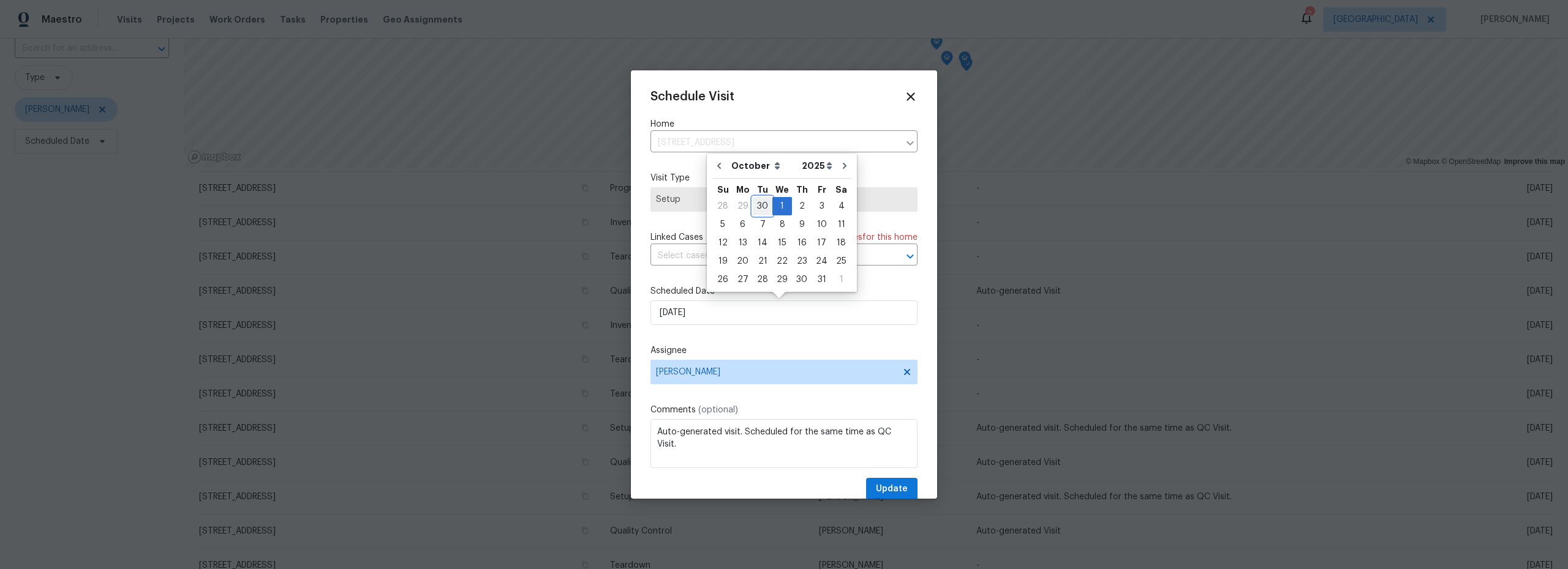
click at [759, 210] on div "30" at bounding box center [763, 206] width 20 height 17
type input "[DATE]"
select select "8"
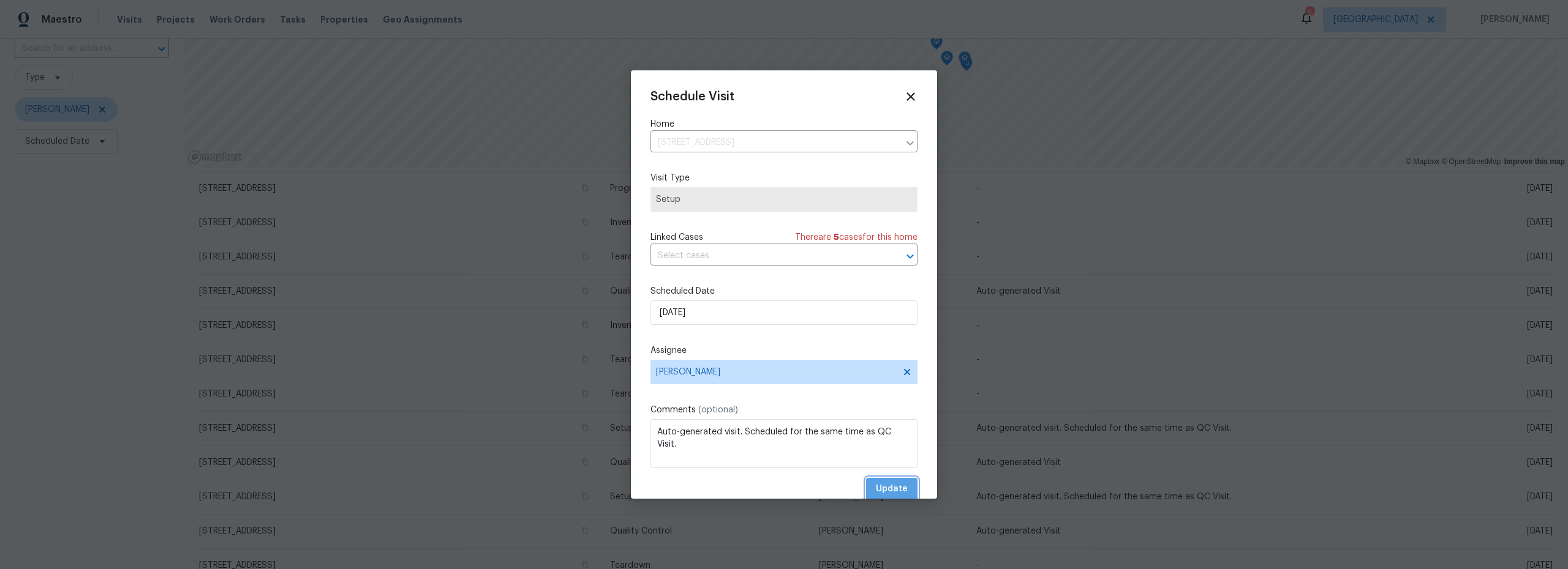
click at [888, 484] on span "Update" at bounding box center [891, 489] width 32 height 16
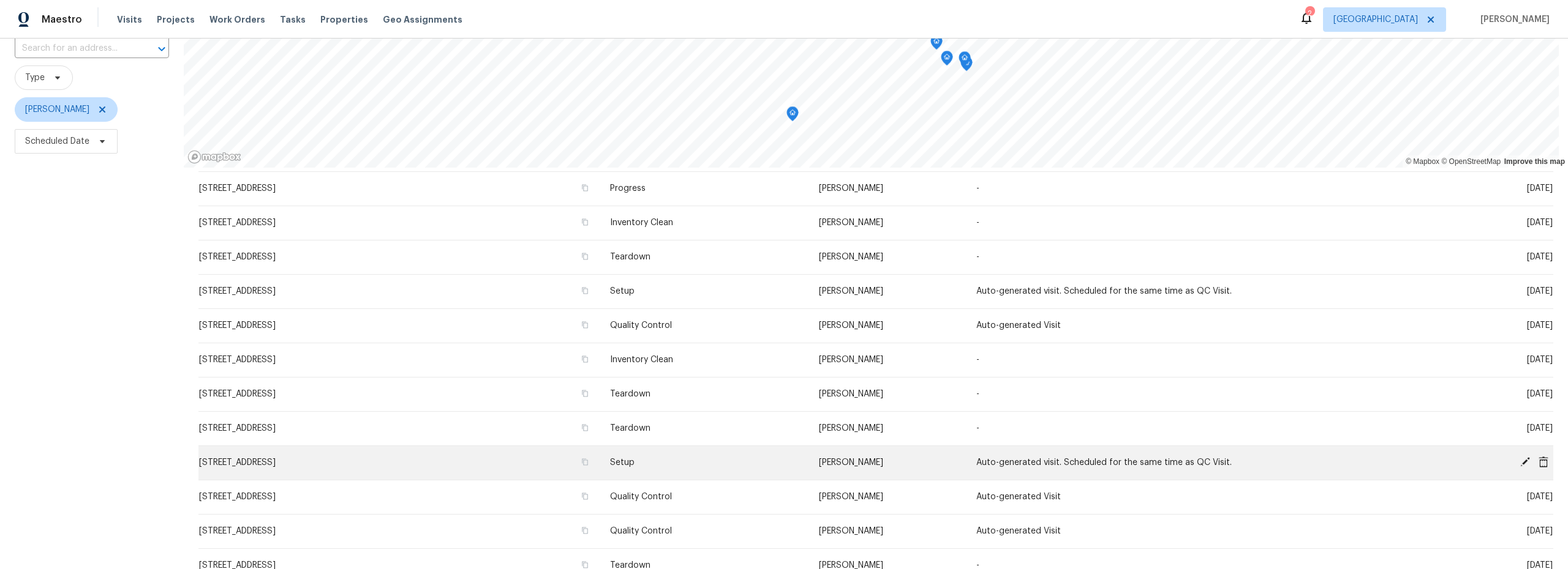
click at [1520, 464] on icon at bounding box center [1525, 462] width 10 height 10
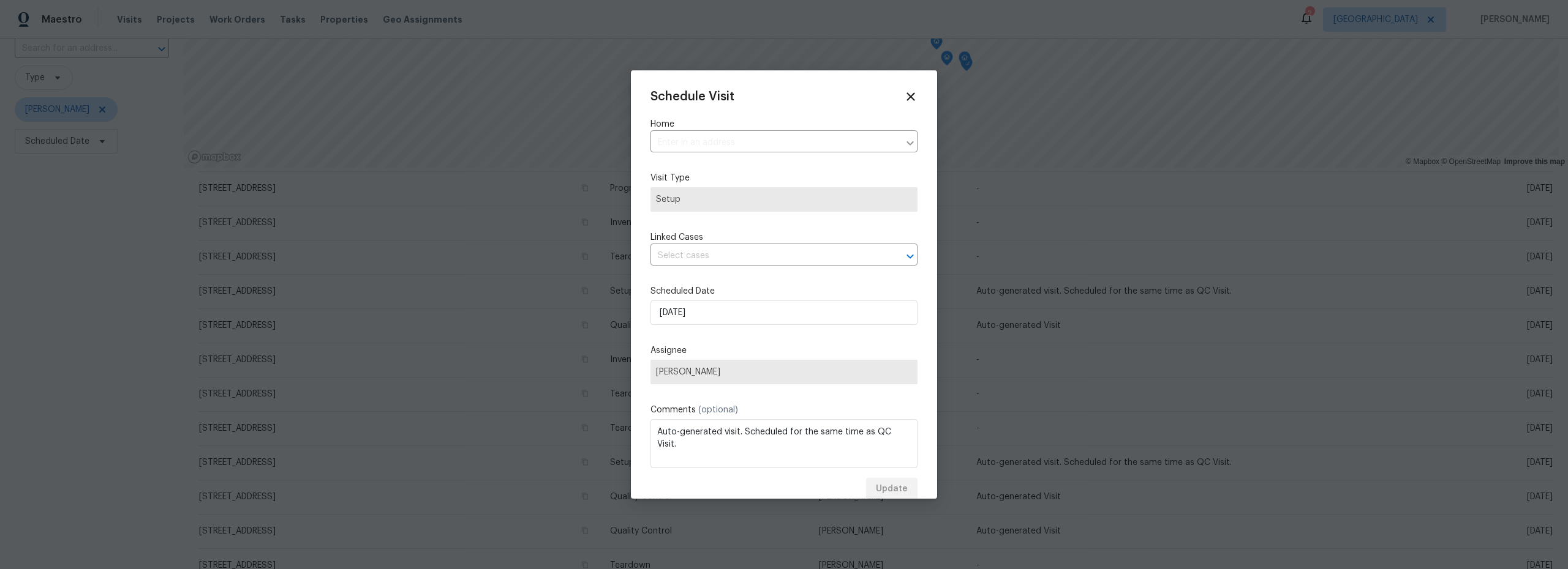
type input "[STREET_ADDRESS]"
select select "9"
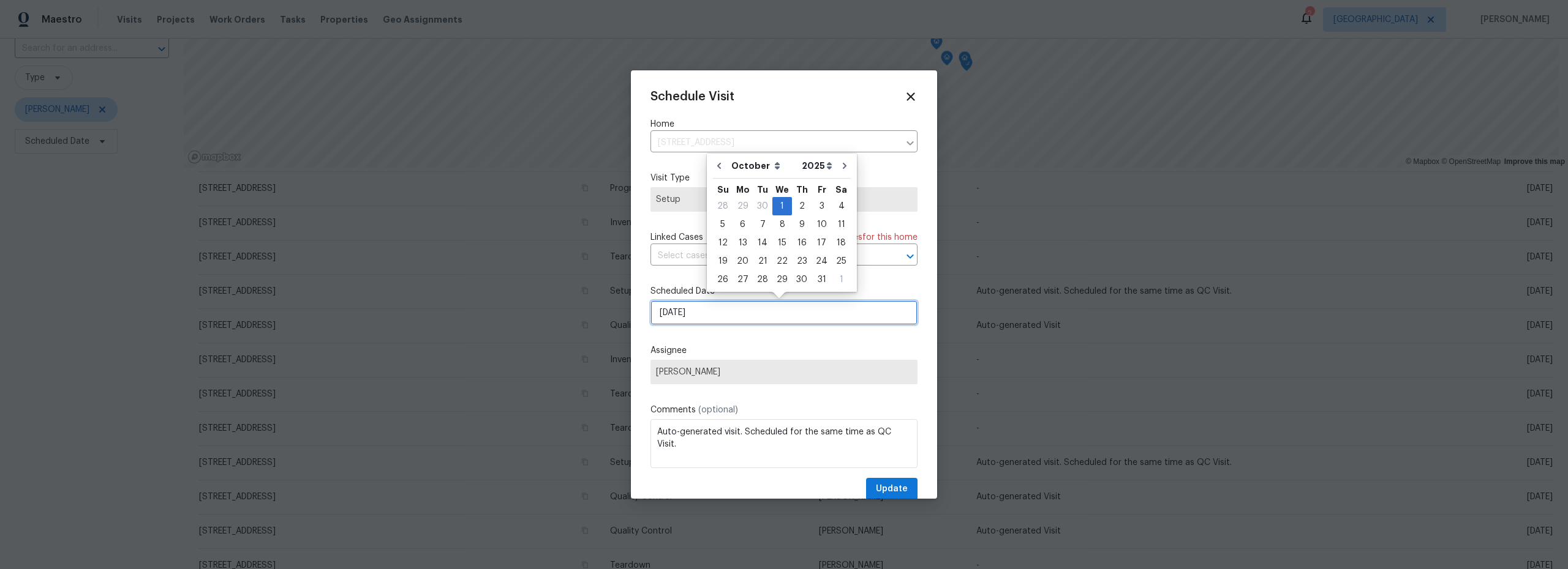
click at [716, 319] on input "[DATE]" at bounding box center [784, 312] width 267 height 25
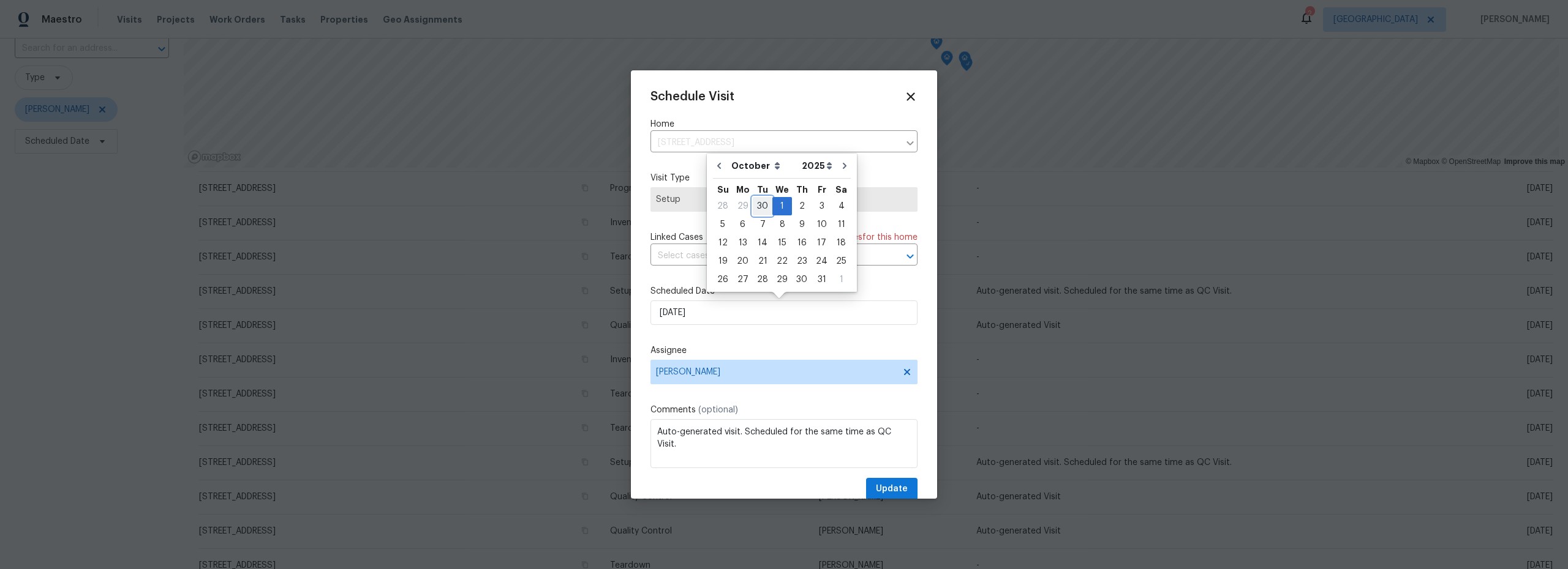
click at [758, 204] on div "30" at bounding box center [763, 206] width 20 height 17
type input "[DATE]"
select select "8"
click at [882, 487] on span "Update" at bounding box center [891, 489] width 32 height 16
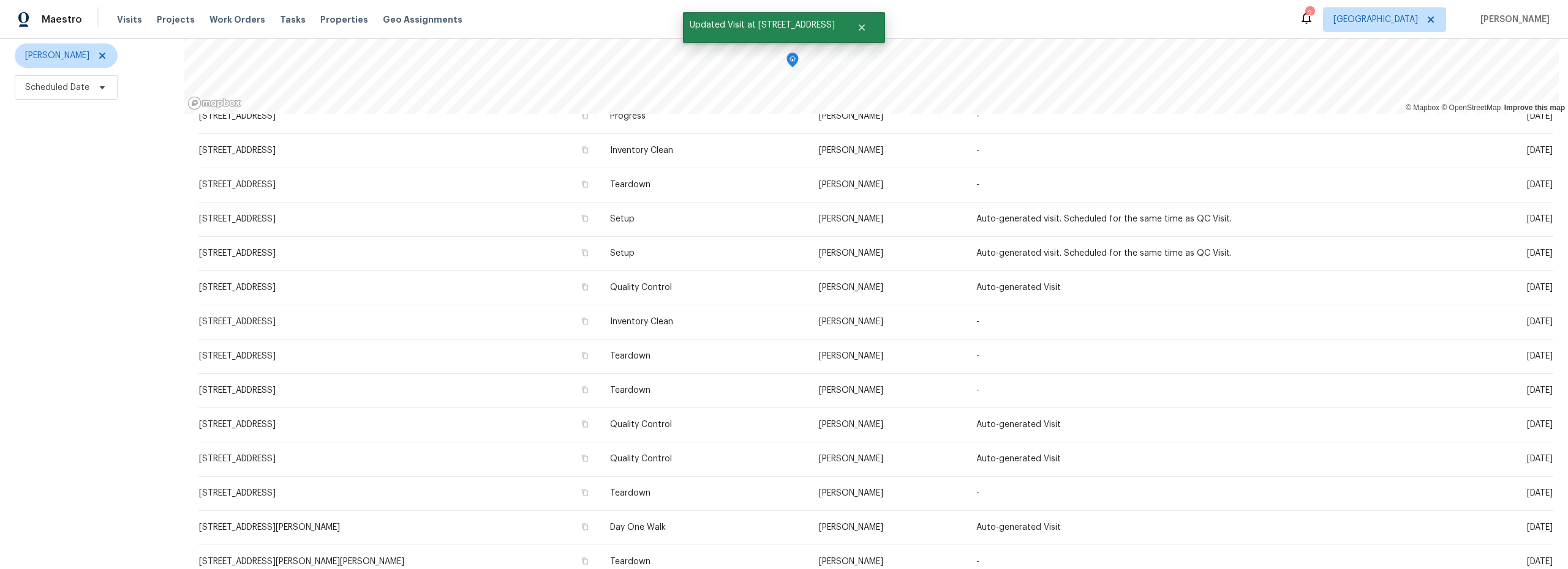
scroll to position [298, 0]
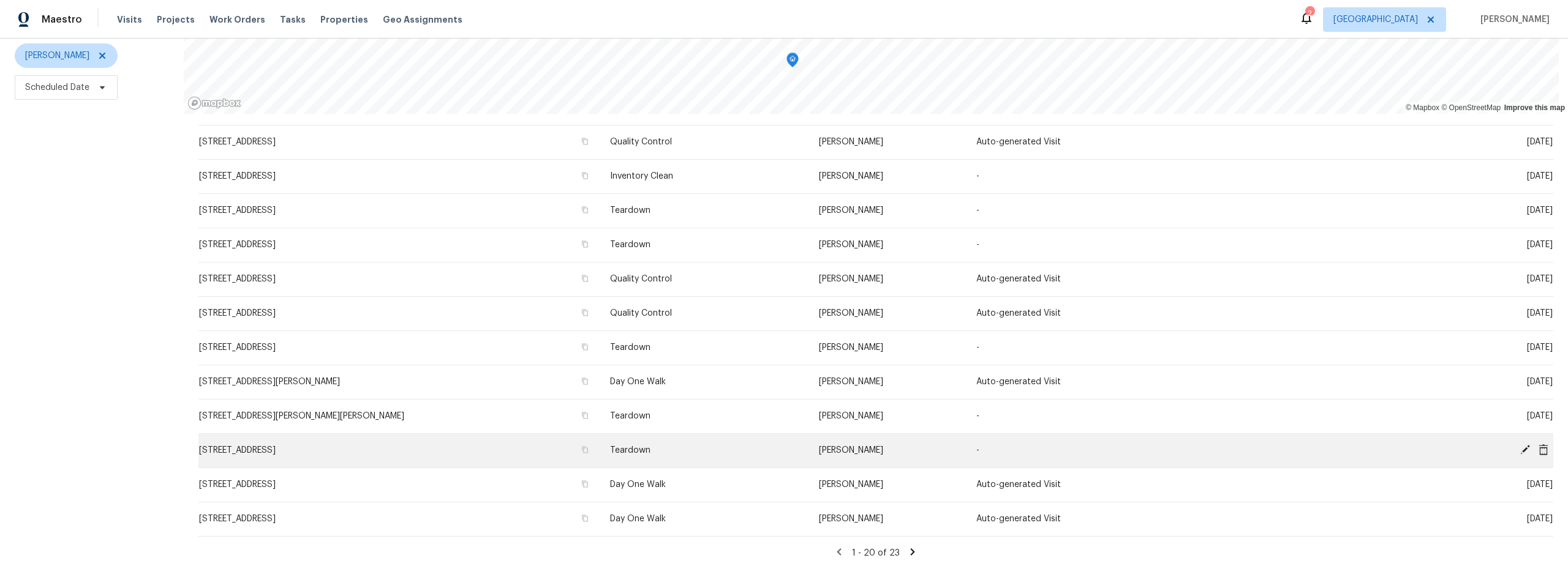
click at [1520, 445] on icon at bounding box center [1525, 450] width 10 height 10
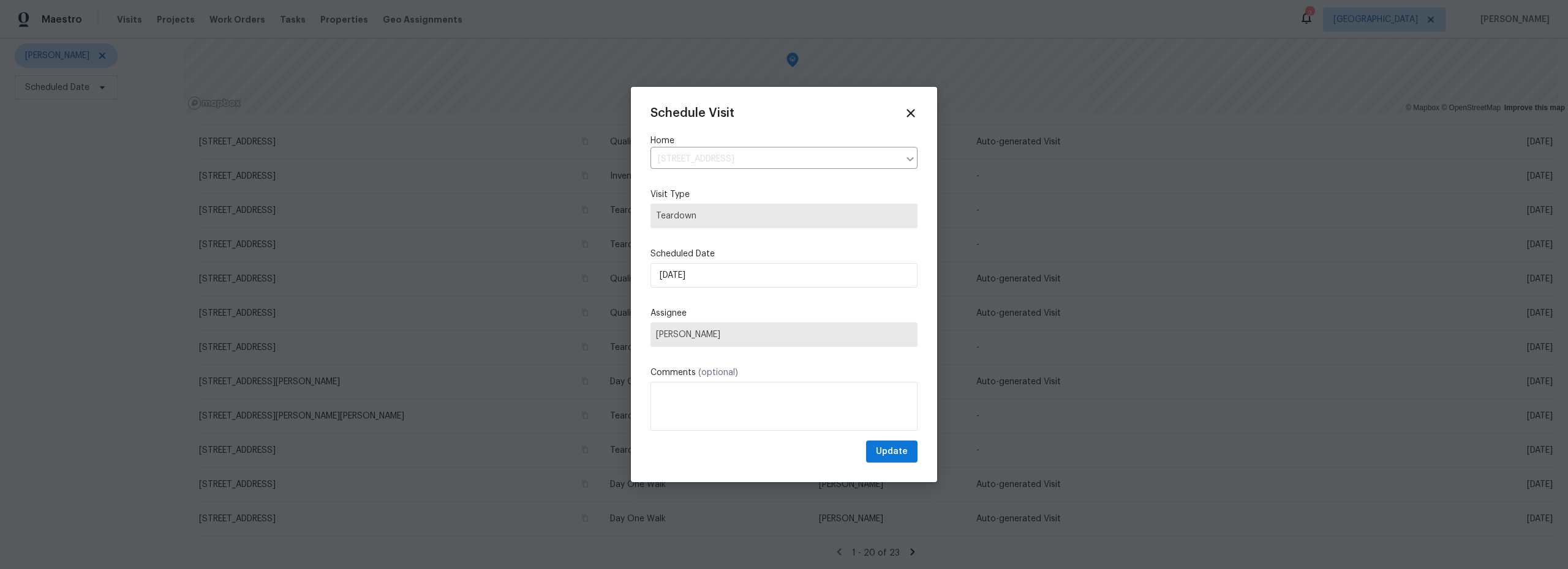
click at [740, 314] on label "Assignee" at bounding box center [784, 313] width 267 height 12
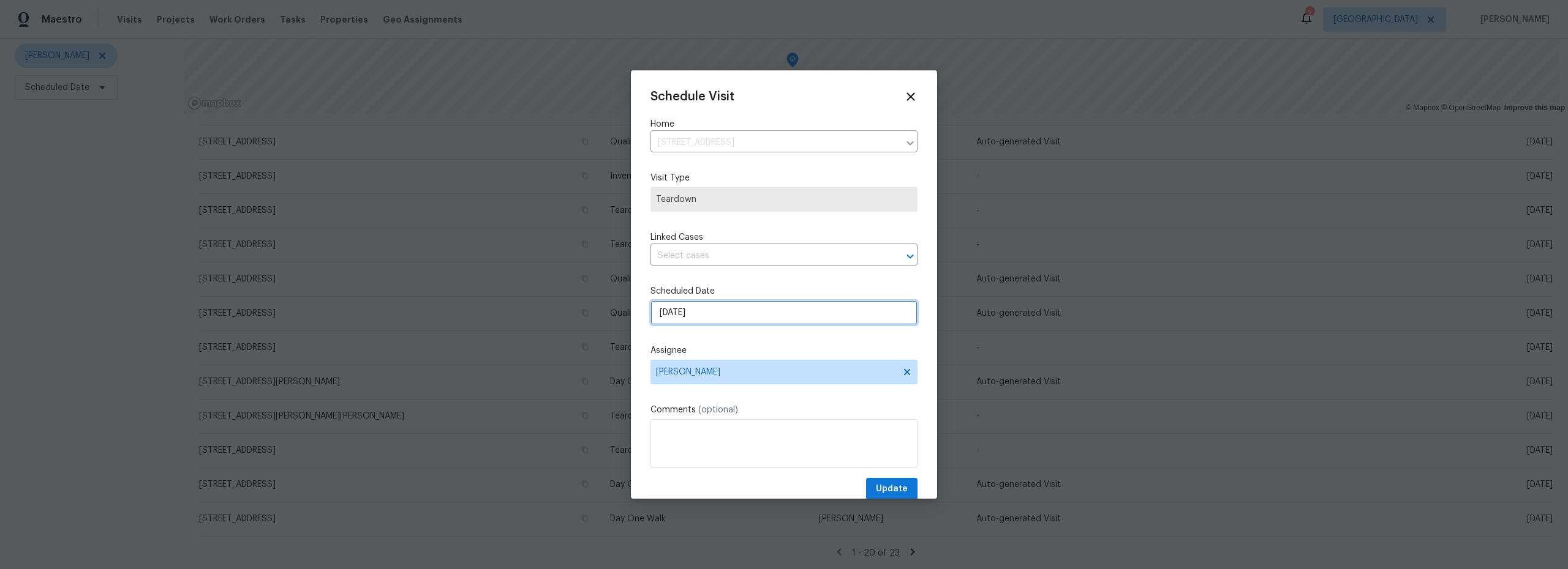
select select "9"
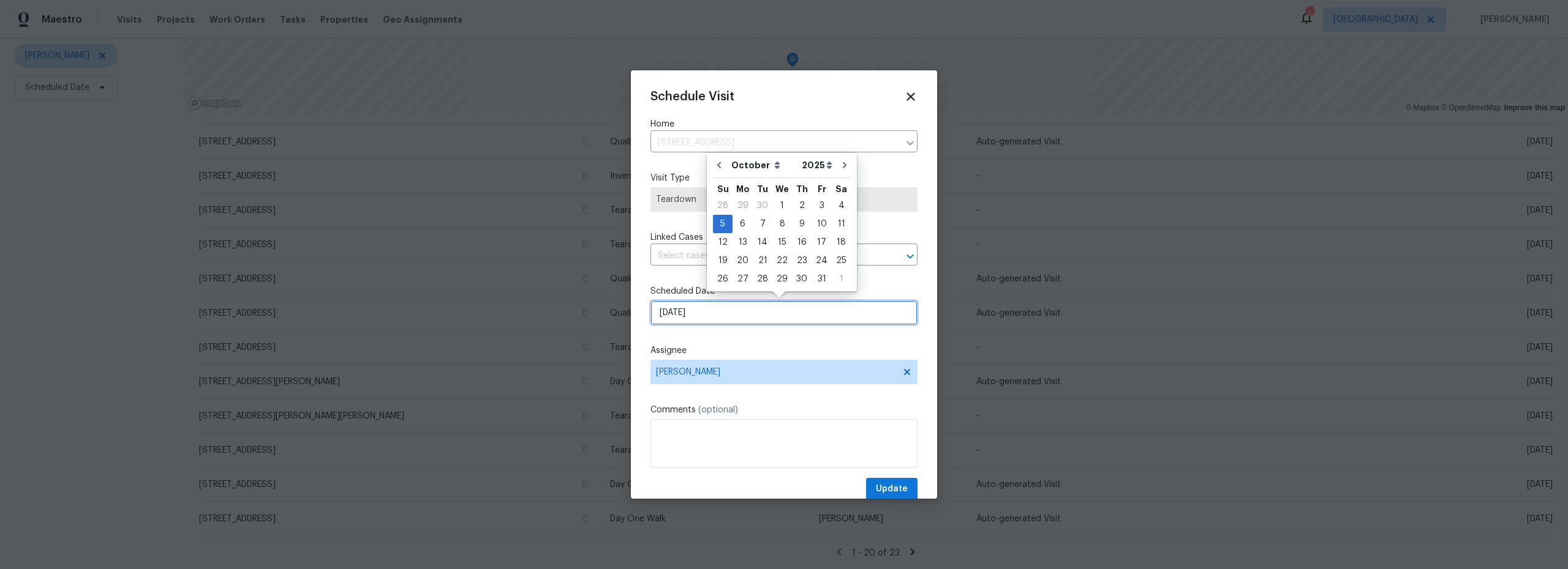
click at [744, 312] on input "[DATE]" at bounding box center [784, 312] width 267 height 25
click at [744, 228] on div "6" at bounding box center [742, 224] width 20 height 17
type input "[DATE]"
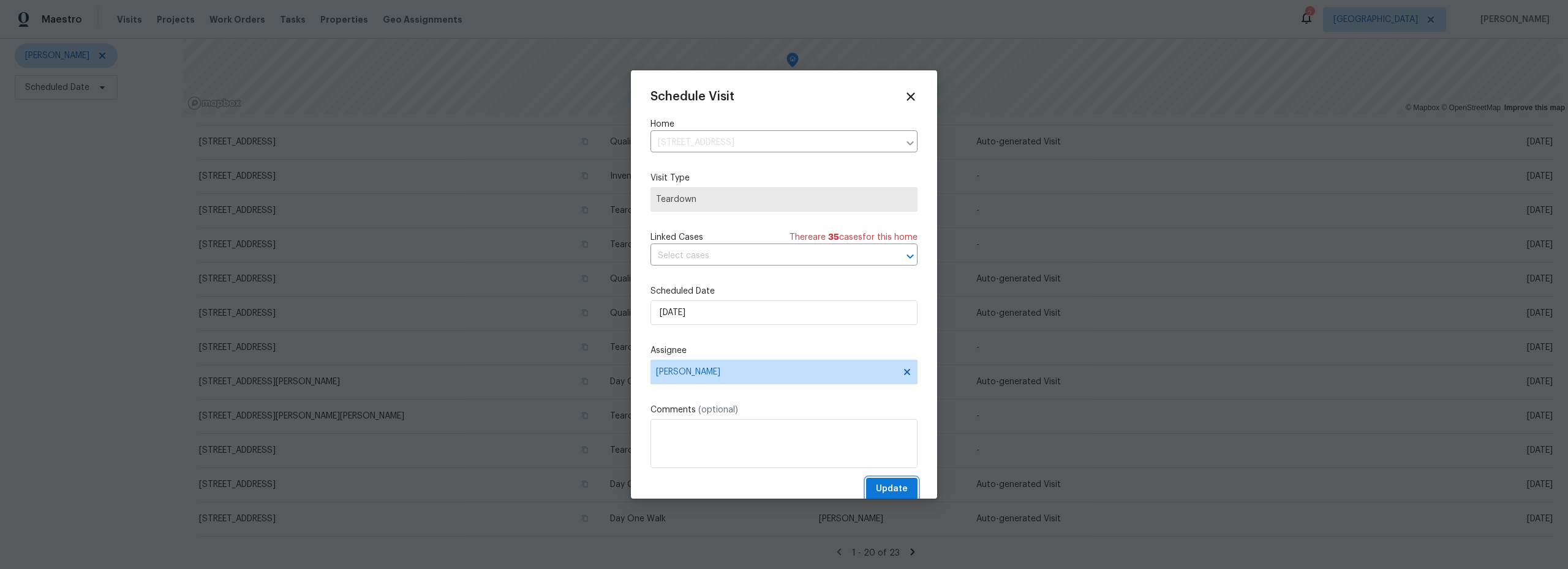
click at [893, 487] on span "Update" at bounding box center [891, 489] width 32 height 16
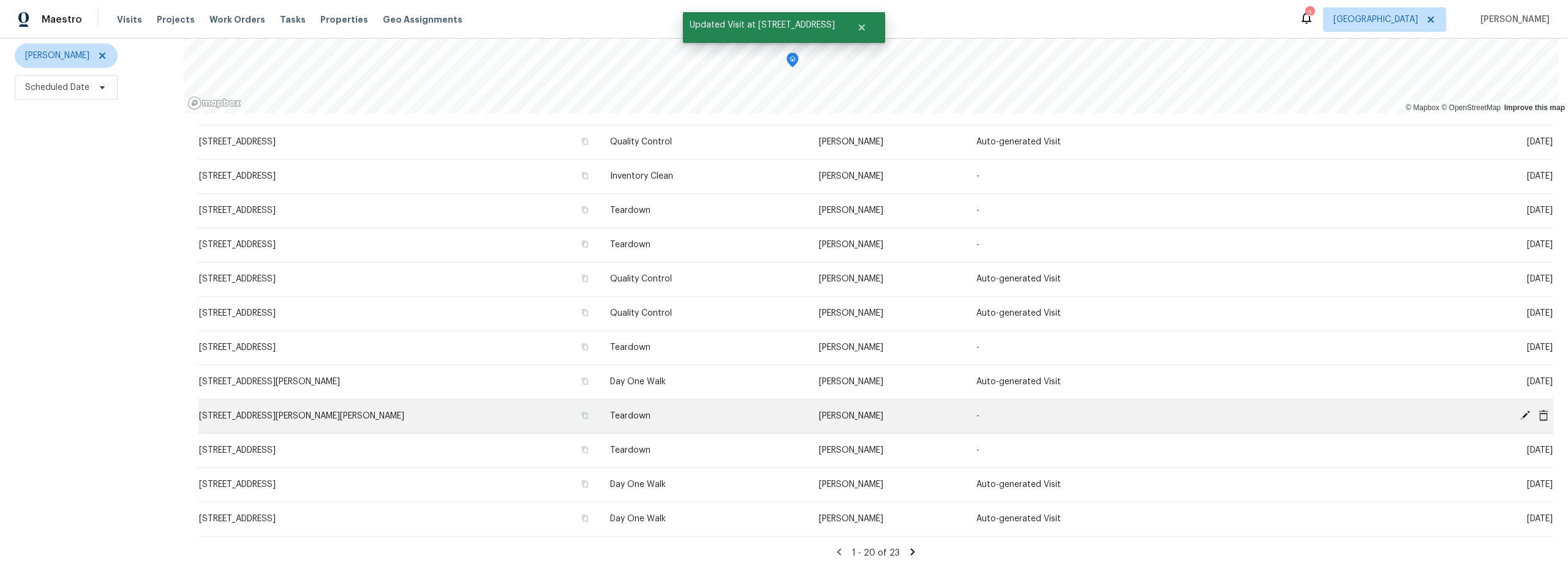
click at [1519, 410] on icon at bounding box center [1525, 416] width 11 height 11
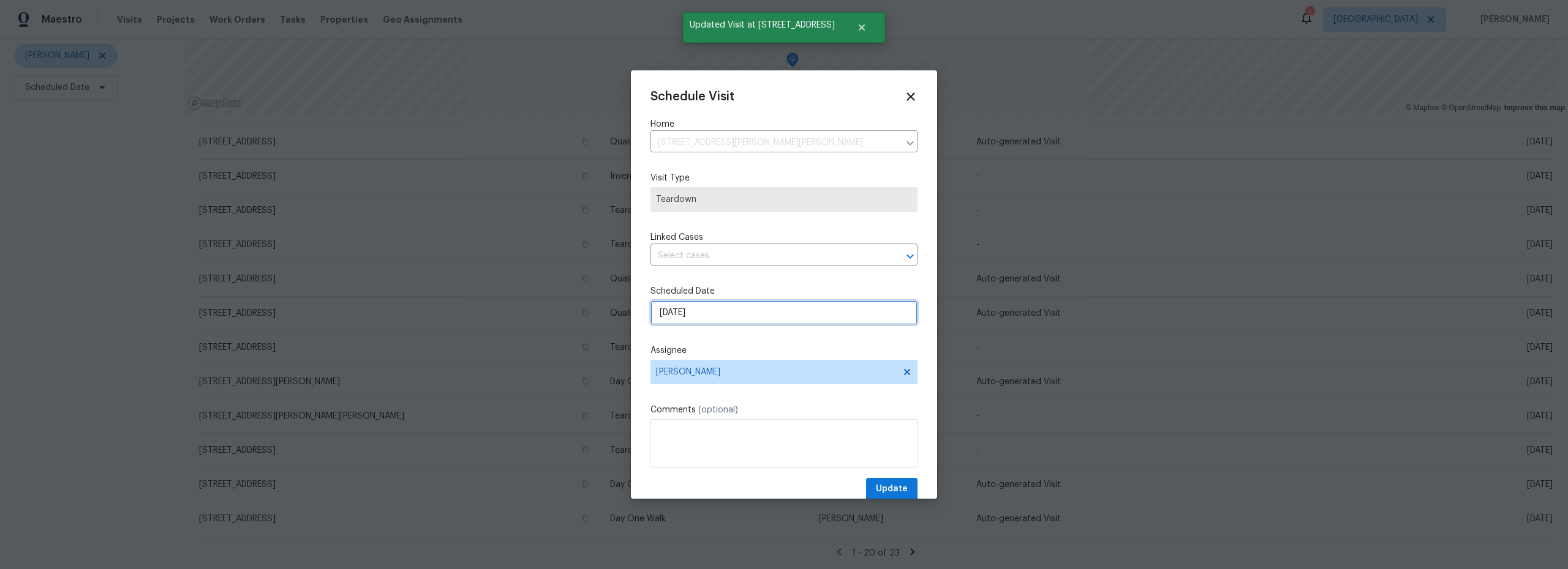
click at [713, 319] on input "[DATE]" at bounding box center [784, 312] width 267 height 25
select select "9"
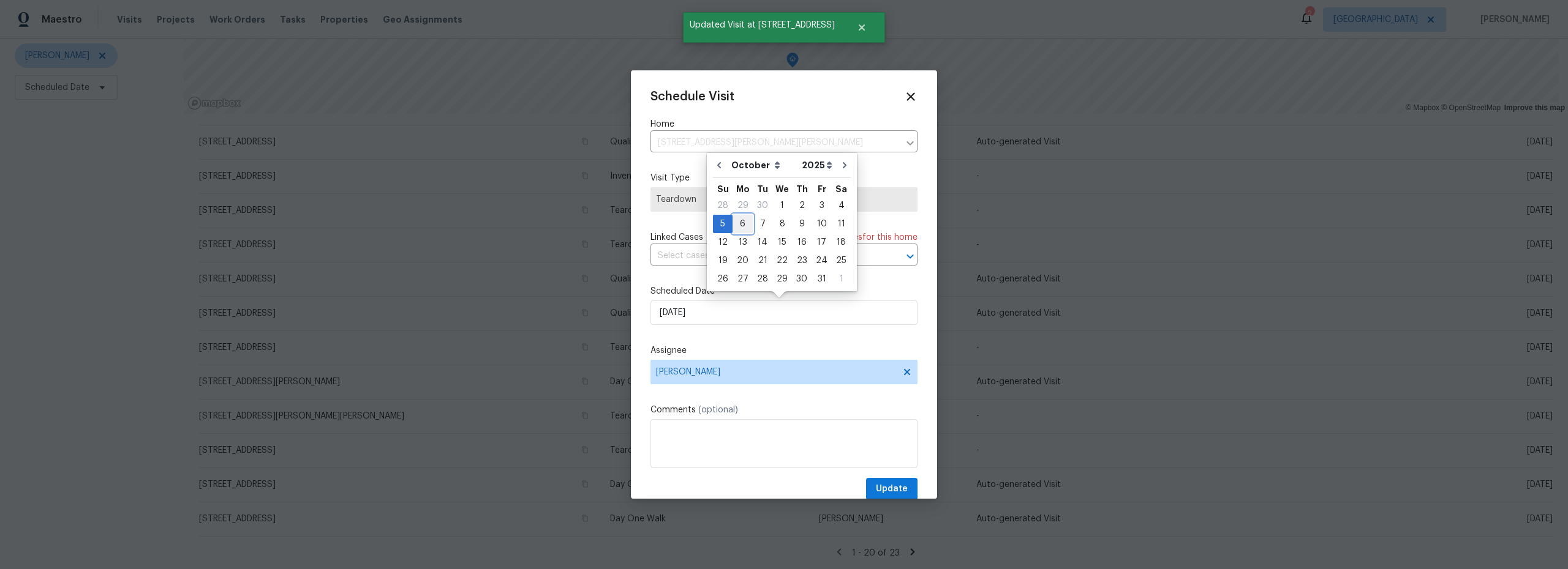
click at [743, 228] on div "6" at bounding box center [742, 224] width 20 height 17
type input "[DATE]"
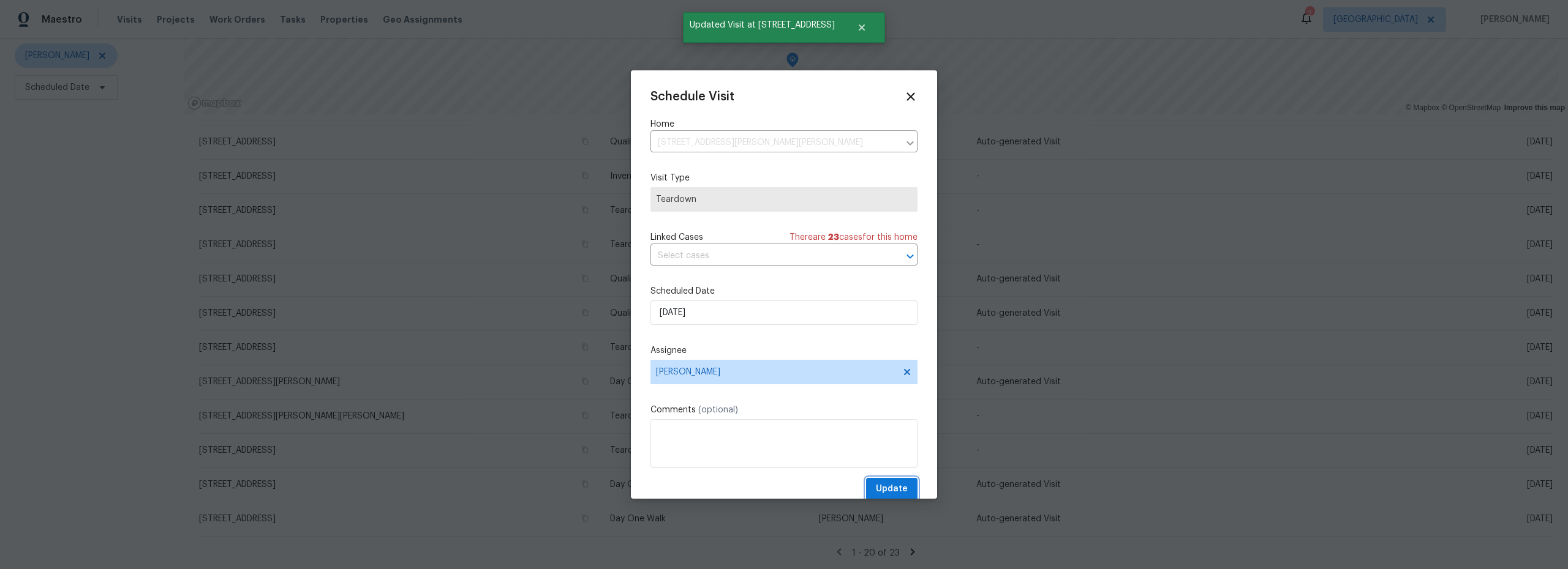
click at [876, 484] on span "Update" at bounding box center [891, 489] width 32 height 16
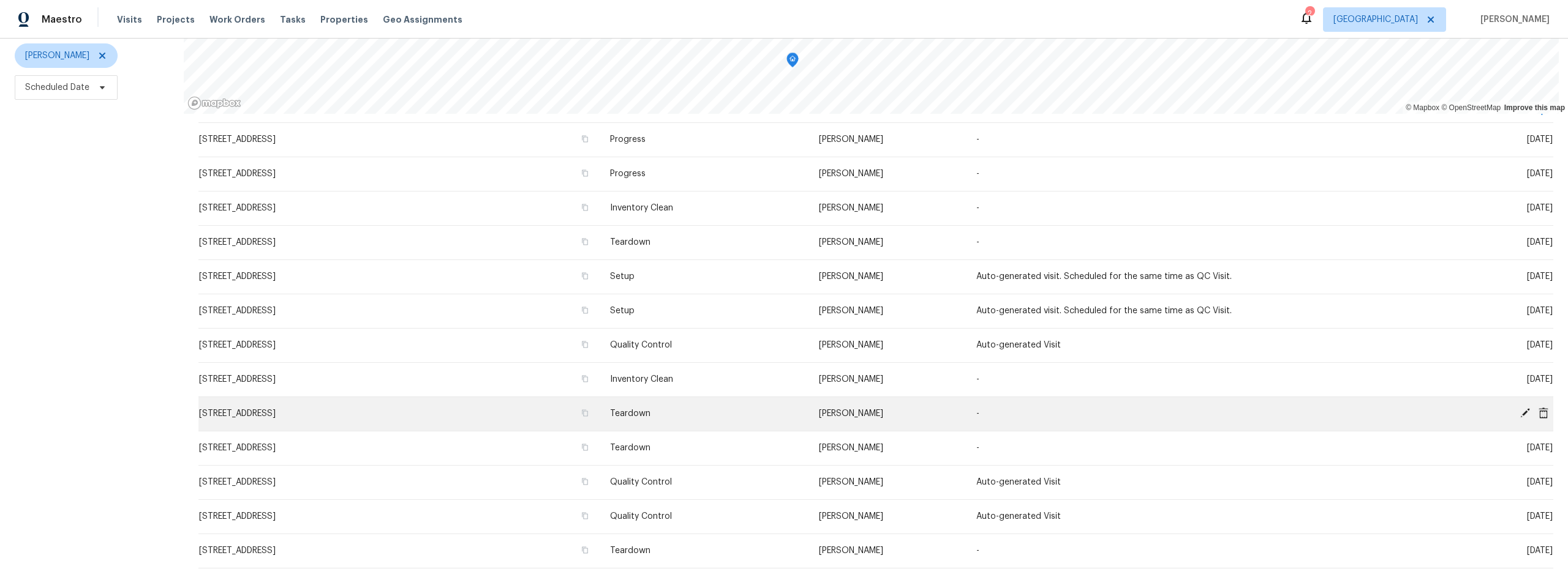
scroll to position [93, 0]
